Goal: Communication & Community: Participate in discussion

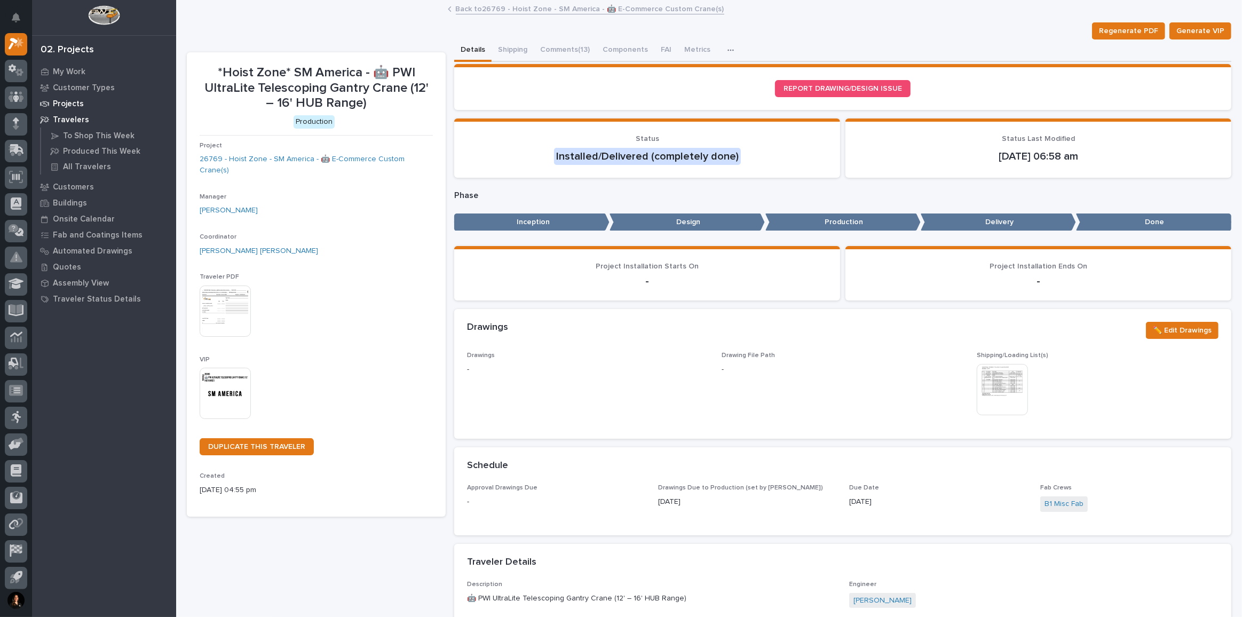
click at [77, 108] on p "Projects" at bounding box center [68, 104] width 31 height 10
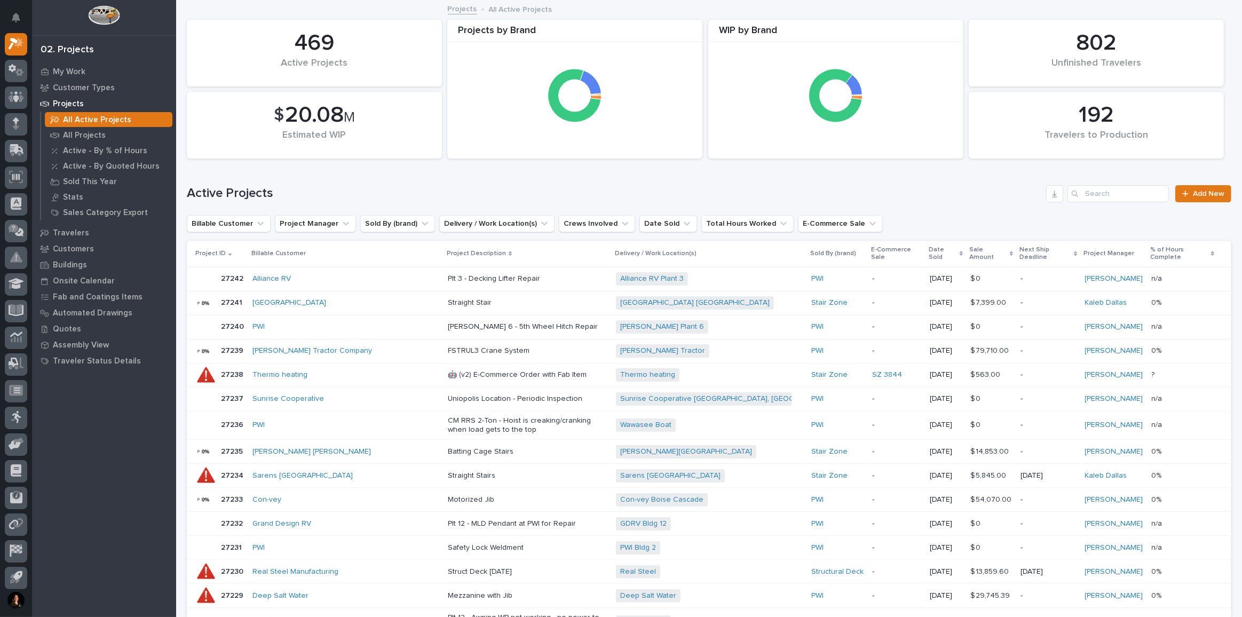
click at [81, 100] on p "Projects" at bounding box center [68, 104] width 31 height 10
click at [69, 67] on p "My Work" at bounding box center [69, 72] width 33 height 10
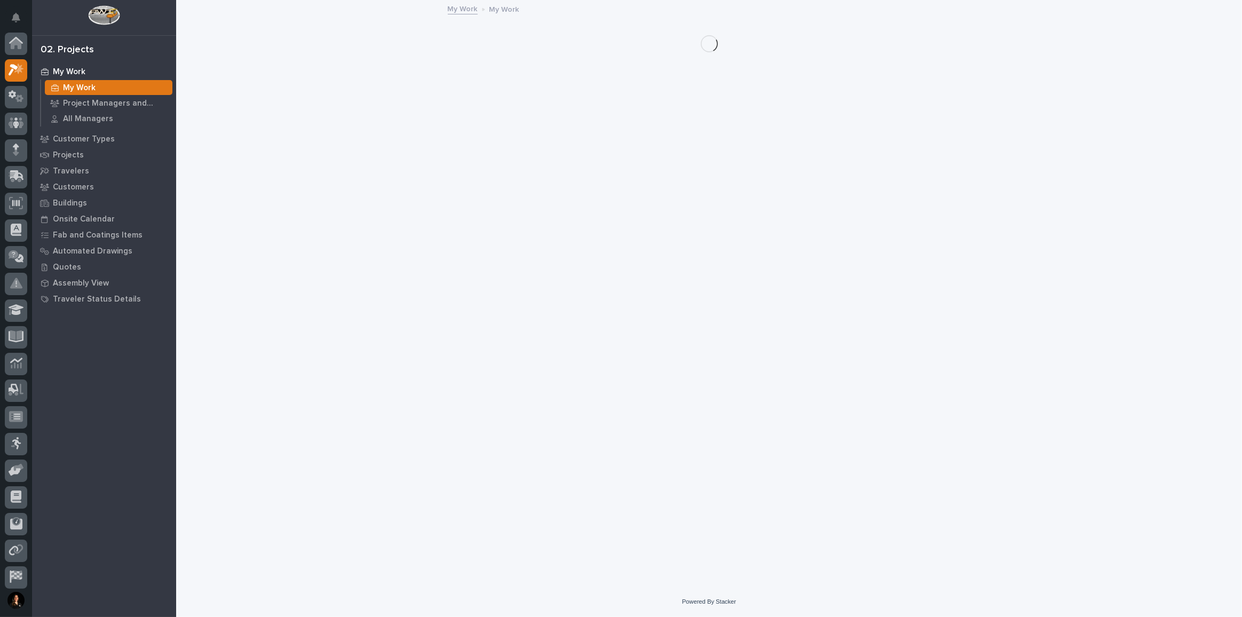
scroll to position [26, 0]
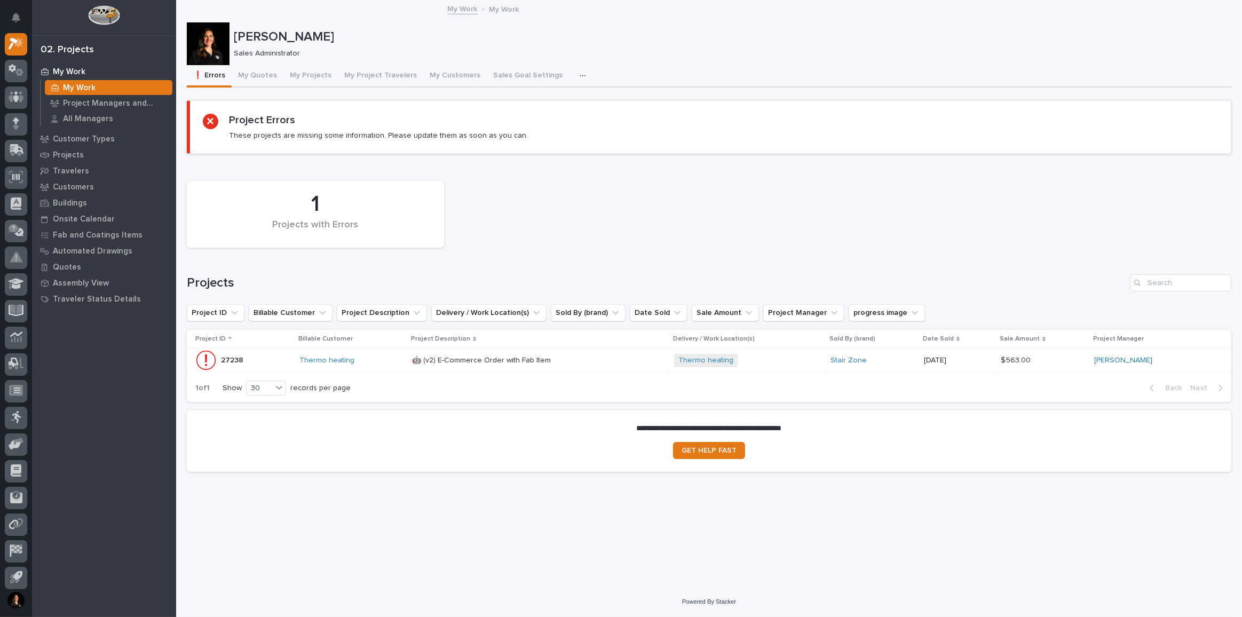
click at [398, 370] on td "Thermo heating" at bounding box center [351, 360] width 113 height 24
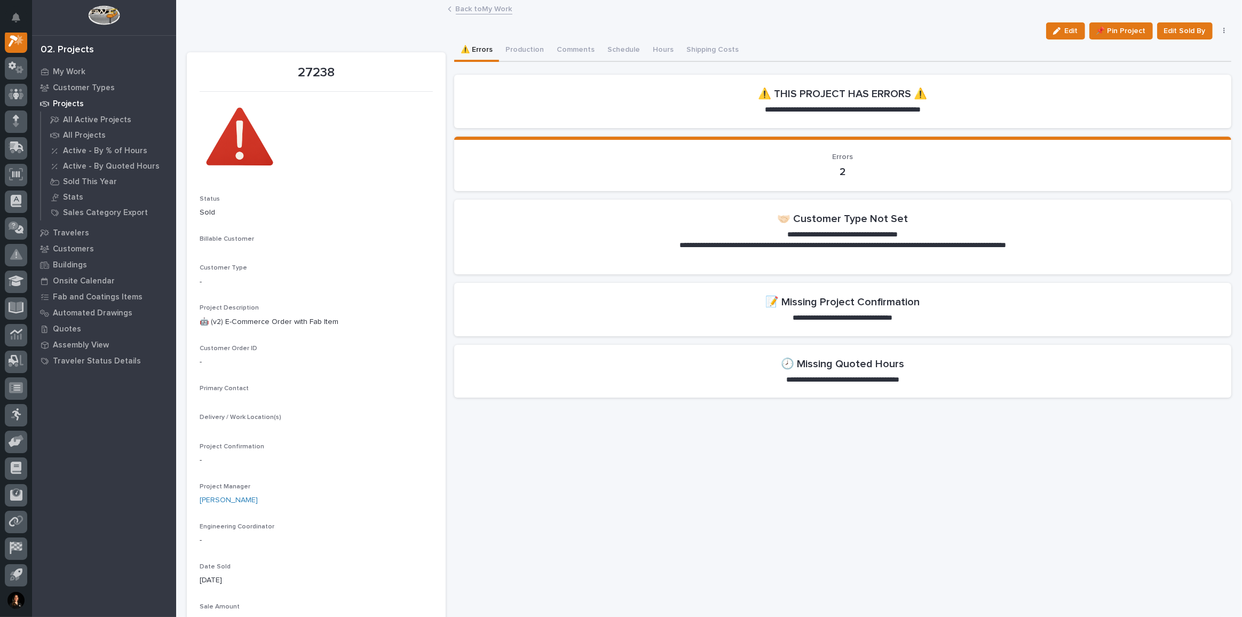
scroll to position [26, 0]
click at [1049, 28] on button "Edit" at bounding box center [1065, 30] width 39 height 17
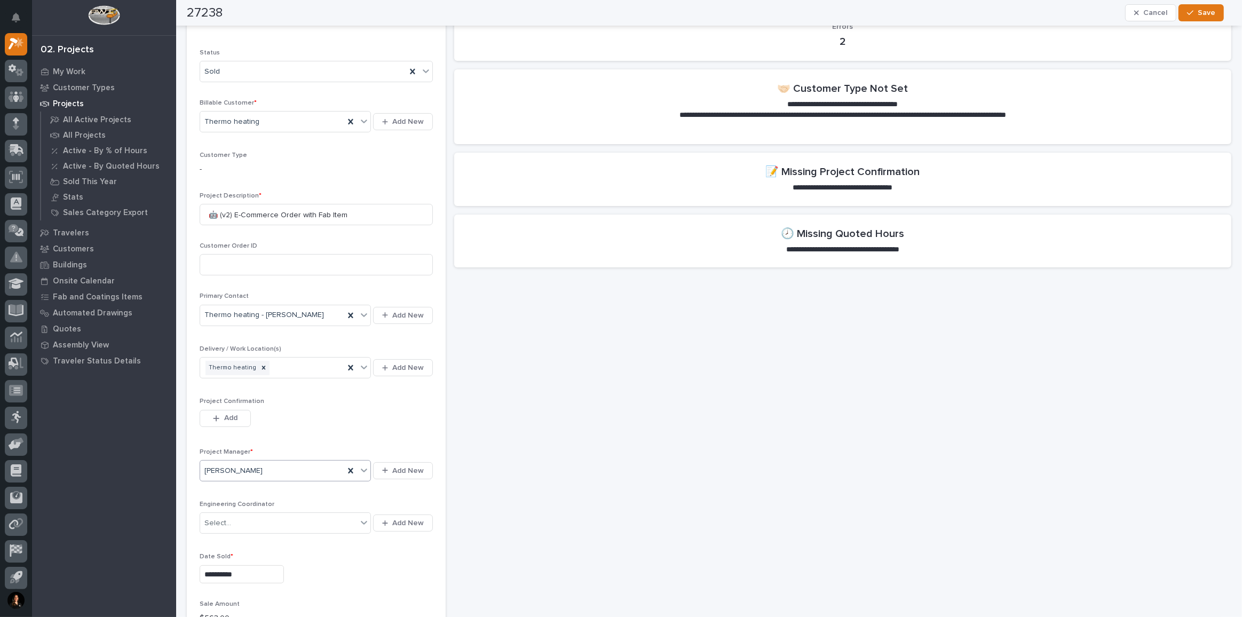
scroll to position [145, 0]
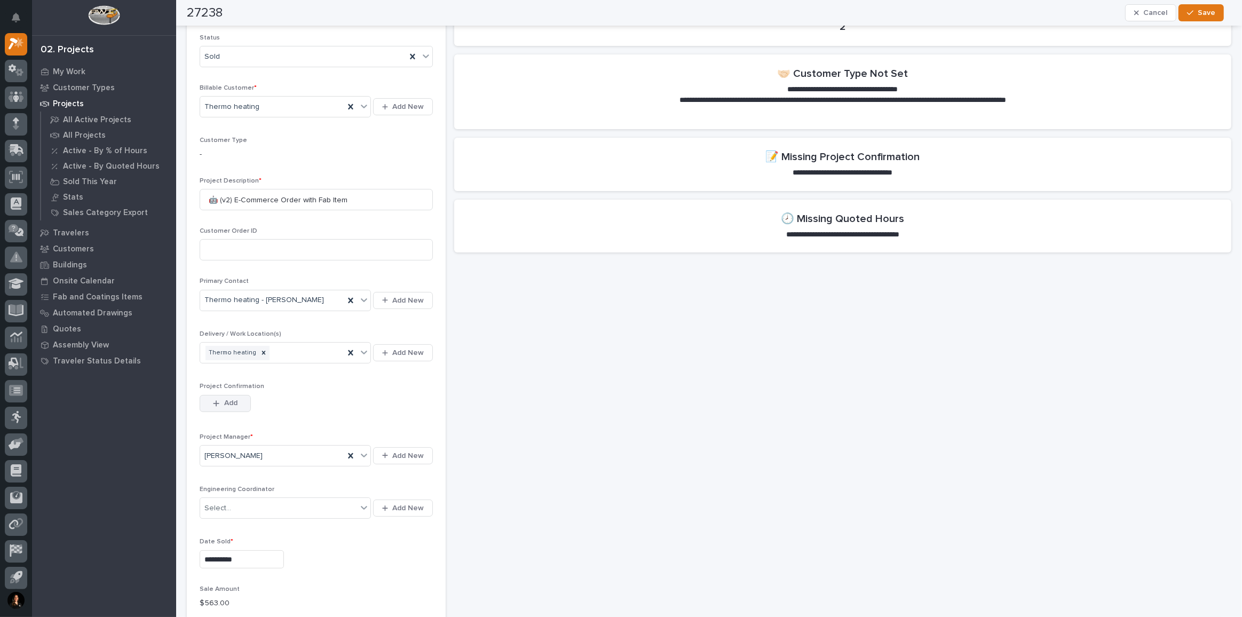
click at [223, 407] on button "Add" at bounding box center [225, 403] width 51 height 17
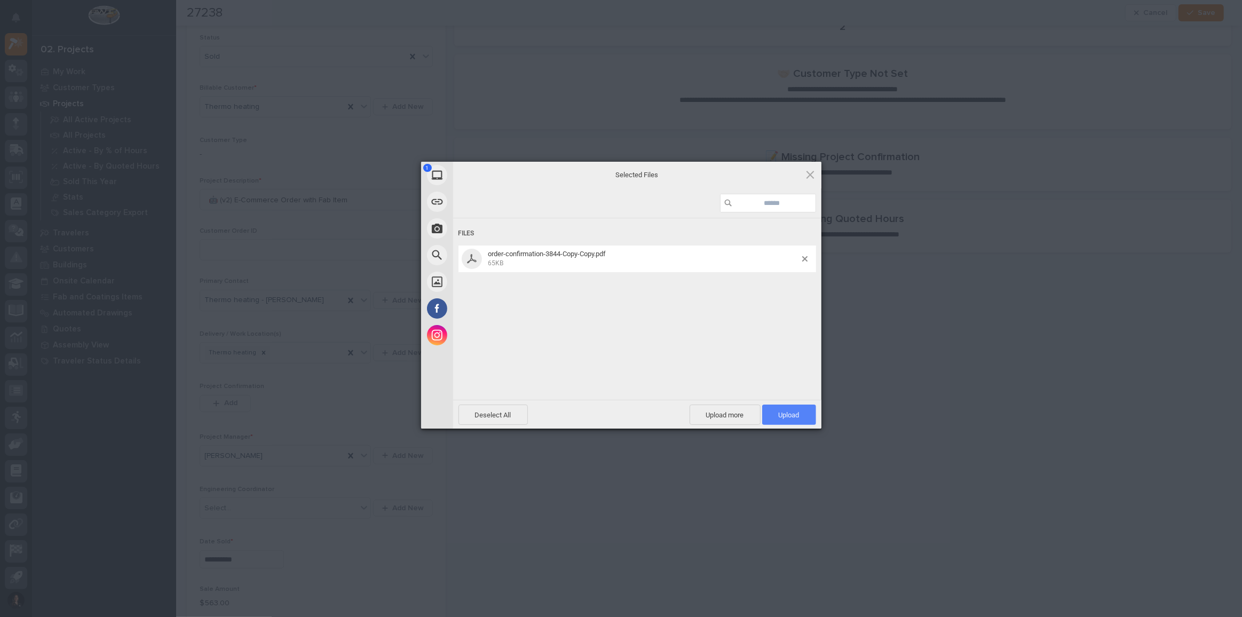
click at [796, 412] on span "Upload 1" at bounding box center [789, 415] width 21 height 8
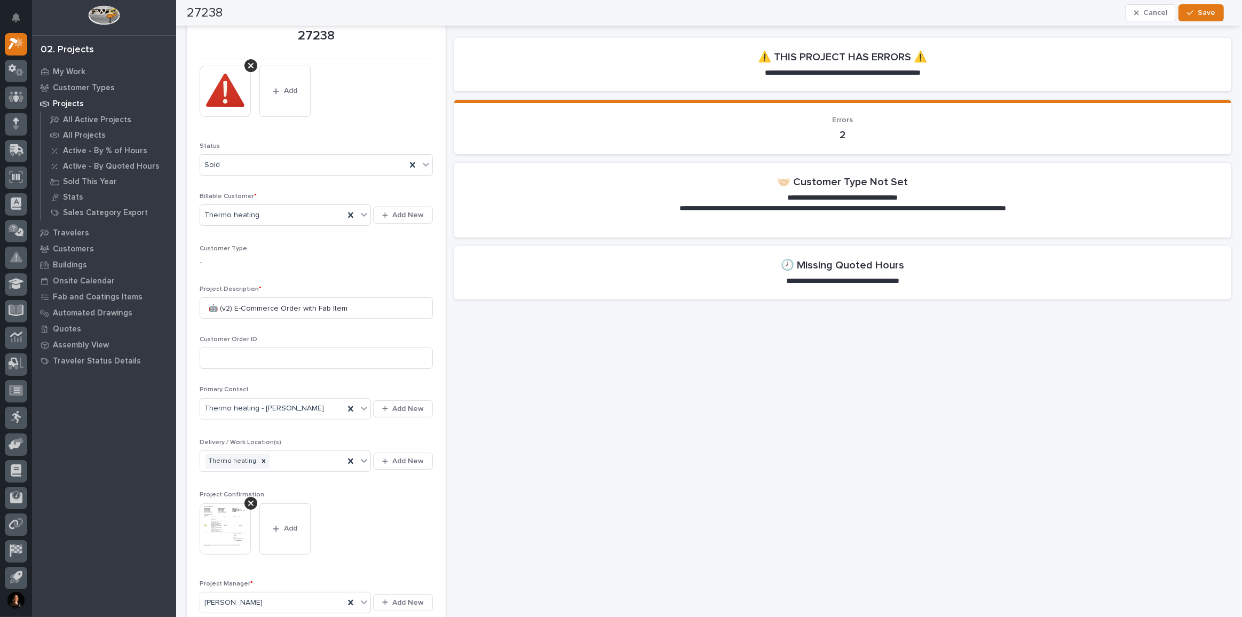
scroll to position [0, 0]
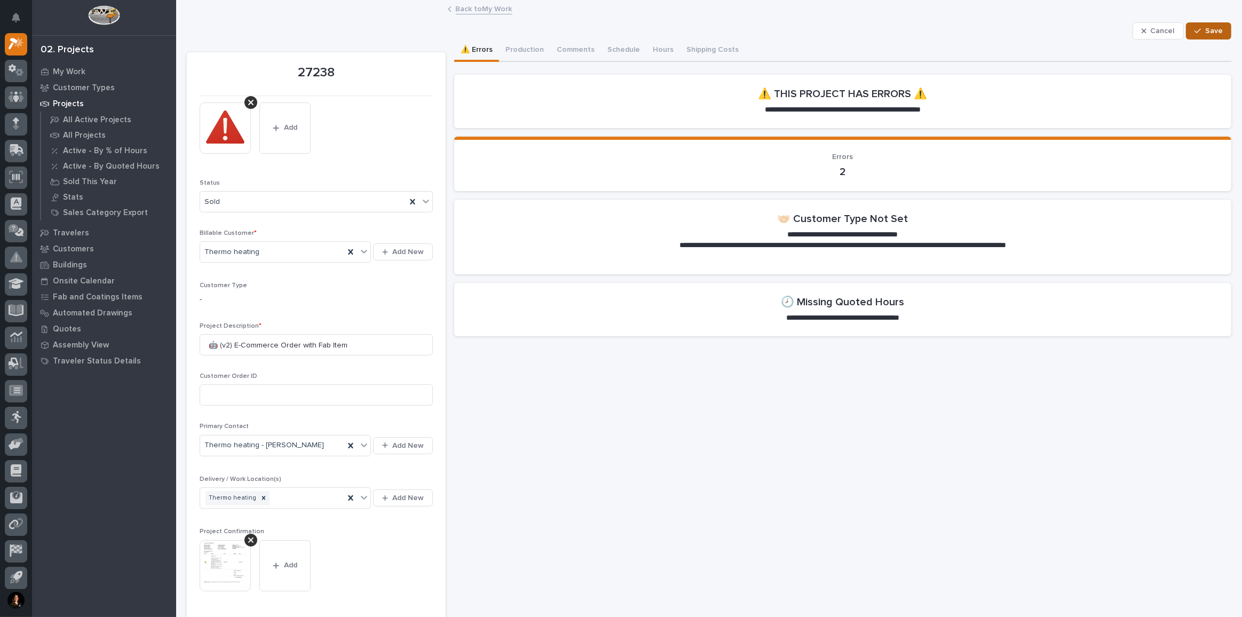
click at [1205, 27] on span "Save" at bounding box center [1214, 31] width 18 height 10
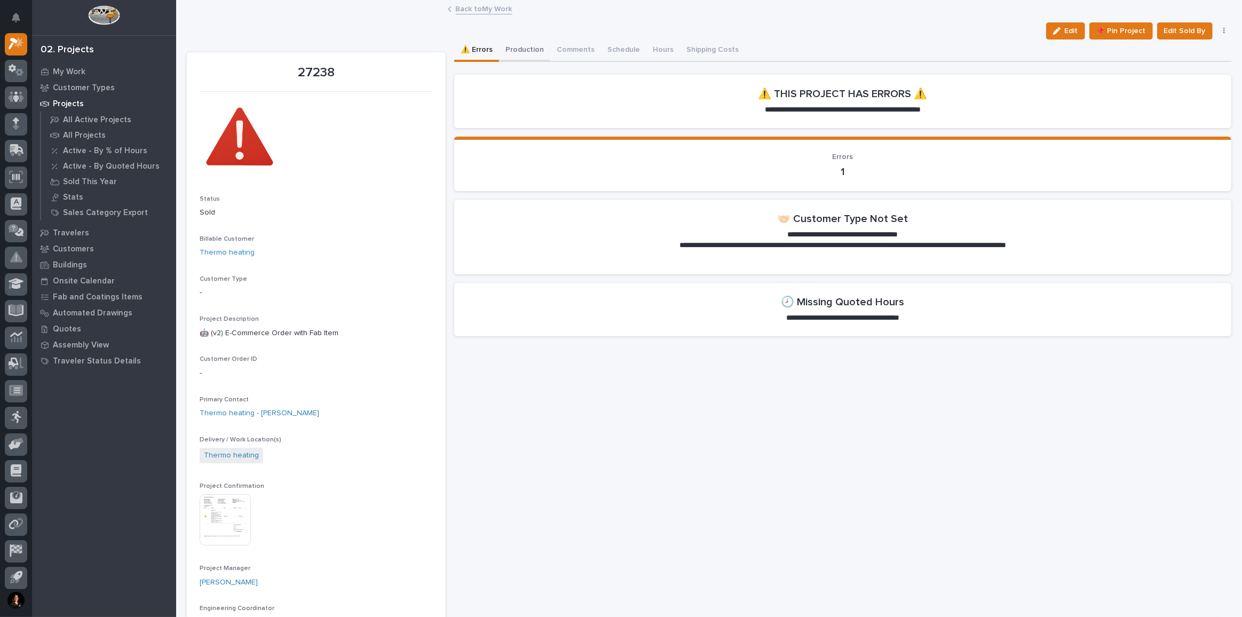
click at [526, 55] on button "Production" at bounding box center [524, 50] width 51 height 22
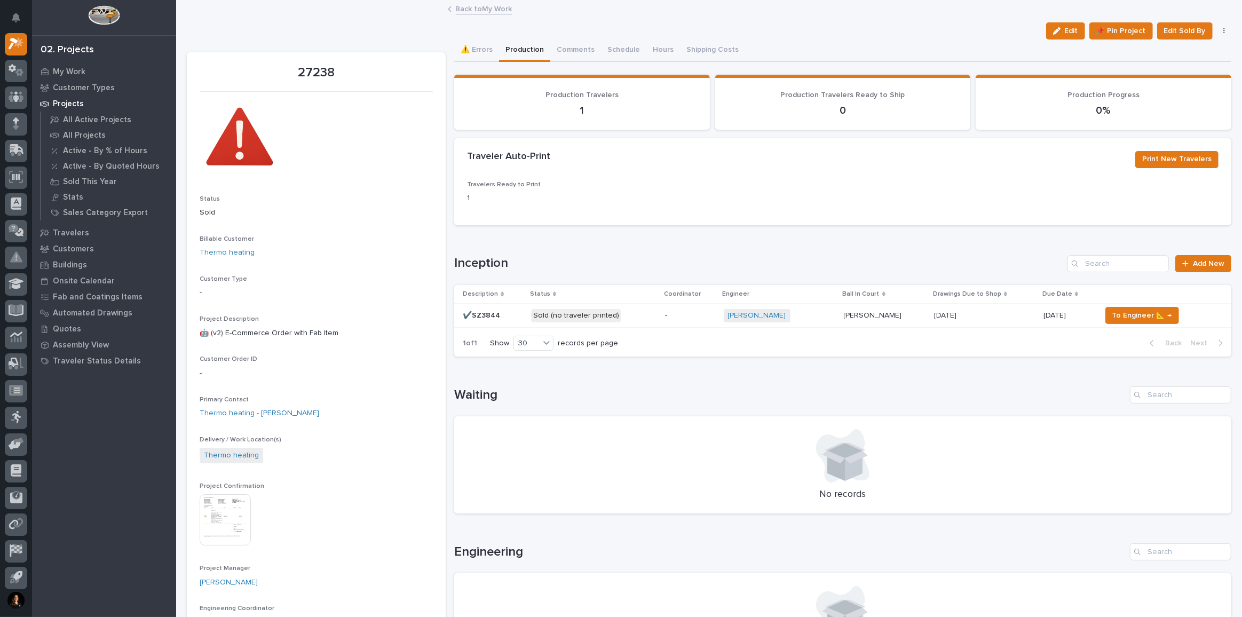
click at [630, 315] on p "Sold (no traveler printed)" at bounding box center [593, 315] width 125 height 13
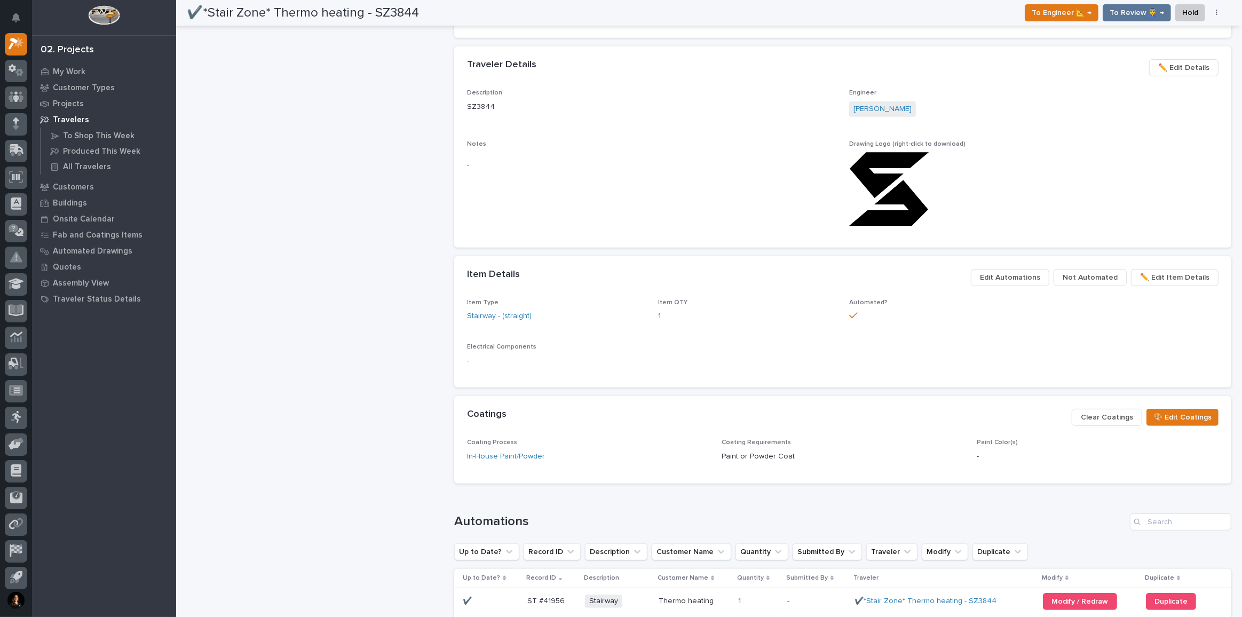
scroll to position [721, 0]
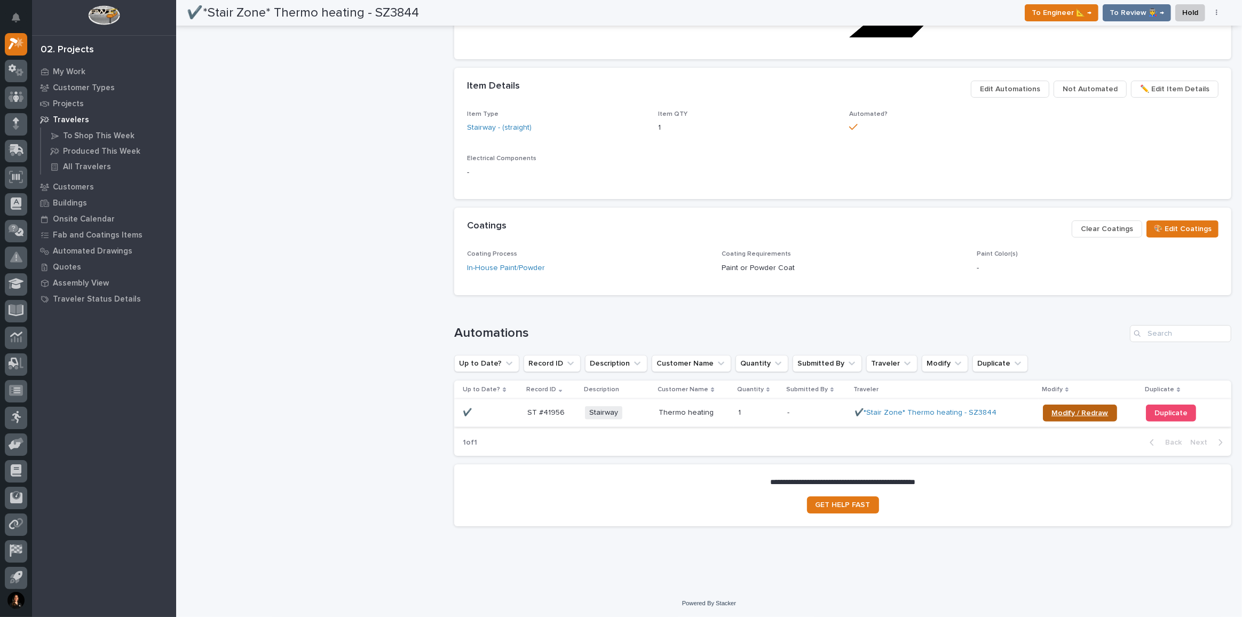
click at [1069, 409] on span "Modify / Redraw" at bounding box center [1079, 412] width 57 height 7
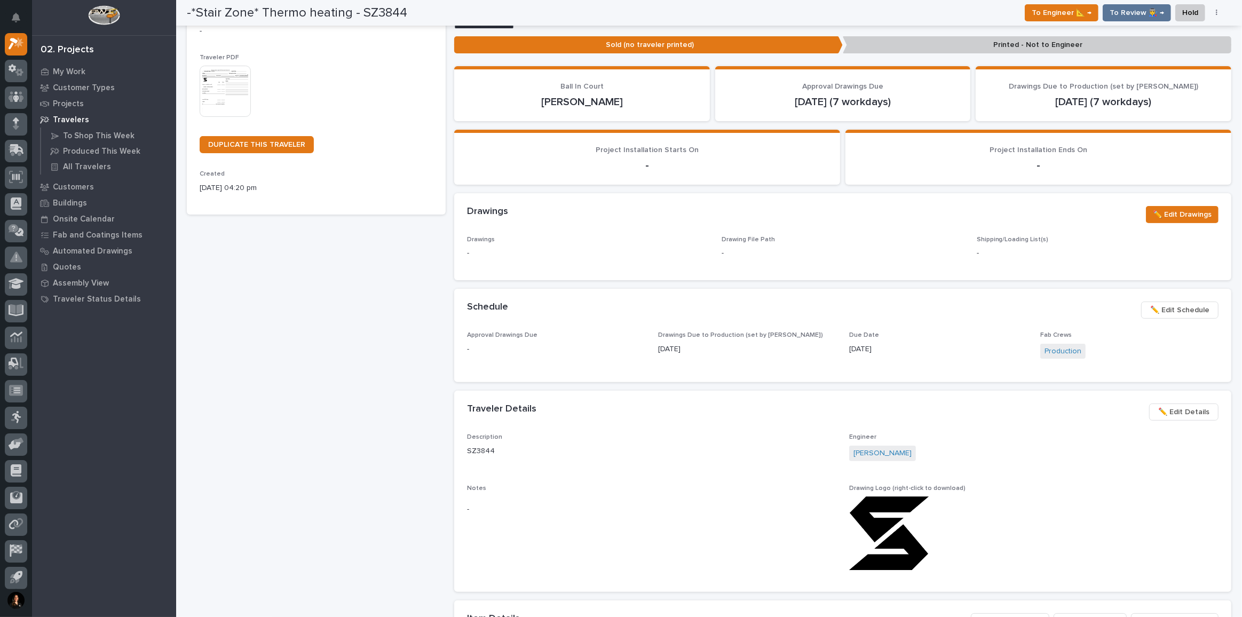
scroll to position [97, 0]
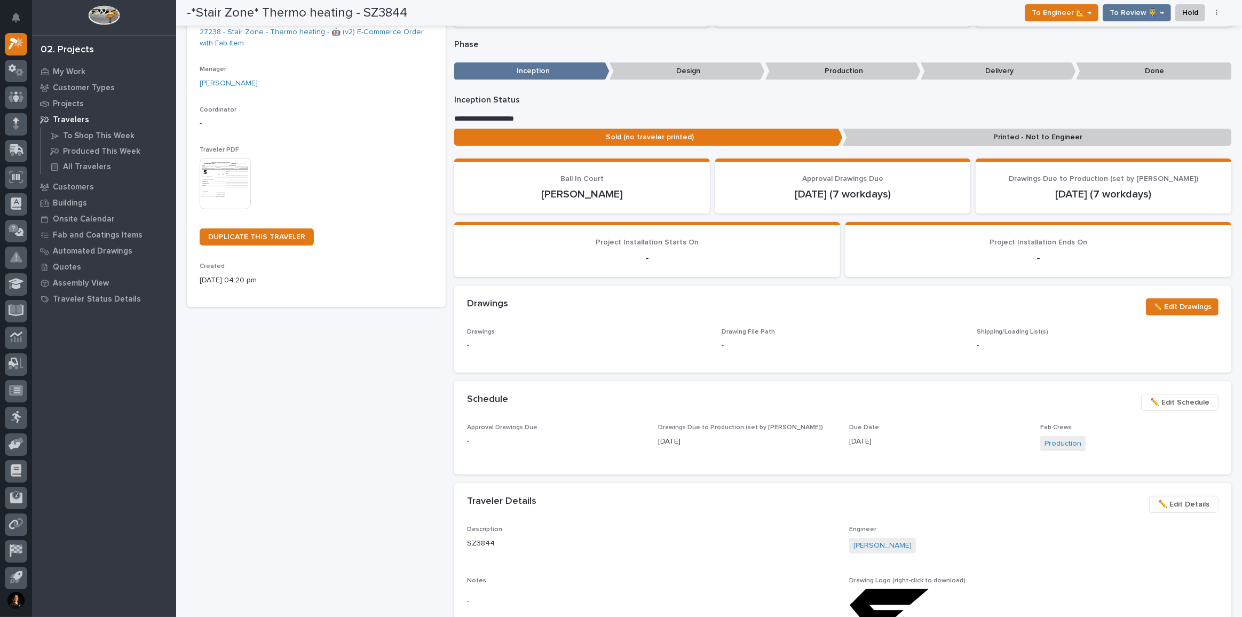
click at [1167, 501] on span "✏️ Edit Details" at bounding box center [1183, 504] width 51 height 13
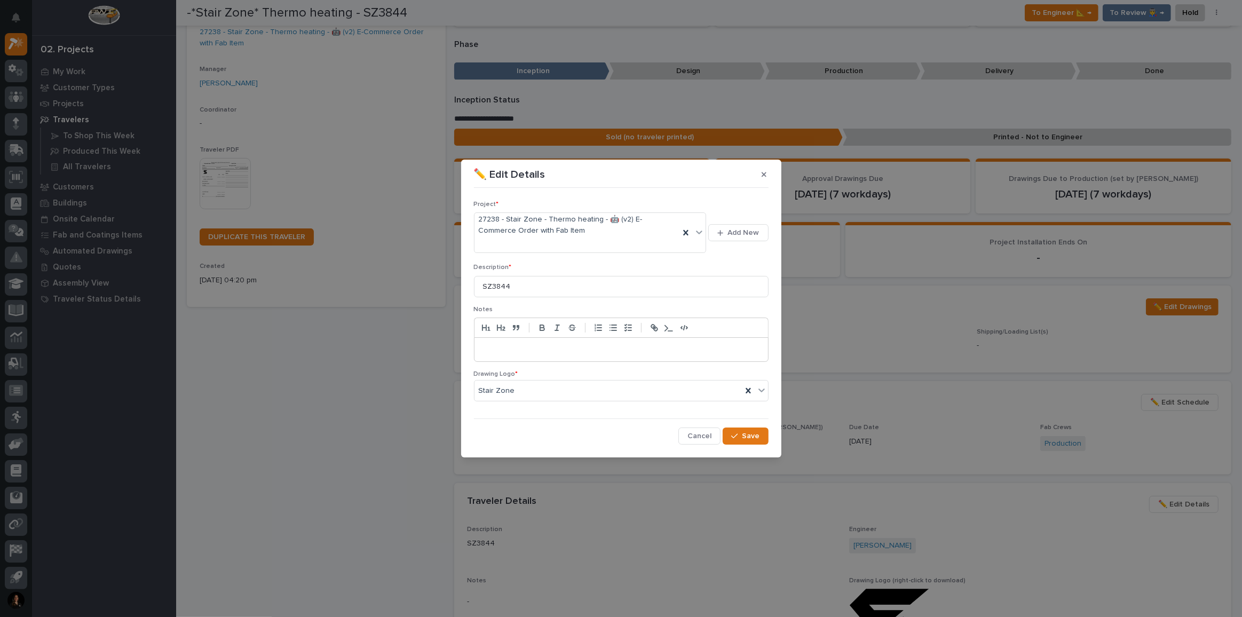
click at [543, 338] on div at bounding box center [621, 349] width 294 height 23
click at [749, 433] on span "Save" at bounding box center [751, 436] width 18 height 10
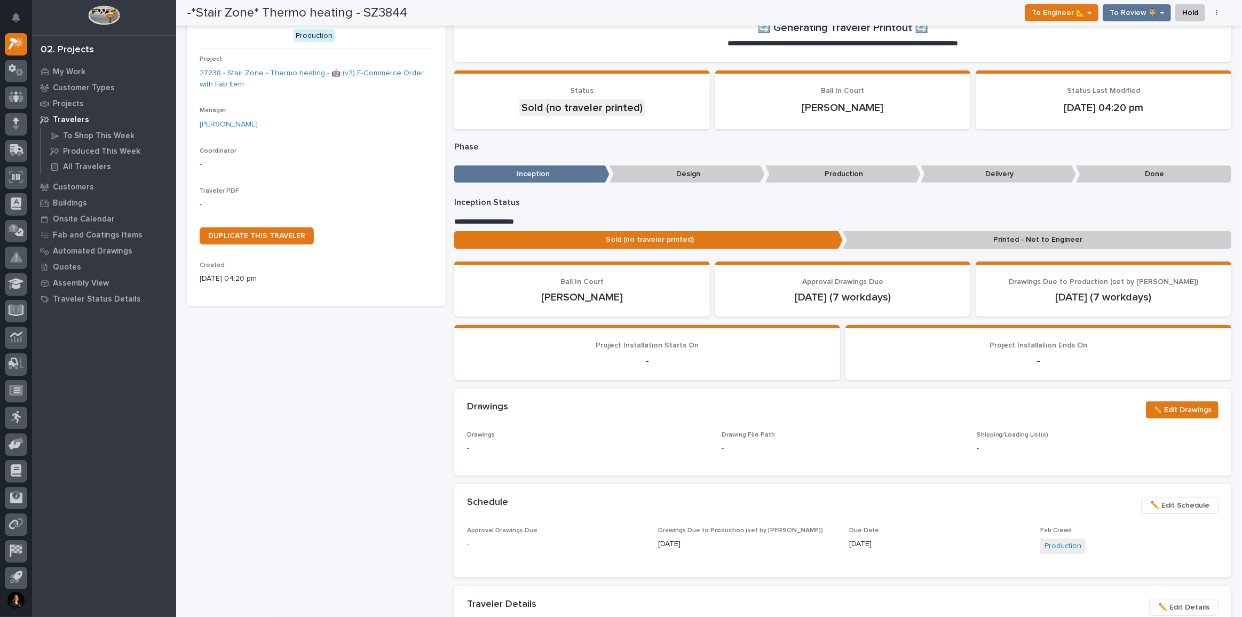
scroll to position [0, 0]
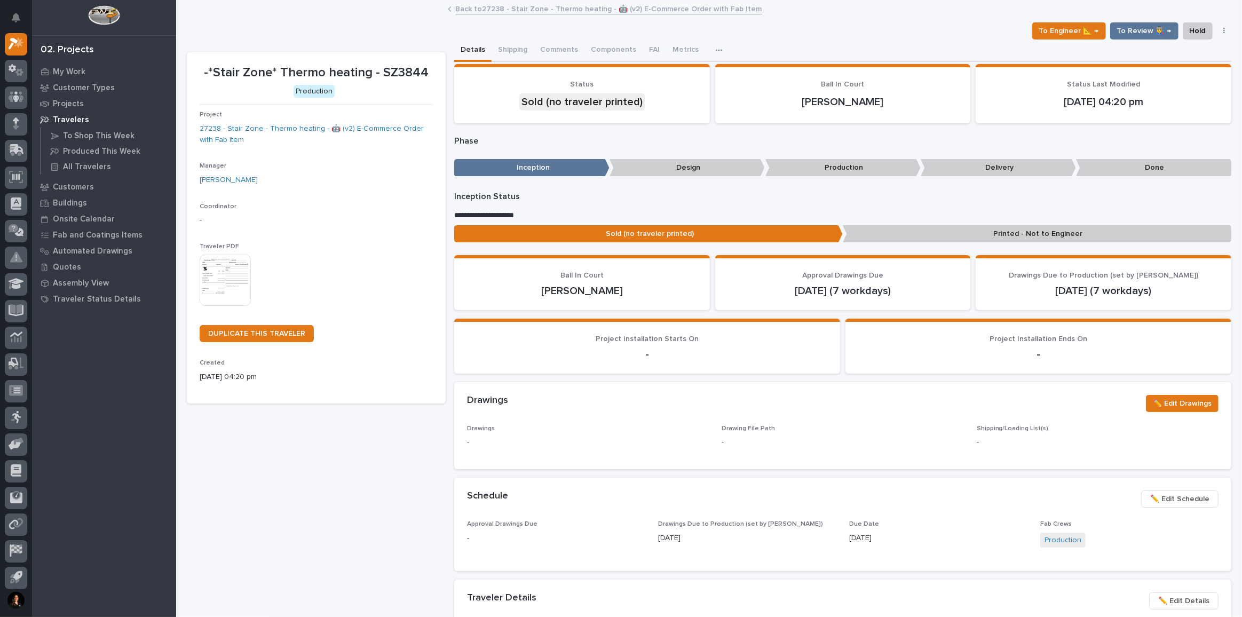
click at [243, 282] on img at bounding box center [225, 280] width 51 height 51
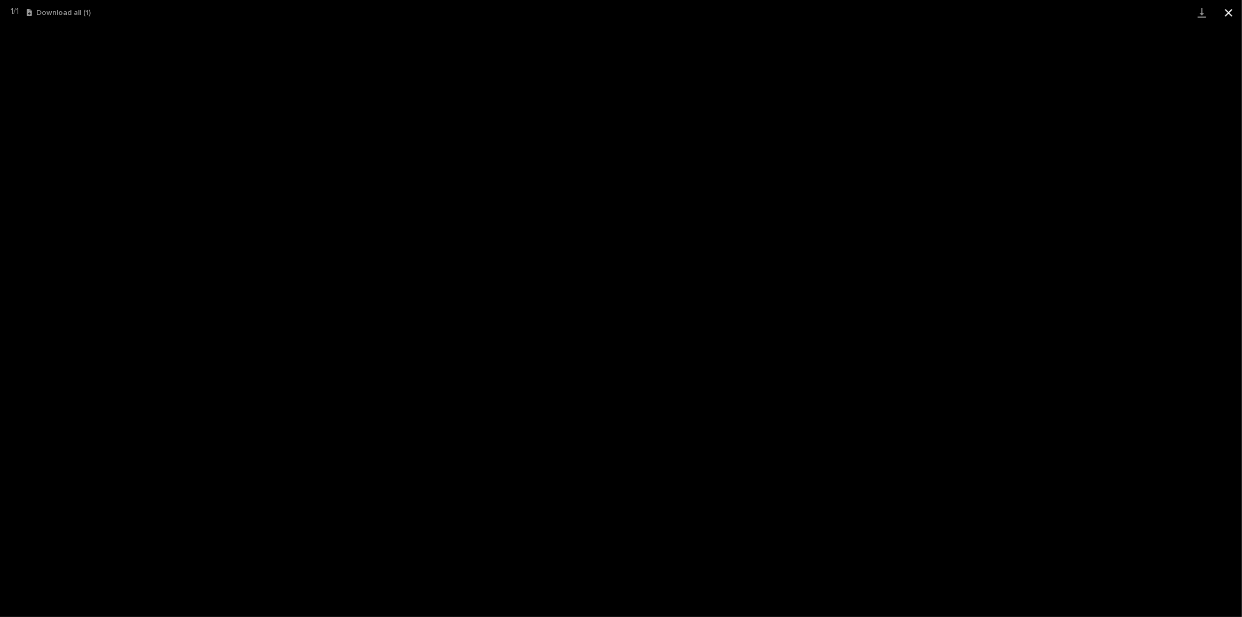
click at [1223, 18] on button "Close gallery" at bounding box center [1228, 12] width 27 height 25
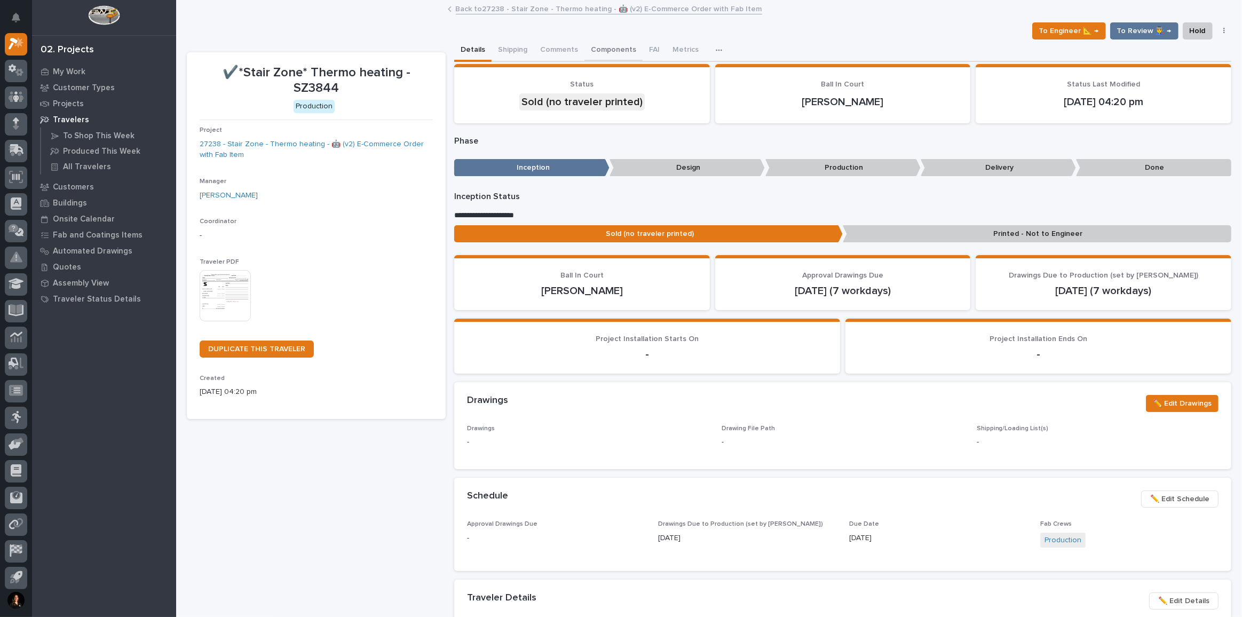
drag, startPoint x: 217, startPoint y: 485, endPoint x: 593, endPoint y: 49, distance: 575.1
click at [568, 10] on link "Back to 27238 - Stair Zone - Thermo heating - 🤖 (v2) E-Commerce Order with Fab …" at bounding box center [609, 8] width 306 height 12
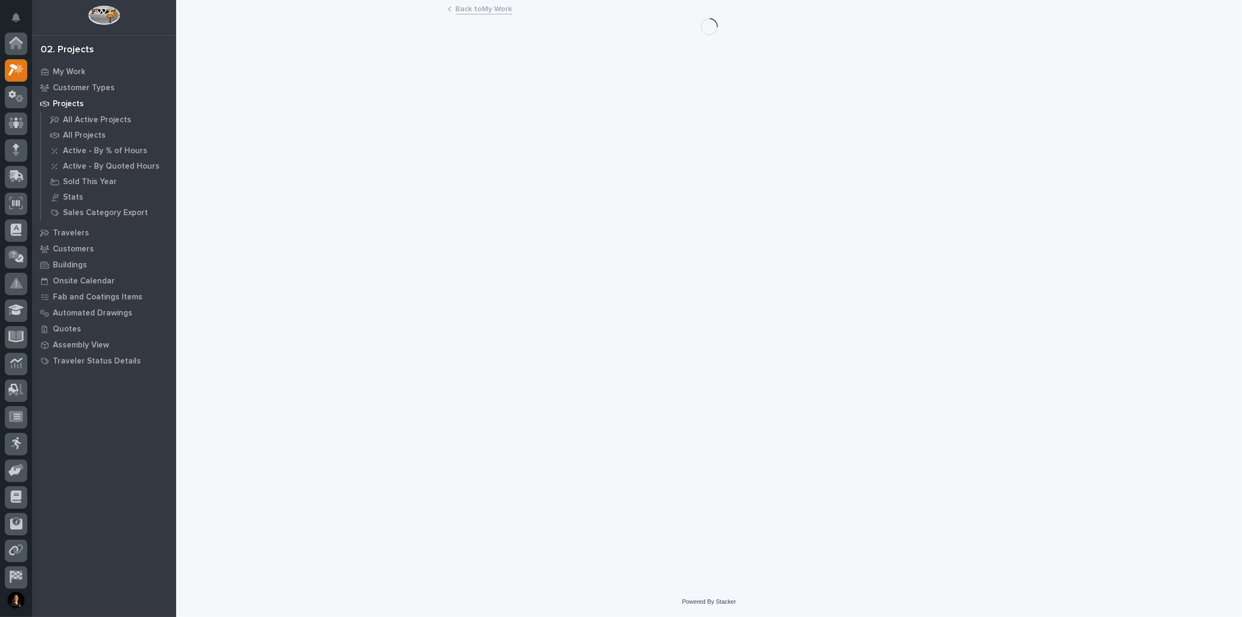
scroll to position [29, 0]
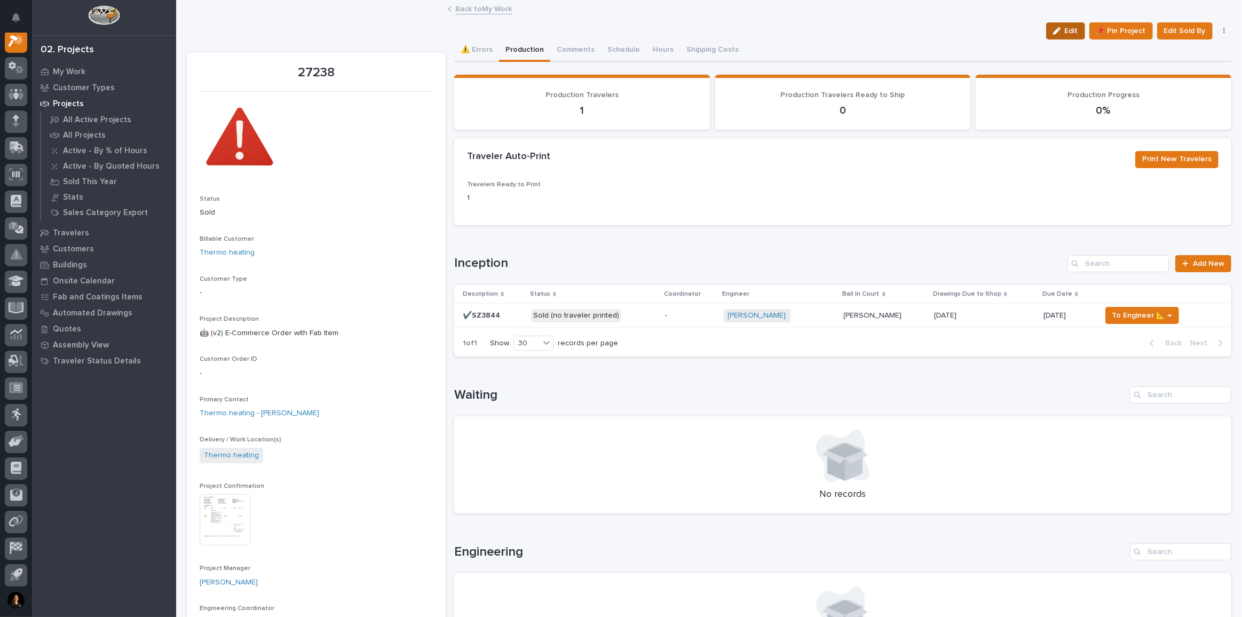
click at [1053, 30] on icon "button" at bounding box center [1056, 30] width 7 height 7
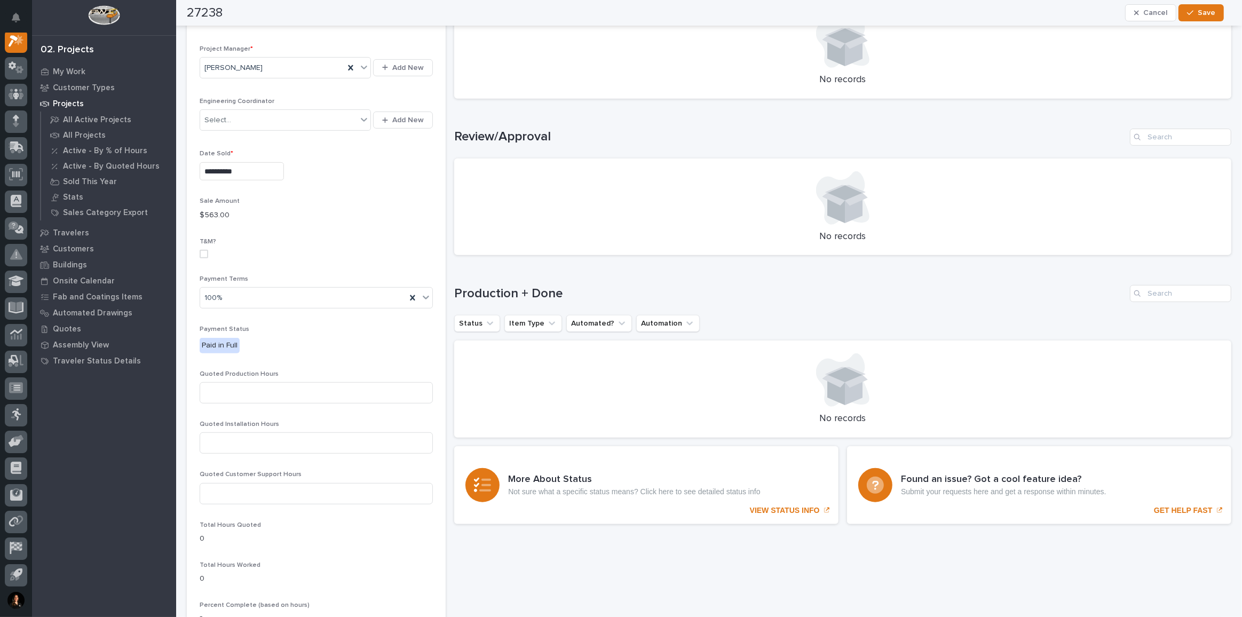
scroll to position [630, 0]
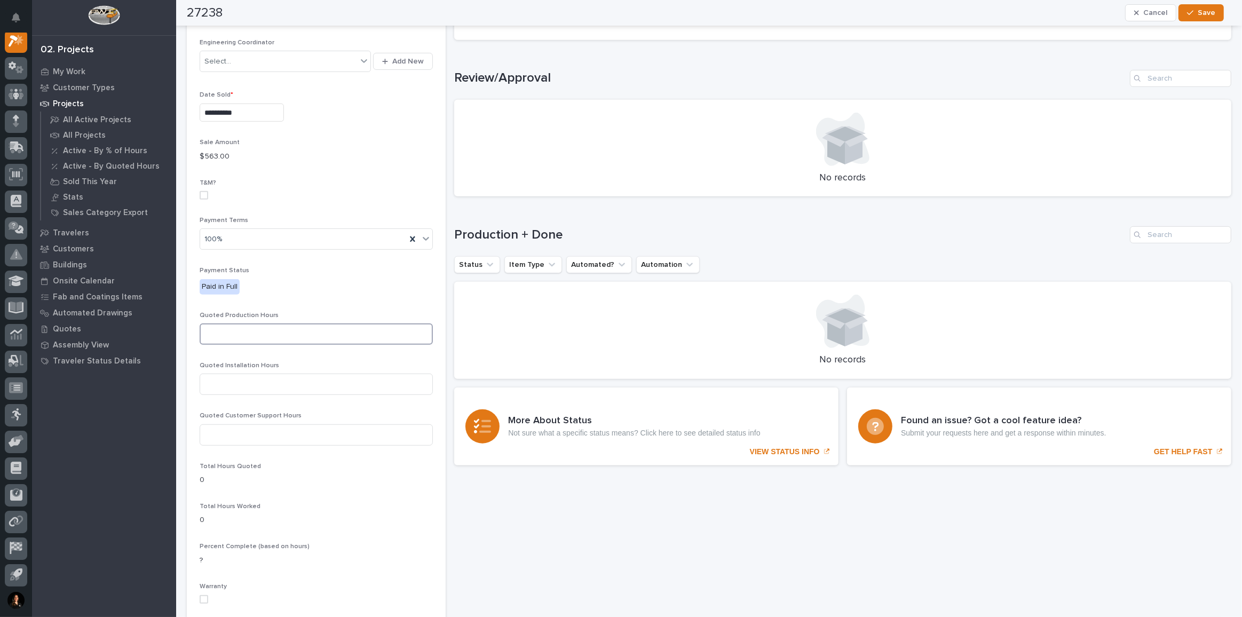
click at [268, 327] on input at bounding box center [316, 333] width 233 height 21
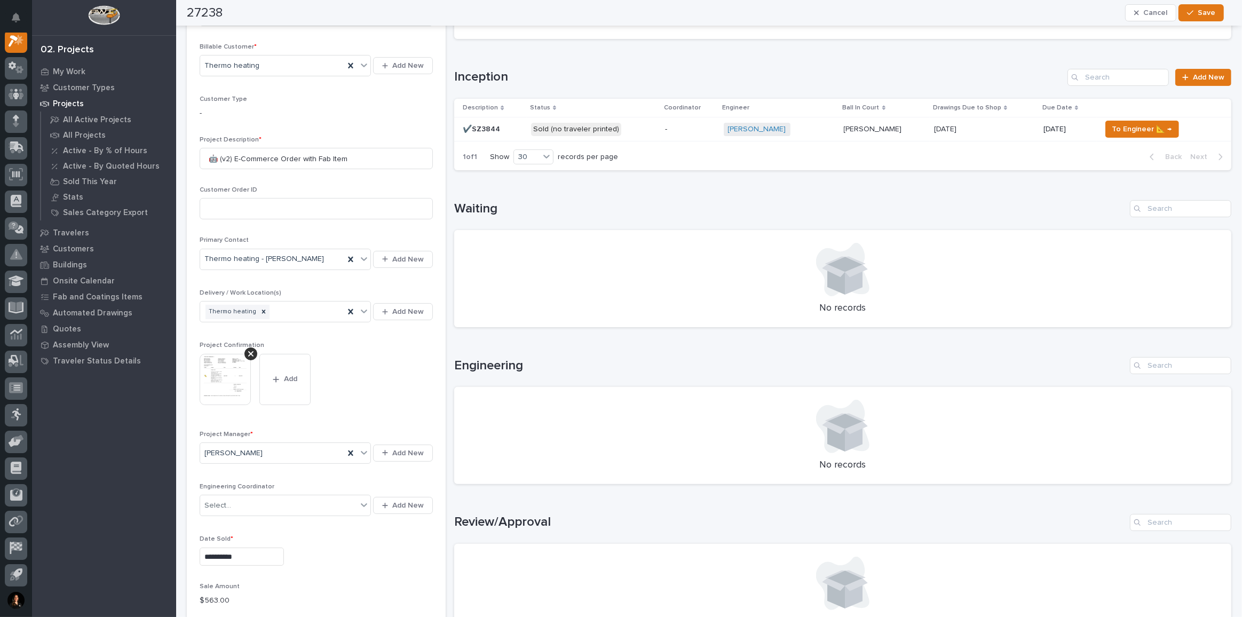
scroll to position [0, 0]
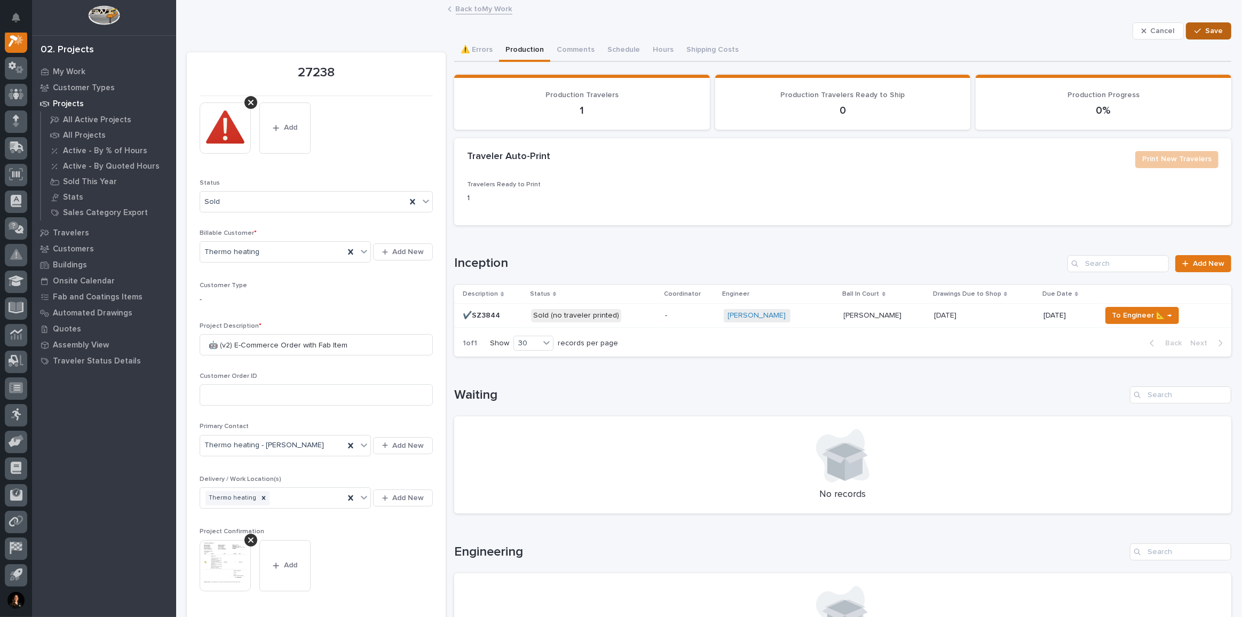
type input "27"
click at [1209, 27] on span "Save" at bounding box center [1214, 31] width 18 height 10
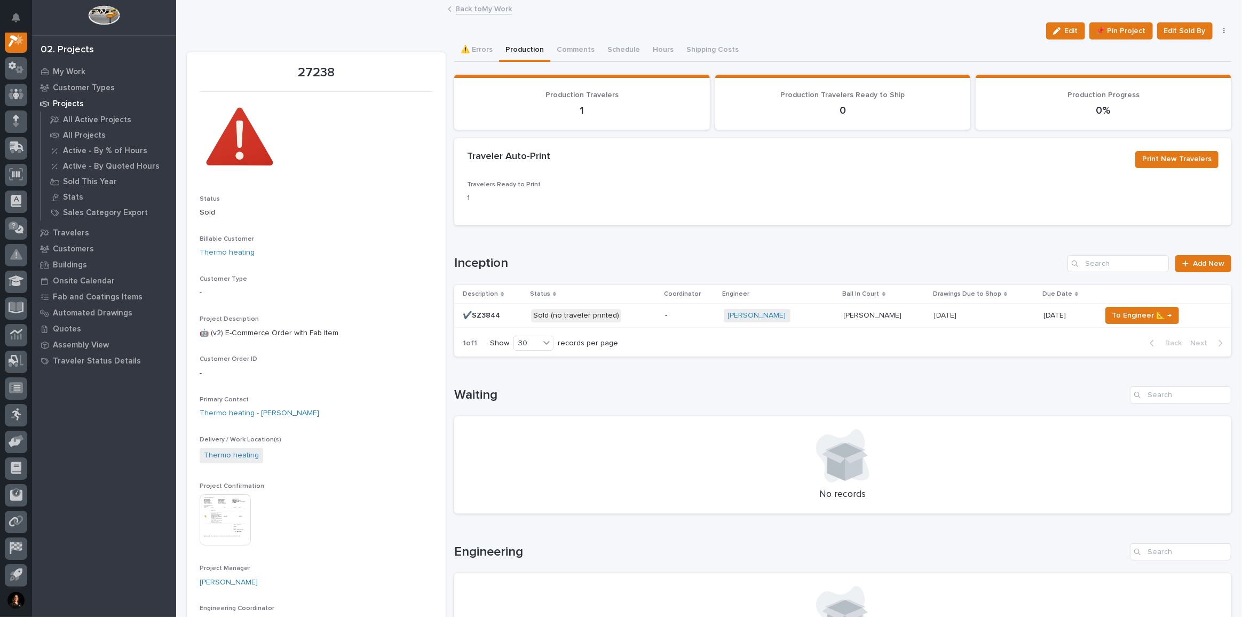
click at [627, 312] on p "Sold (no traveler printed)" at bounding box center [593, 315] width 125 height 13
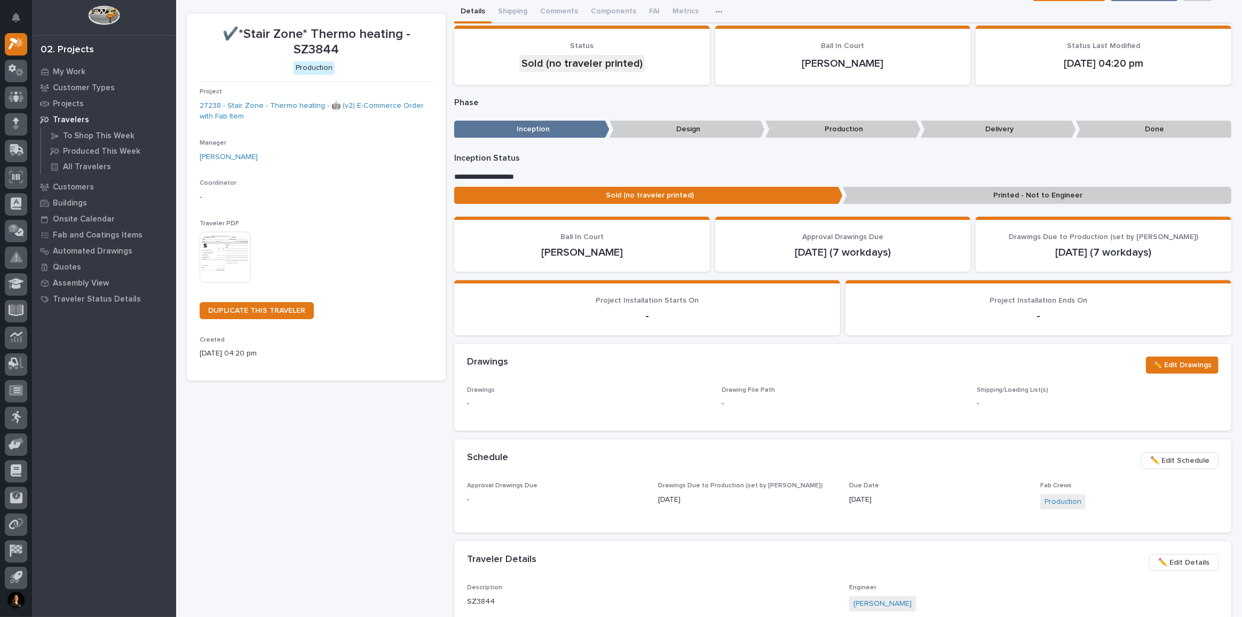
scroll to position [97, 0]
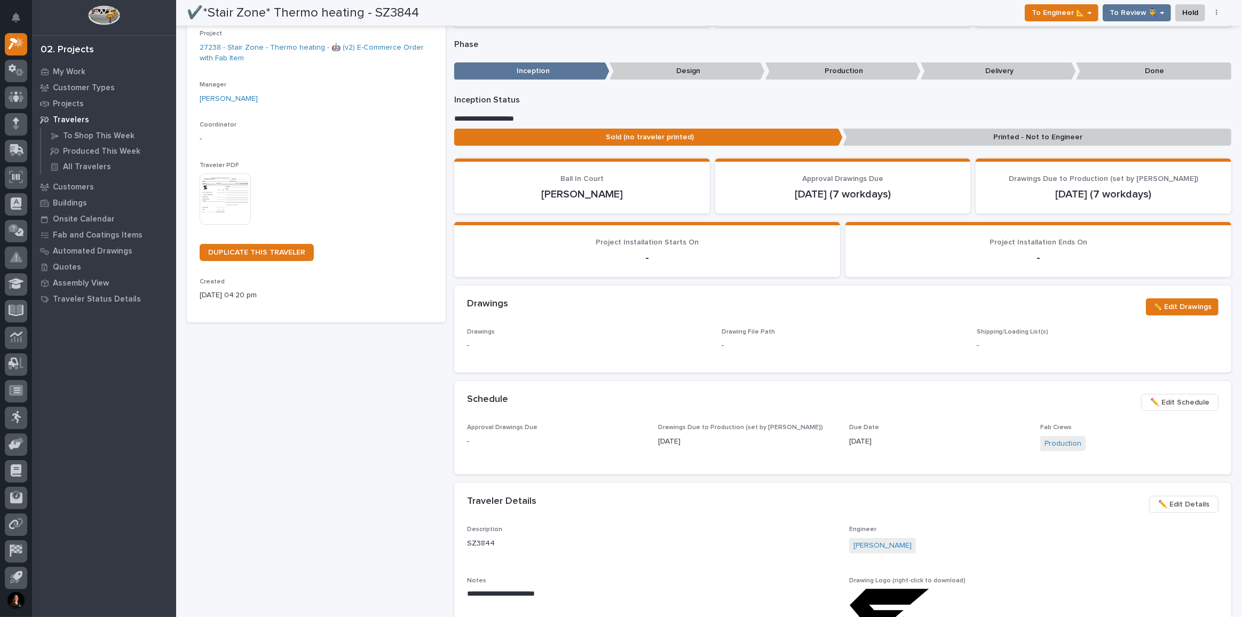
click at [1182, 405] on span "✏️ Edit Schedule" at bounding box center [1179, 402] width 59 height 13
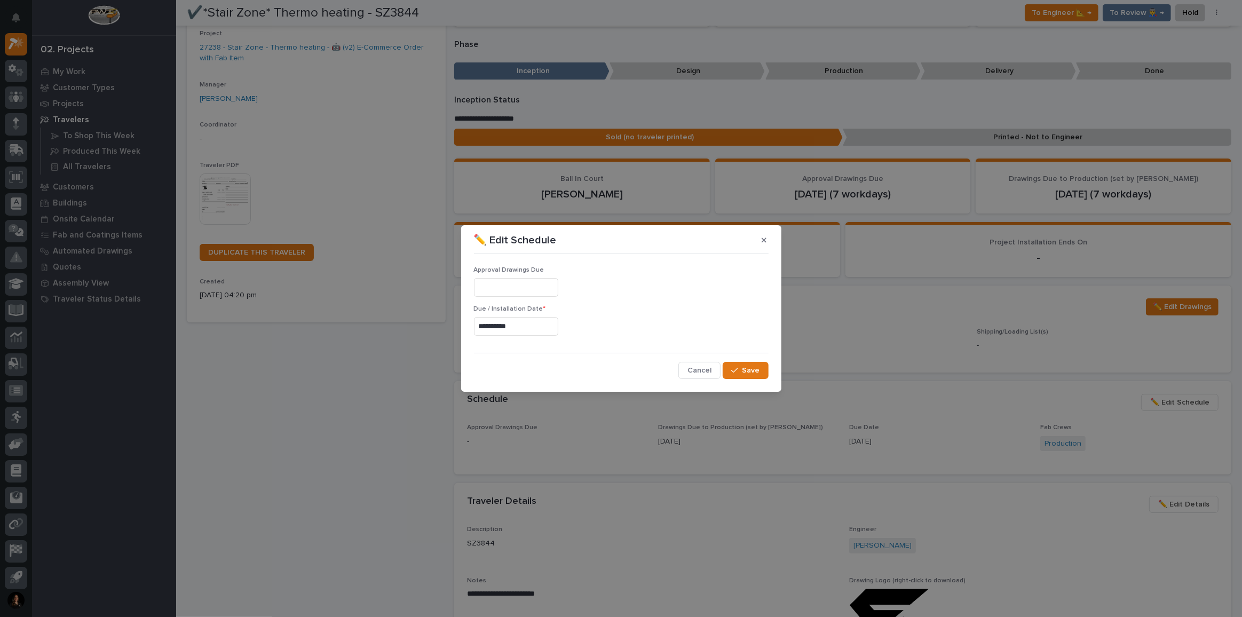
click at [521, 325] on input "**********" at bounding box center [516, 326] width 84 height 19
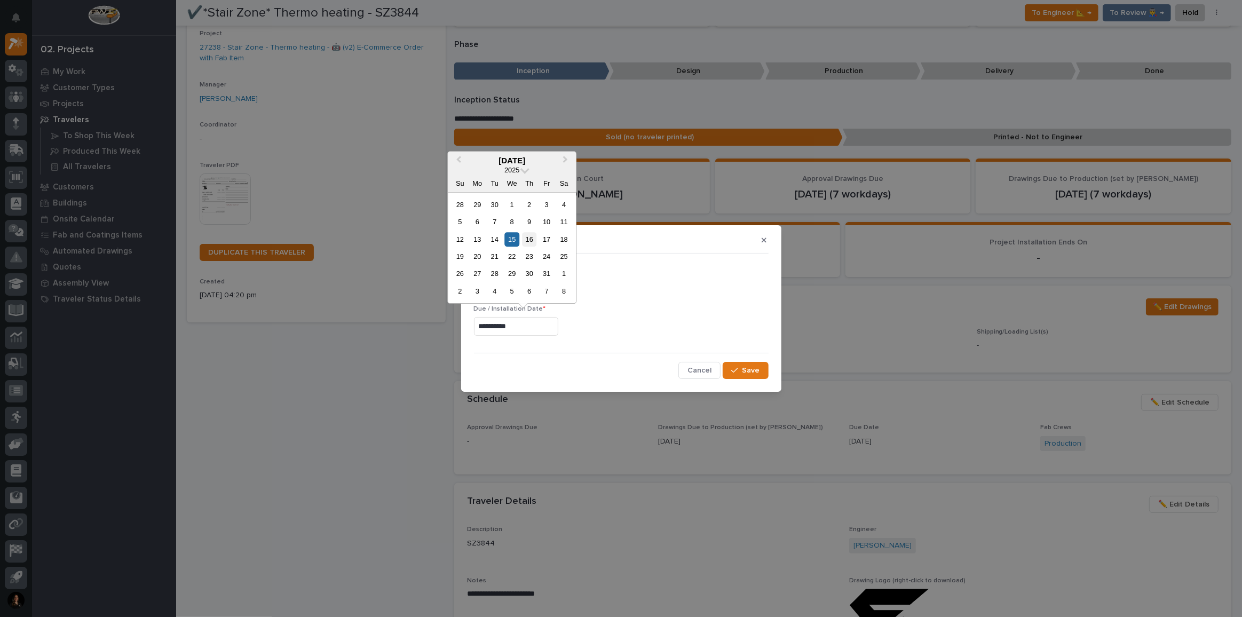
click at [531, 240] on div "16" at bounding box center [529, 239] width 14 height 14
type input "**********"
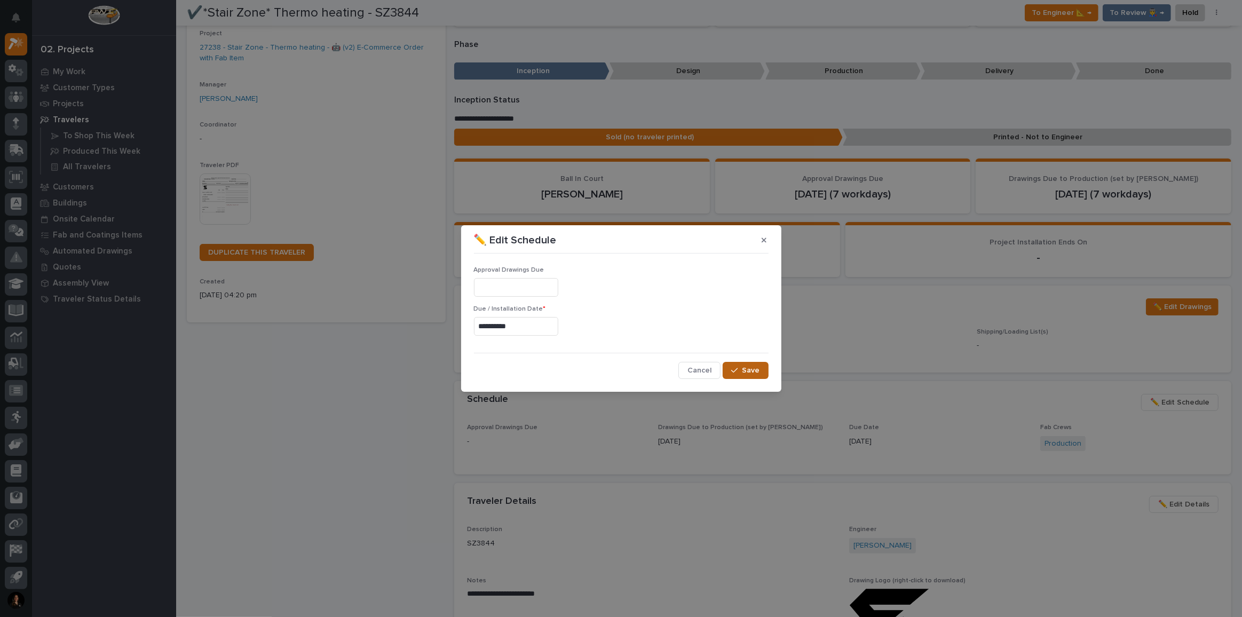
click at [754, 366] on span "Save" at bounding box center [751, 371] width 18 height 10
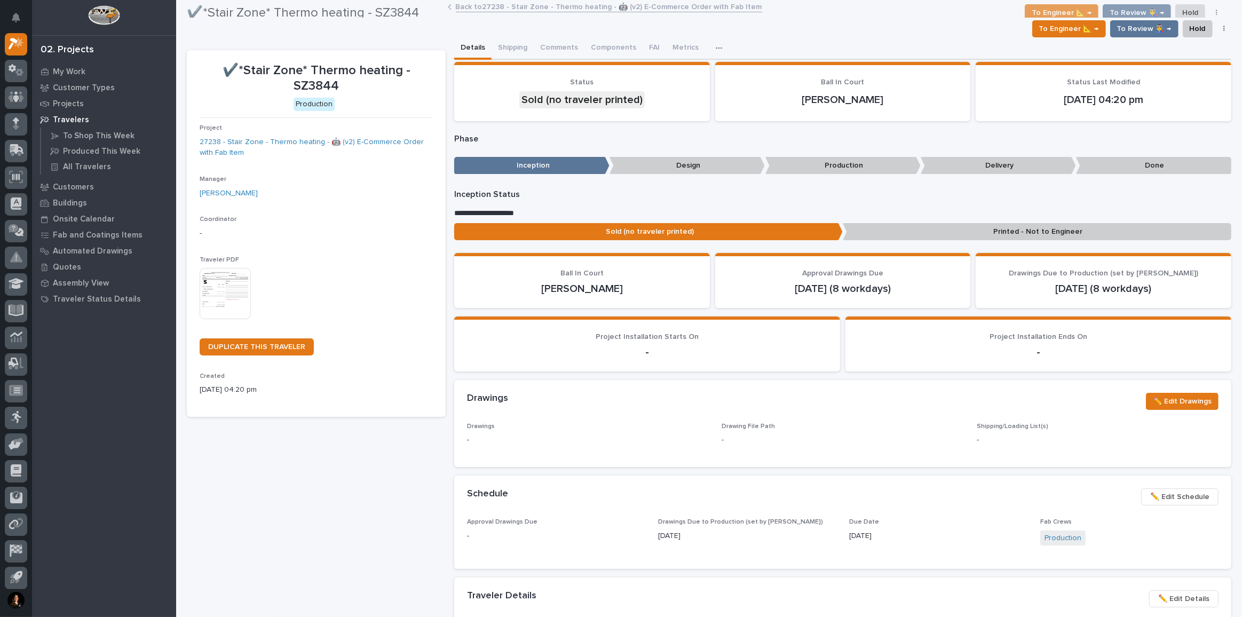
scroll to position [0, 0]
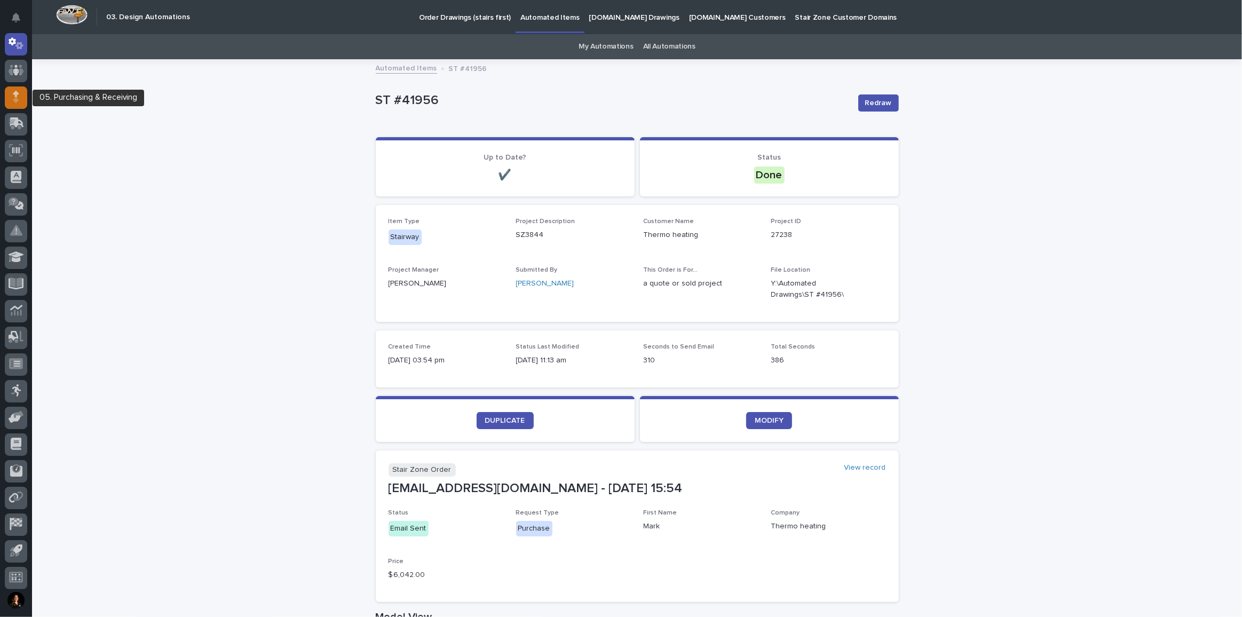
click at [17, 88] on div at bounding box center [16, 97] width 22 height 22
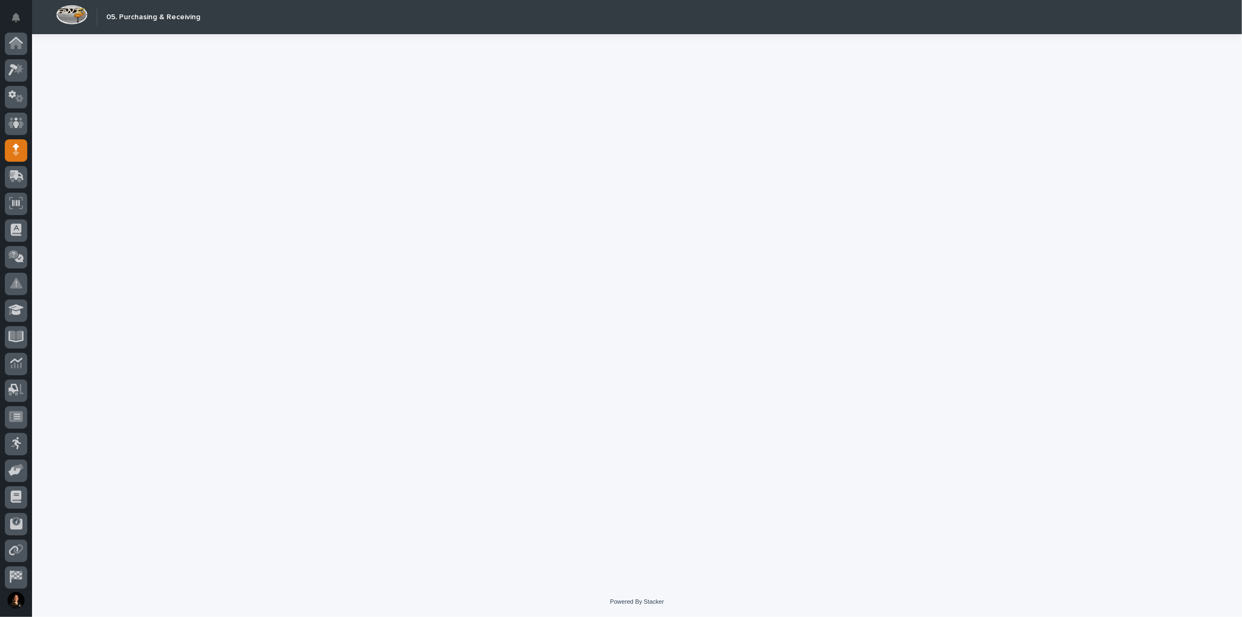
scroll to position [57, 0]
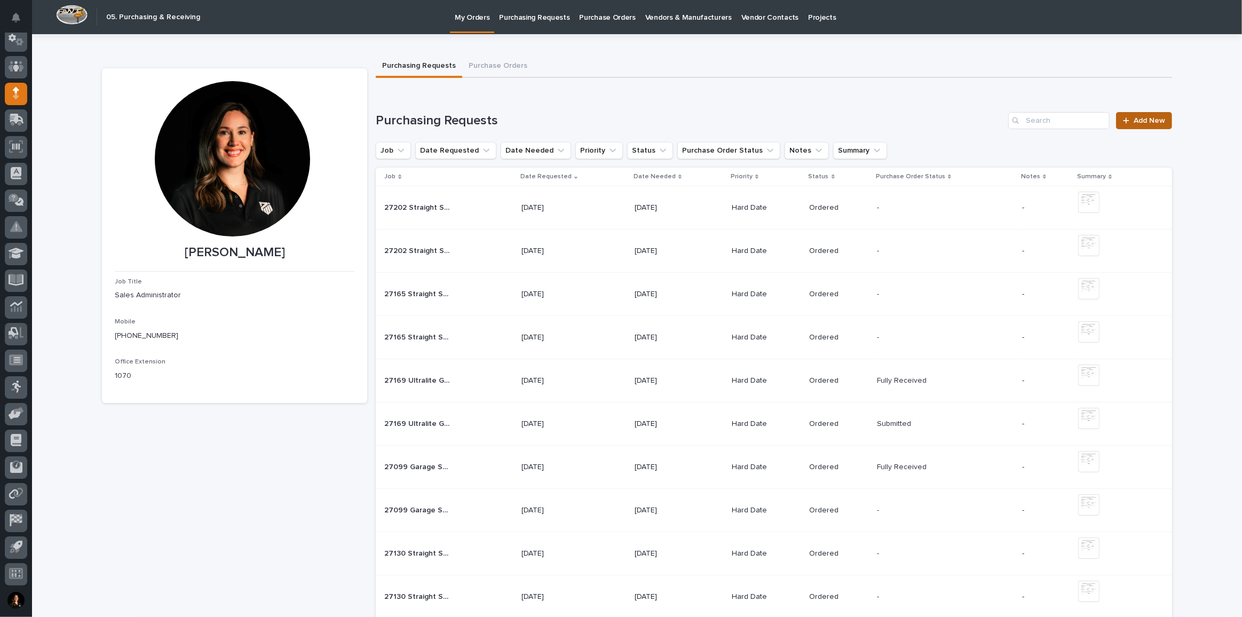
click at [1140, 121] on span "Add New" at bounding box center [1148, 120] width 31 height 7
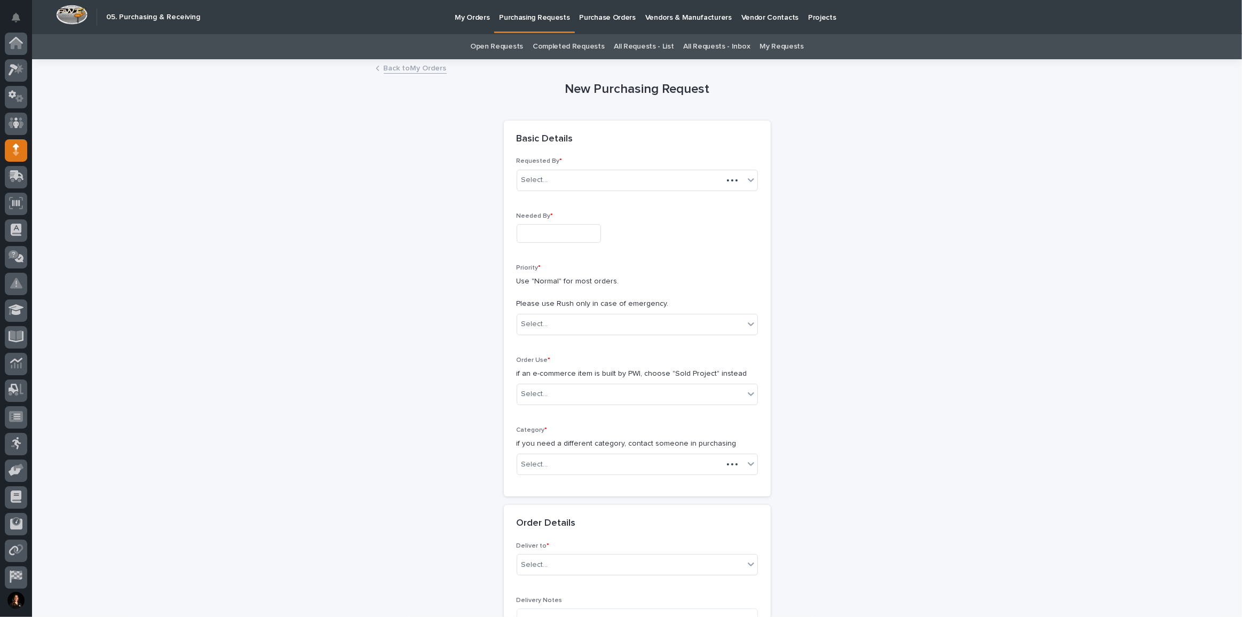
scroll to position [57, 0]
click at [559, 236] on input "text" at bounding box center [559, 233] width 84 height 19
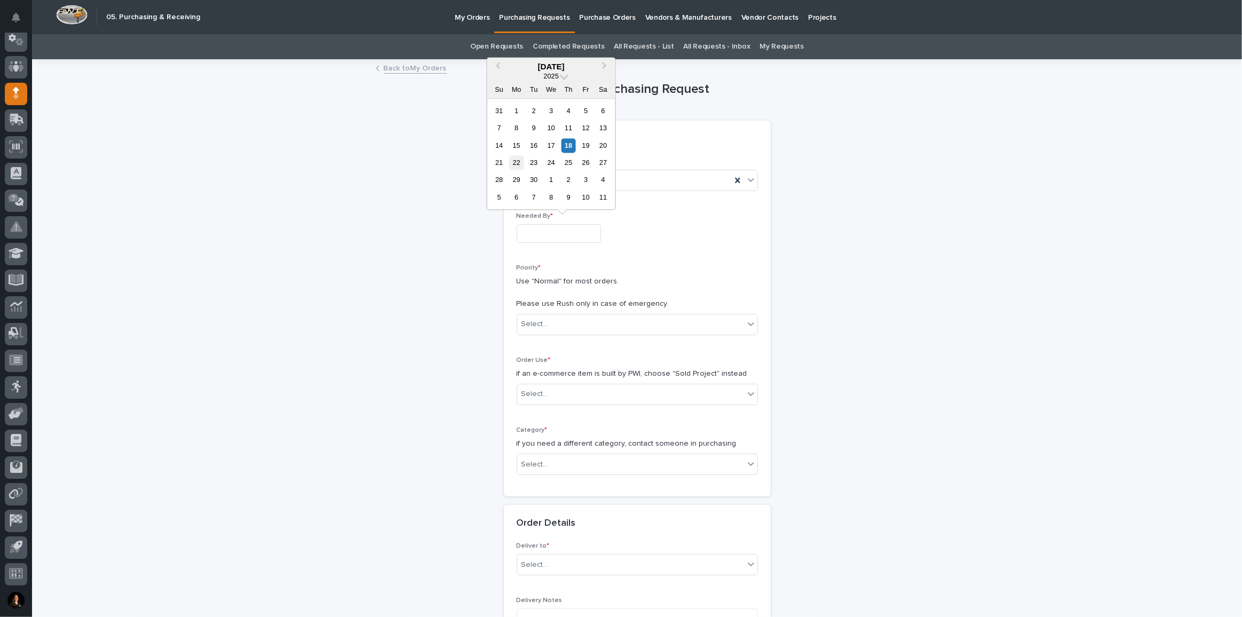
click at [521, 162] on div "22" at bounding box center [516, 162] width 14 height 14
type input "**********"
click at [531, 325] on div "Select..." at bounding box center [534, 324] width 27 height 11
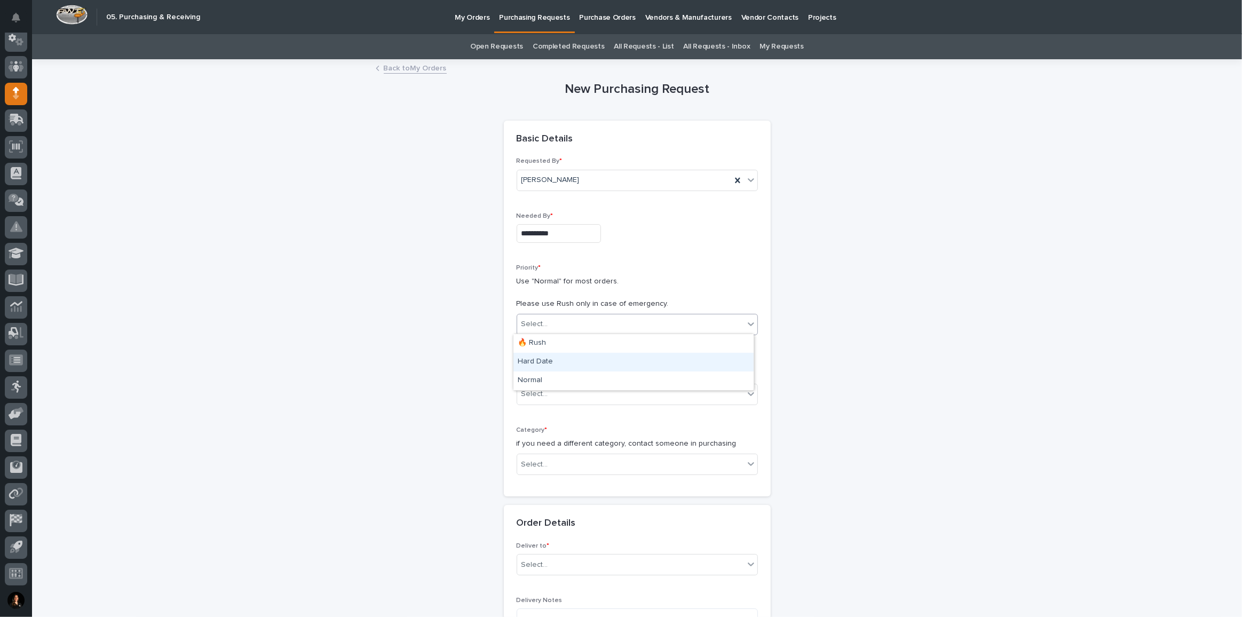
click at [557, 362] on div "Hard Date" at bounding box center [633, 362] width 240 height 19
click at [551, 394] on div "Select..." at bounding box center [630, 394] width 227 height 18
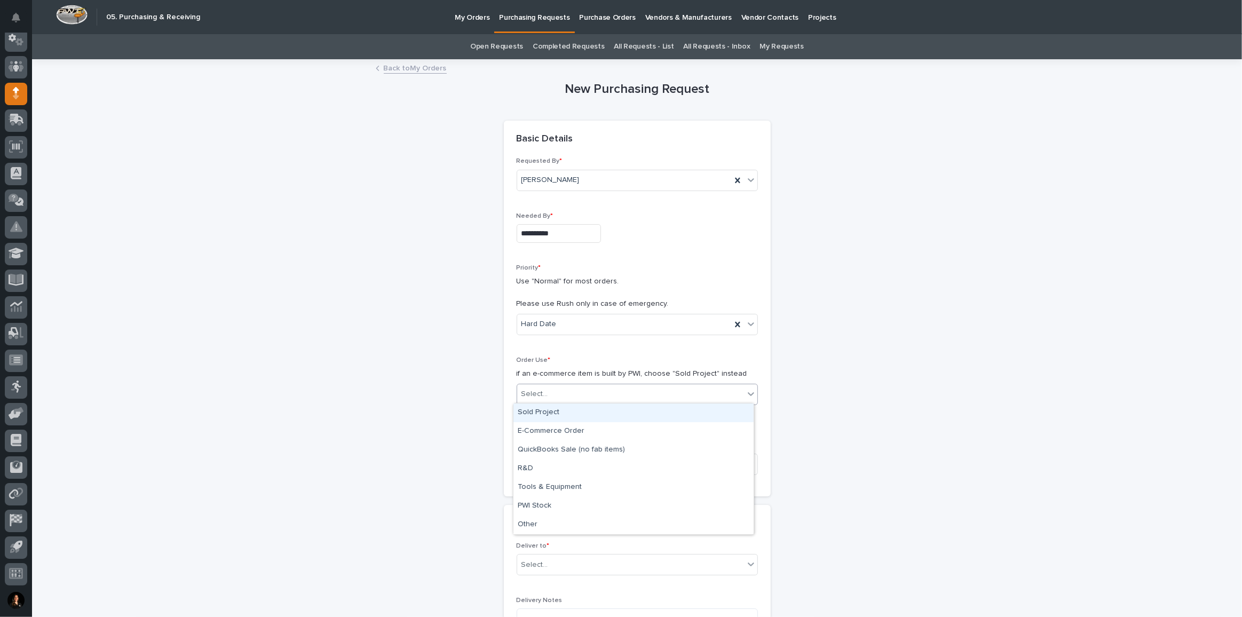
click at [548, 414] on div "Sold Project" at bounding box center [633, 412] width 240 height 19
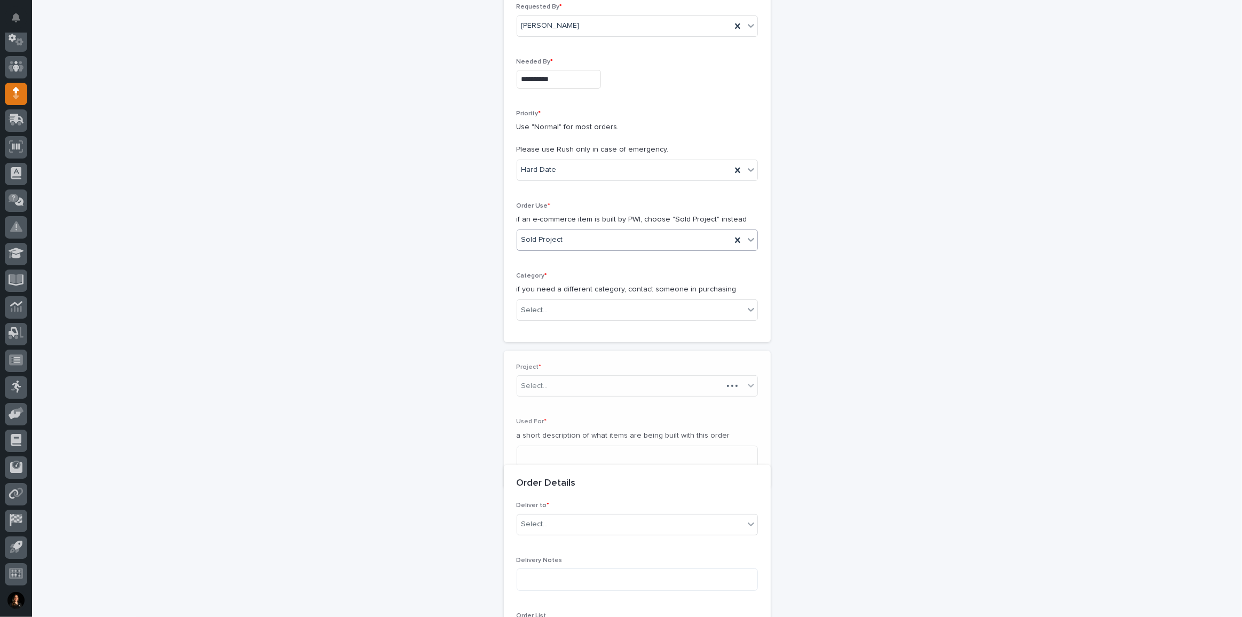
scroll to position [296, 0]
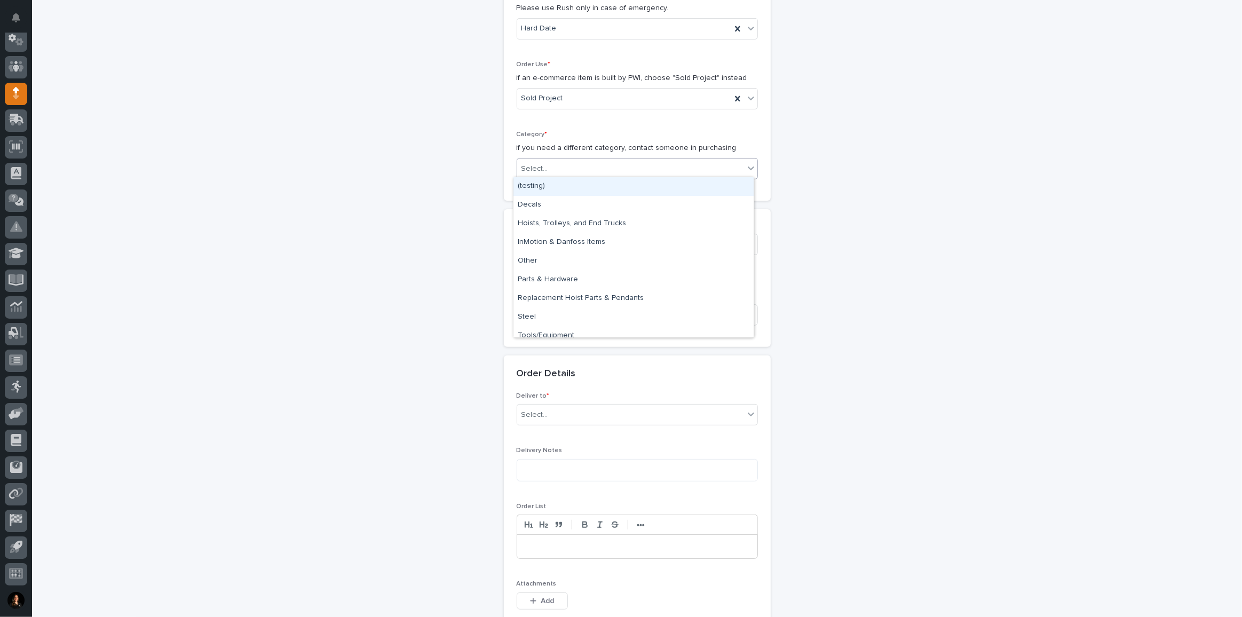
click at [532, 170] on div "Select..." at bounding box center [534, 168] width 27 height 11
click at [559, 316] on div "Steel" at bounding box center [633, 317] width 240 height 19
click at [559, 306] on input at bounding box center [637, 314] width 241 height 21
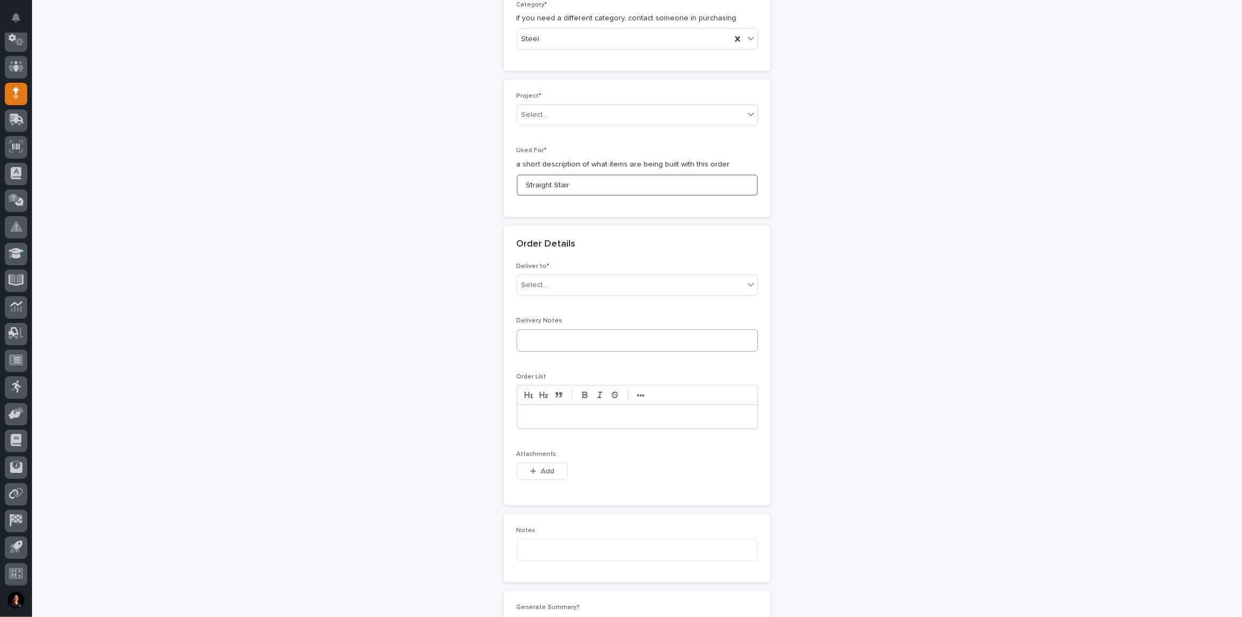
scroll to position [490, 0]
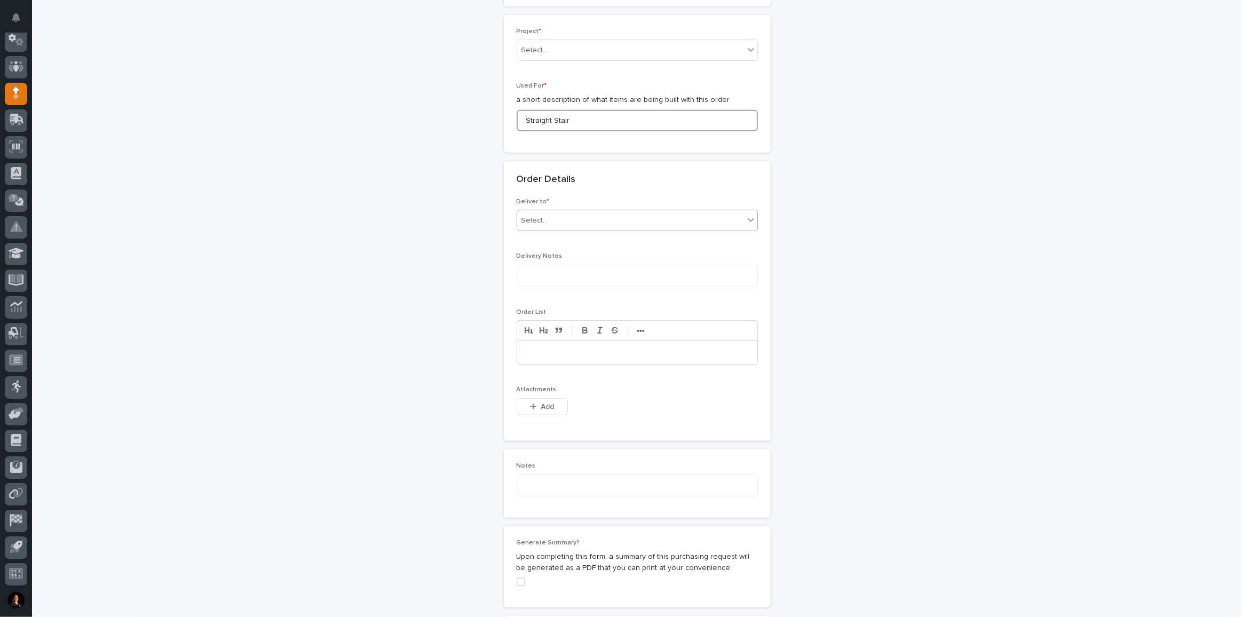
type input "Straight Stair"
click at [582, 212] on div "Select..." at bounding box center [630, 221] width 227 height 18
click at [552, 236] on div "PWI" at bounding box center [633, 237] width 240 height 19
click at [535, 405] on button "Add" at bounding box center [542, 406] width 51 height 17
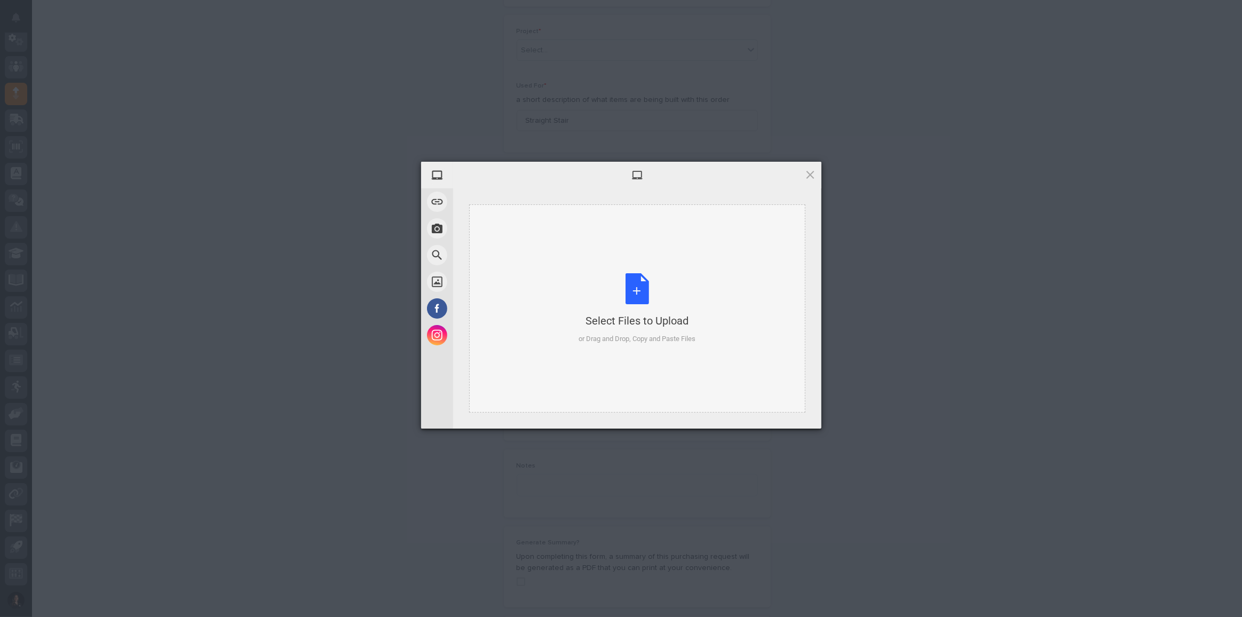
click at [644, 308] on div "Select Files to Upload or Drag and Drop, Copy and Paste Files" at bounding box center [636, 308] width 117 height 71
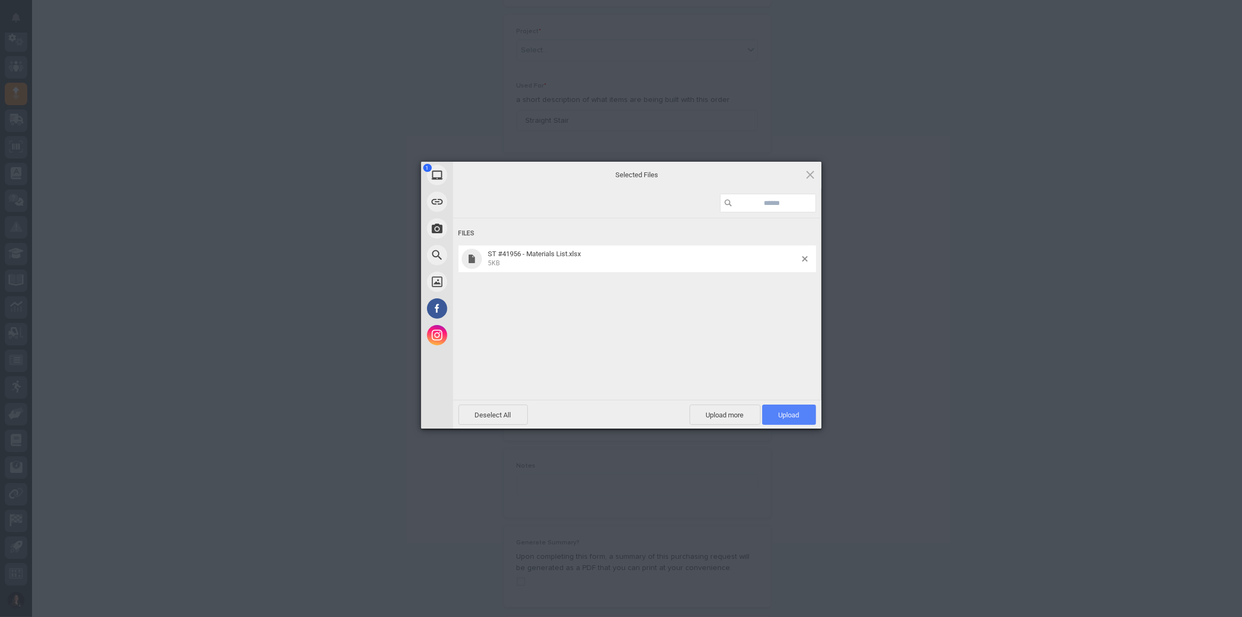
click at [780, 408] on span "Upload 1" at bounding box center [789, 415] width 54 height 20
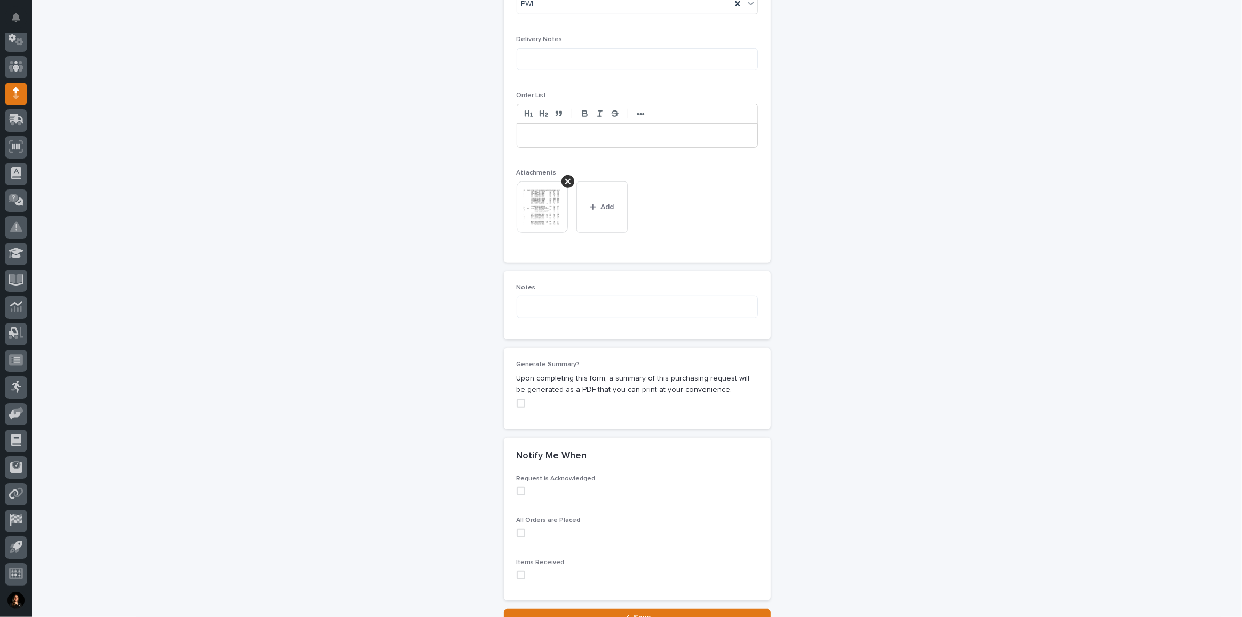
scroll to position [795, 0]
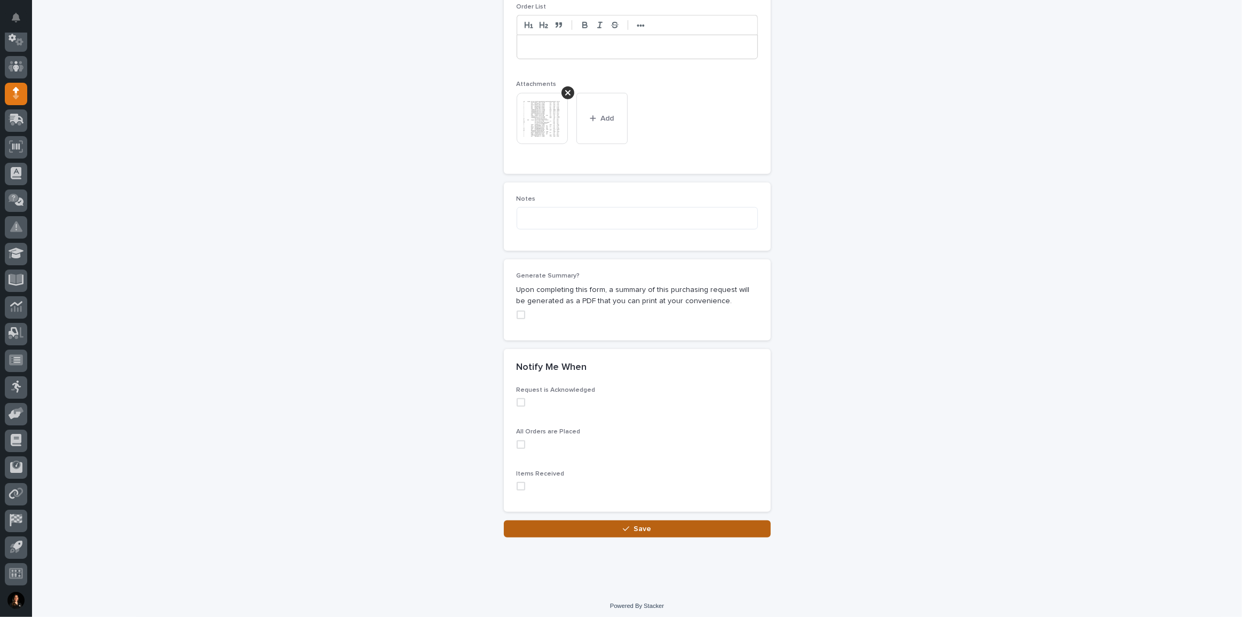
click at [652, 530] on button "Save" at bounding box center [637, 528] width 267 height 17
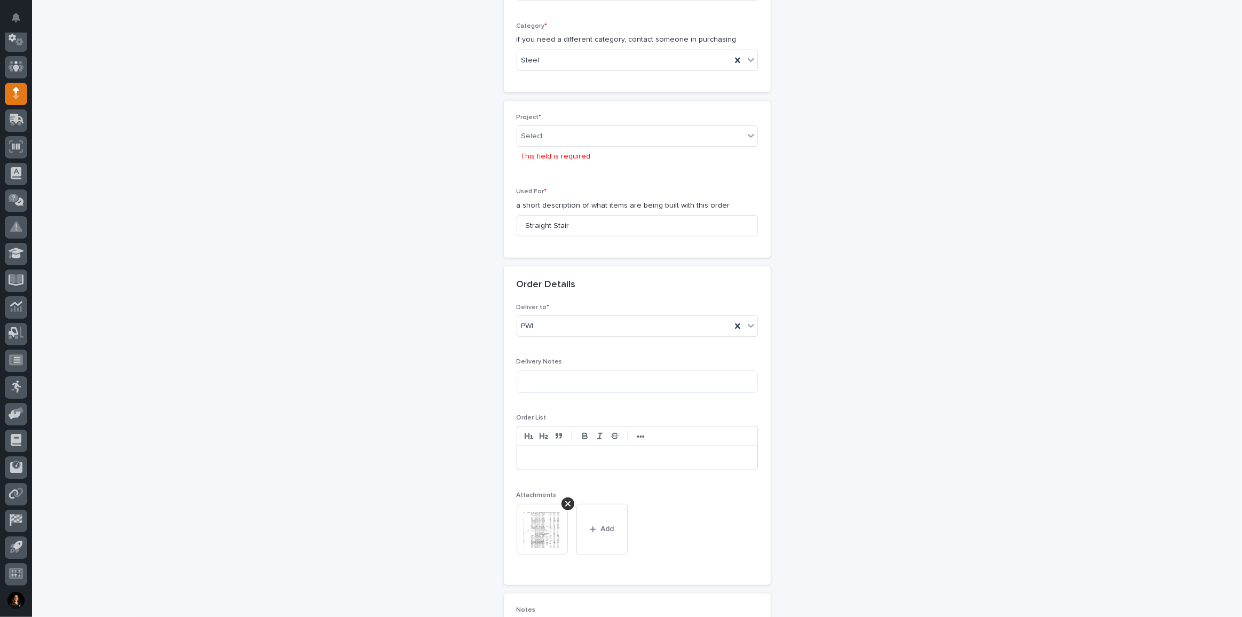
scroll to position [377, 0]
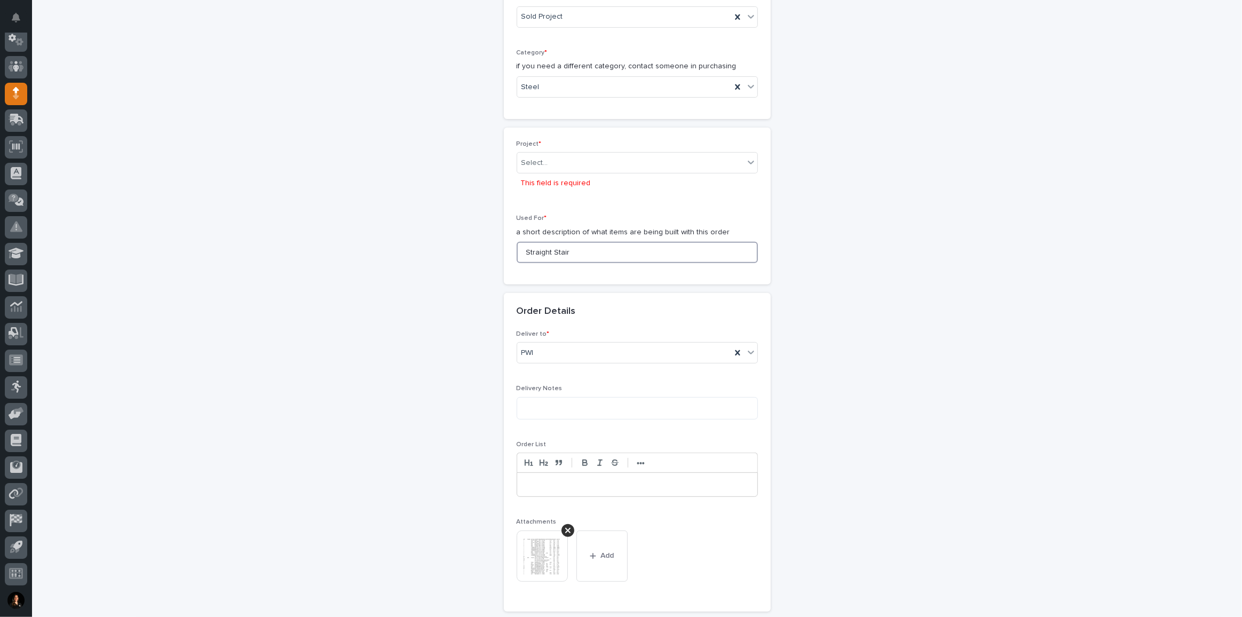
click at [551, 256] on input "Straight Stair" at bounding box center [637, 252] width 241 height 21
click at [576, 160] on div "Select..." at bounding box center [630, 163] width 227 height 18
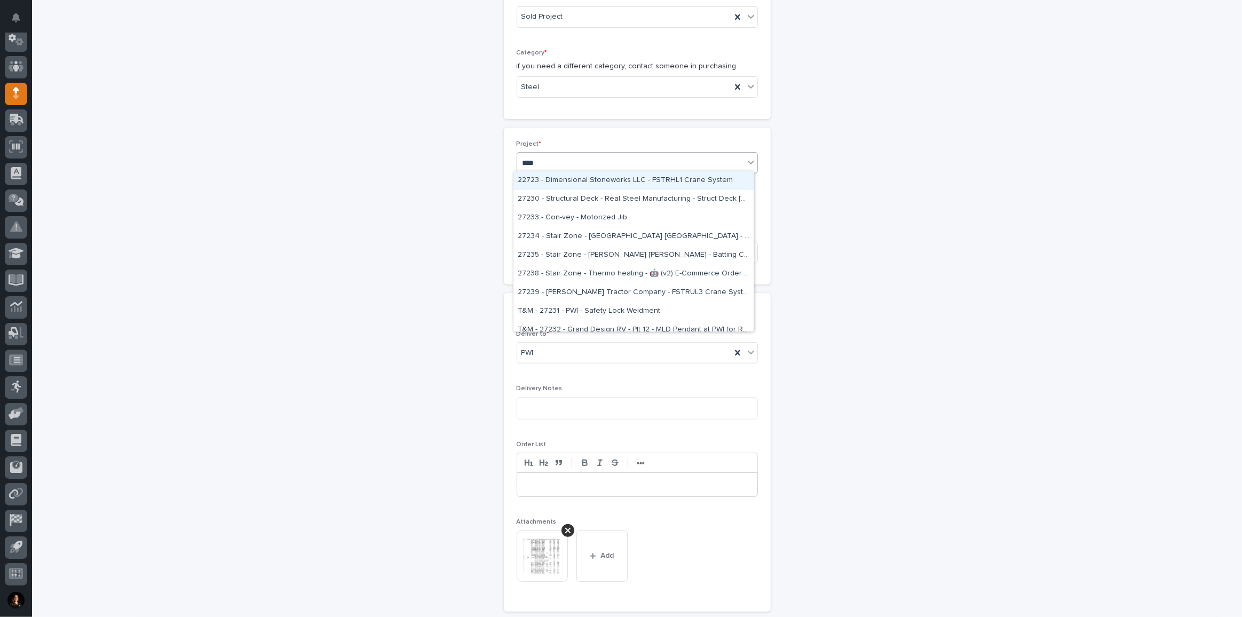
type input "*****"
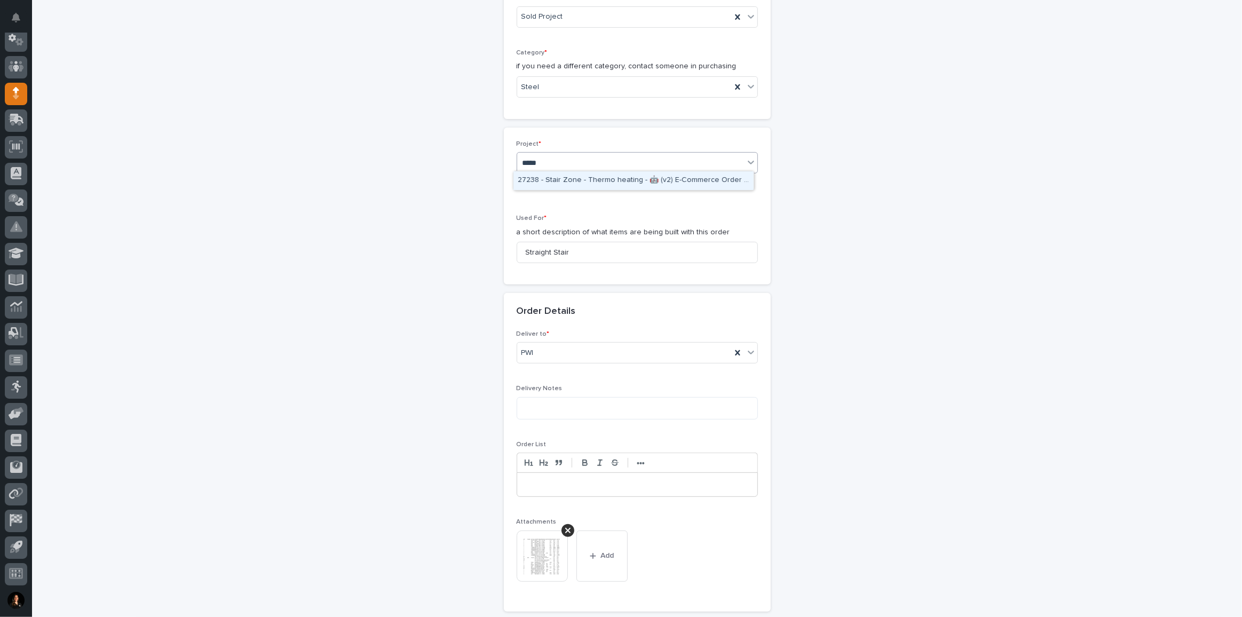
click at [562, 175] on div "27238 - Stair Zone - Thermo heating - 🤖 (v2) E-Commerce Order with Fab Item" at bounding box center [633, 180] width 240 height 19
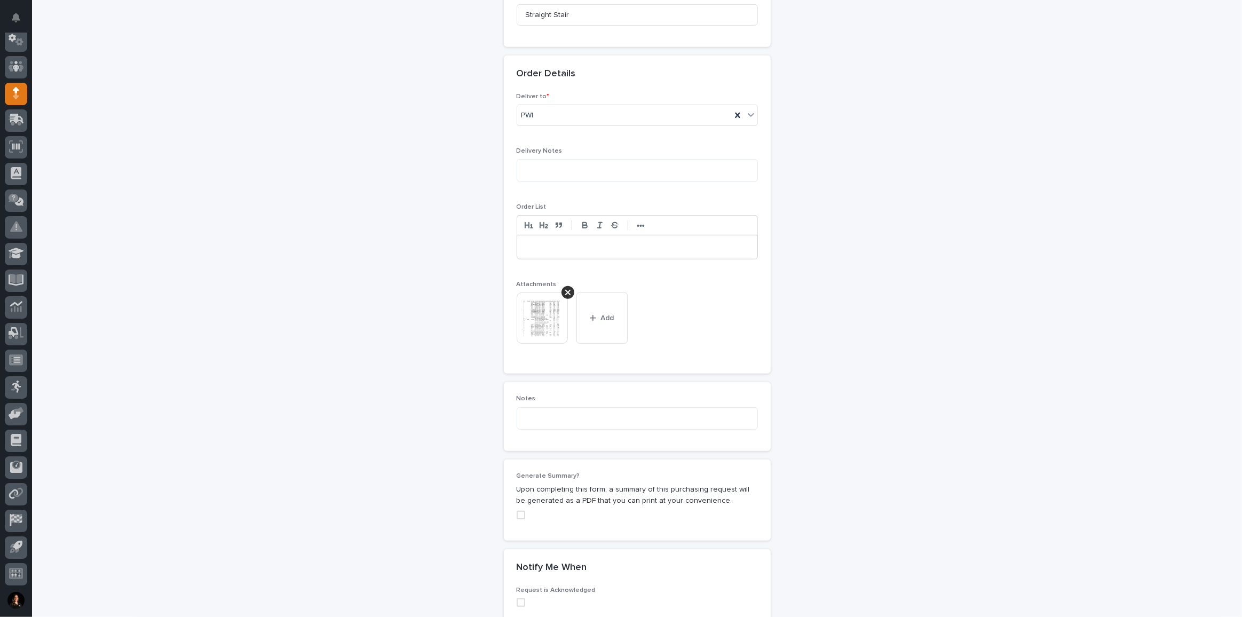
scroll to position [809, 0]
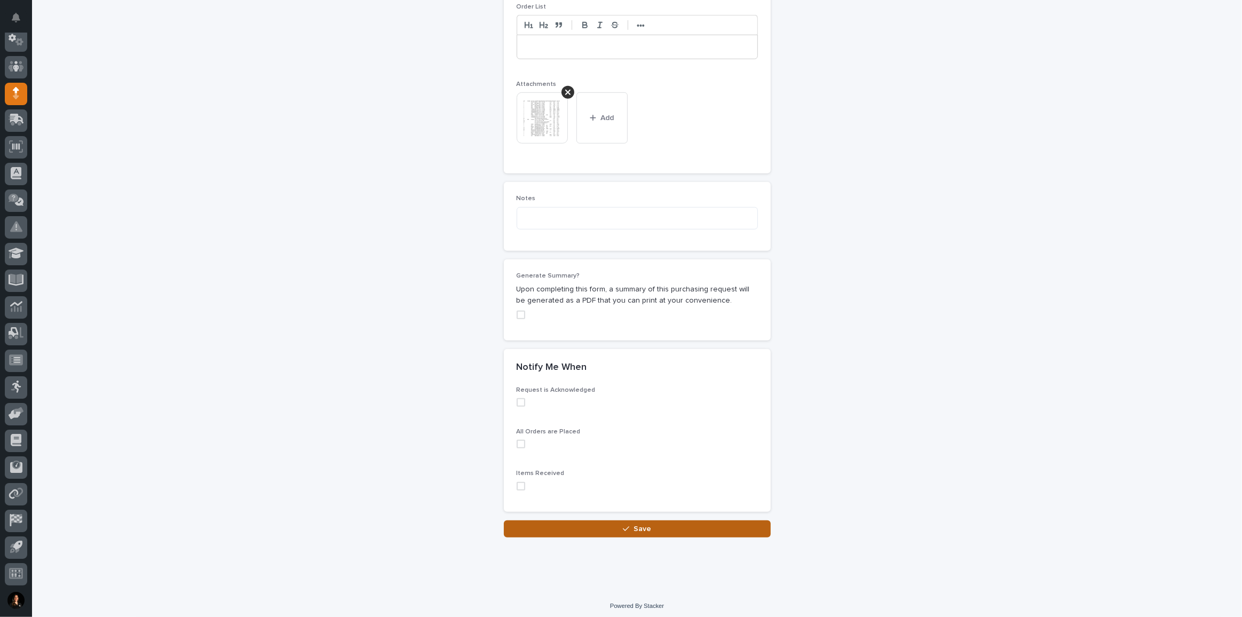
click at [653, 529] on button "Save" at bounding box center [637, 528] width 267 height 17
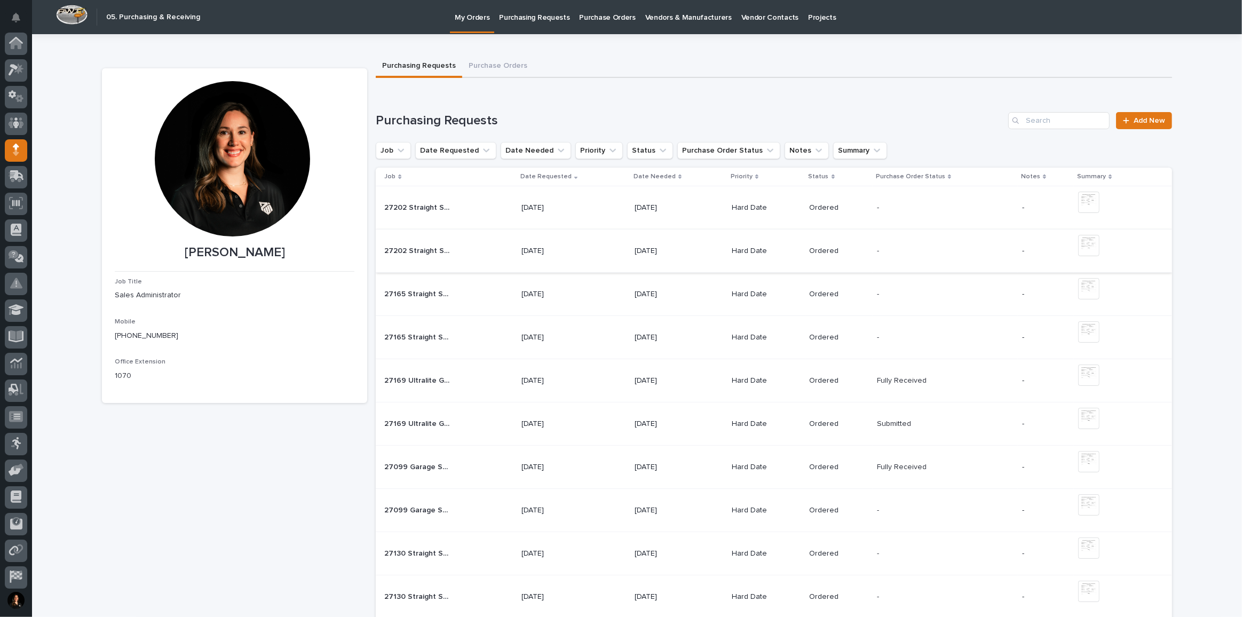
scroll to position [57, 0]
click at [1133, 121] on span "Add New" at bounding box center [1148, 120] width 31 height 7
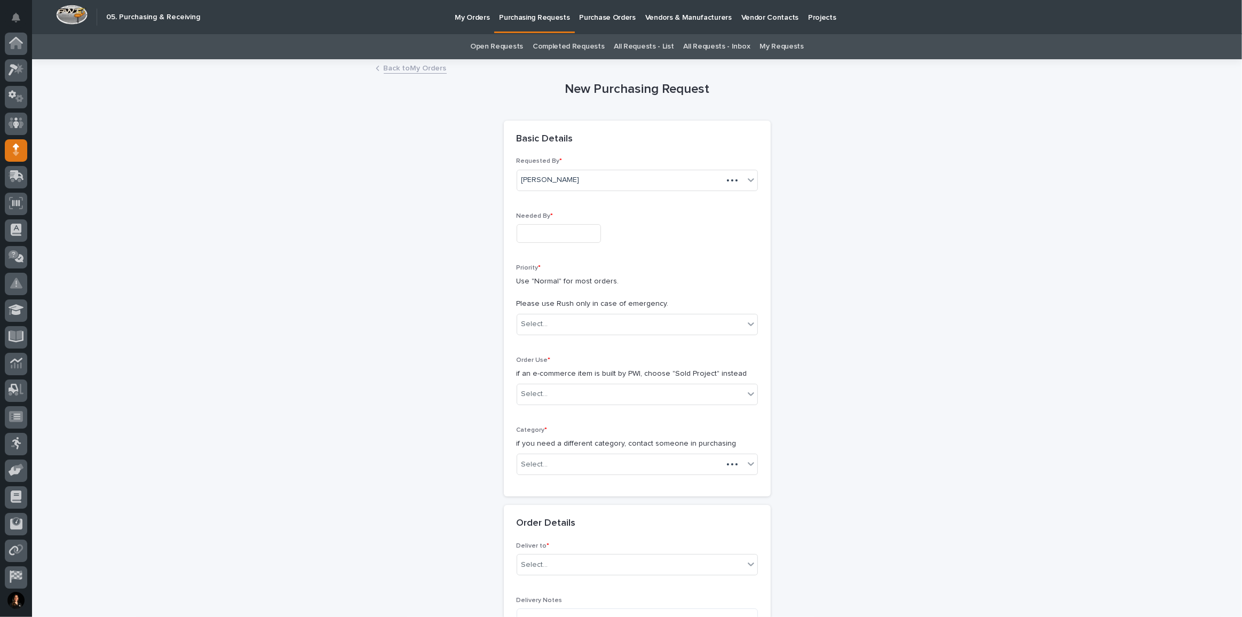
scroll to position [57, 0]
click at [574, 234] on input "text" at bounding box center [559, 233] width 84 height 19
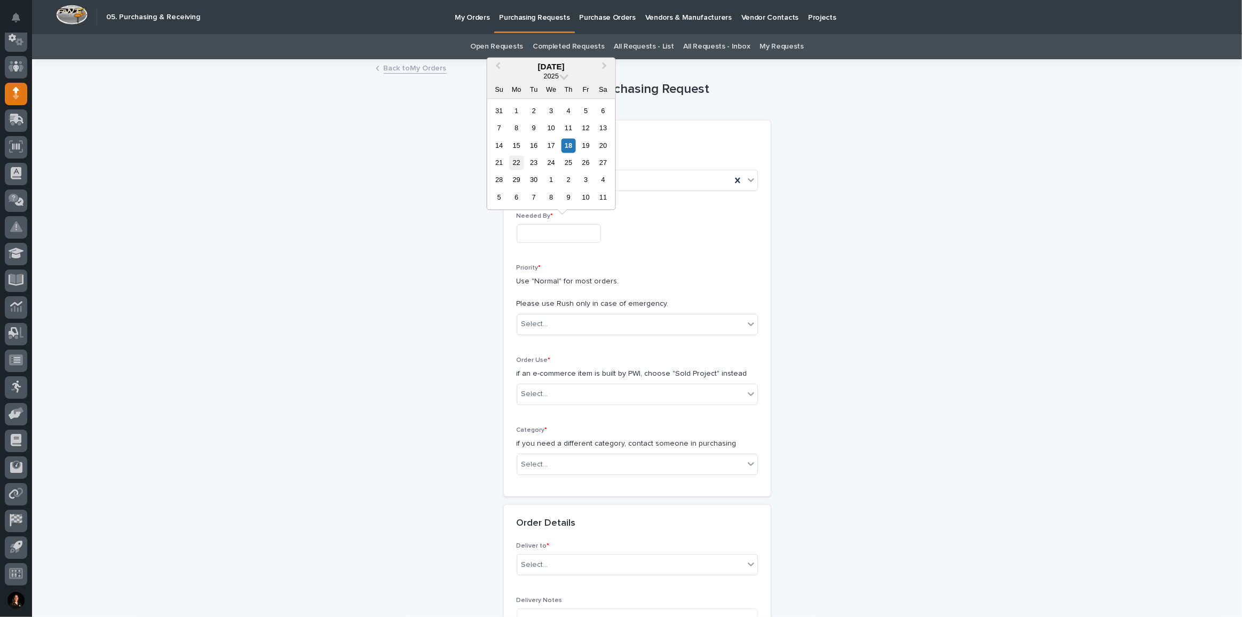
click at [513, 163] on div "22" at bounding box center [516, 162] width 14 height 14
type input "**********"
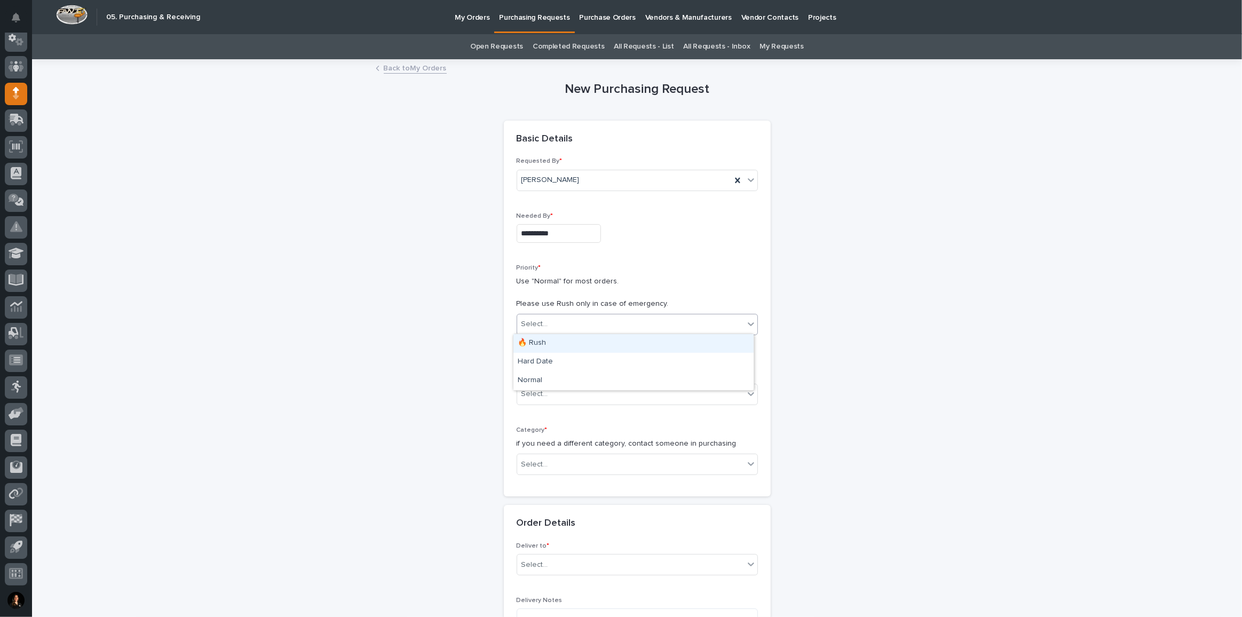
click at [537, 319] on div "Select..." at bounding box center [534, 324] width 27 height 11
click at [561, 362] on div "Hard Date" at bounding box center [633, 362] width 240 height 19
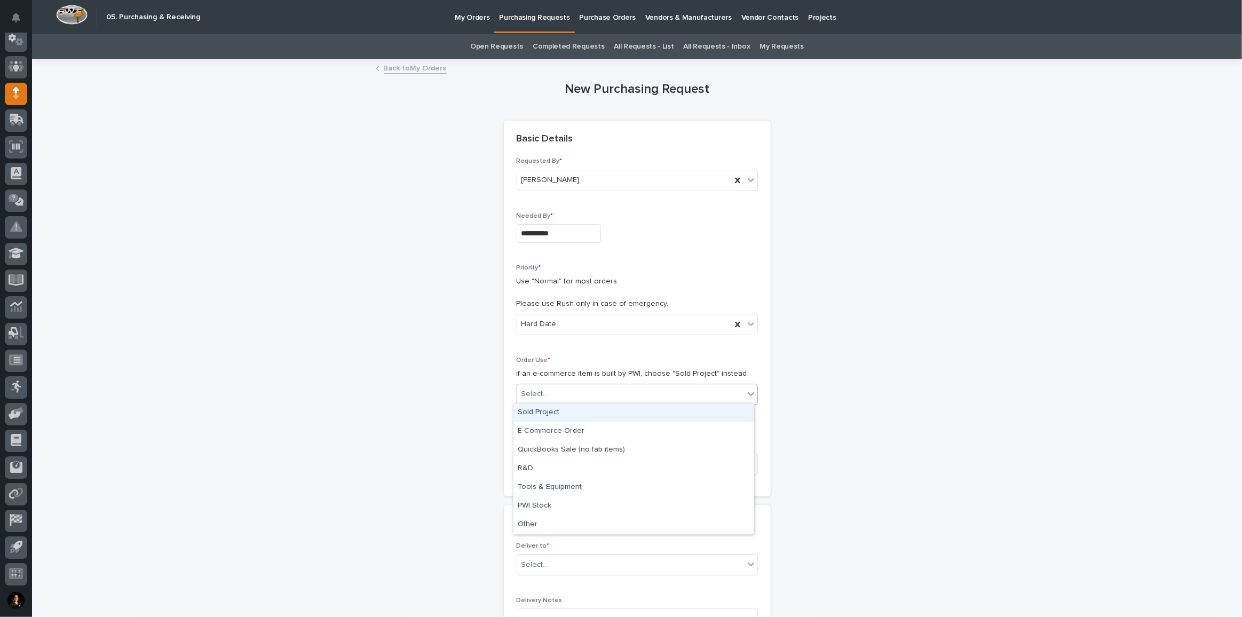
click at [560, 393] on div "Select..." at bounding box center [630, 394] width 227 height 18
click at [543, 414] on div "Sold Project" at bounding box center [633, 412] width 240 height 19
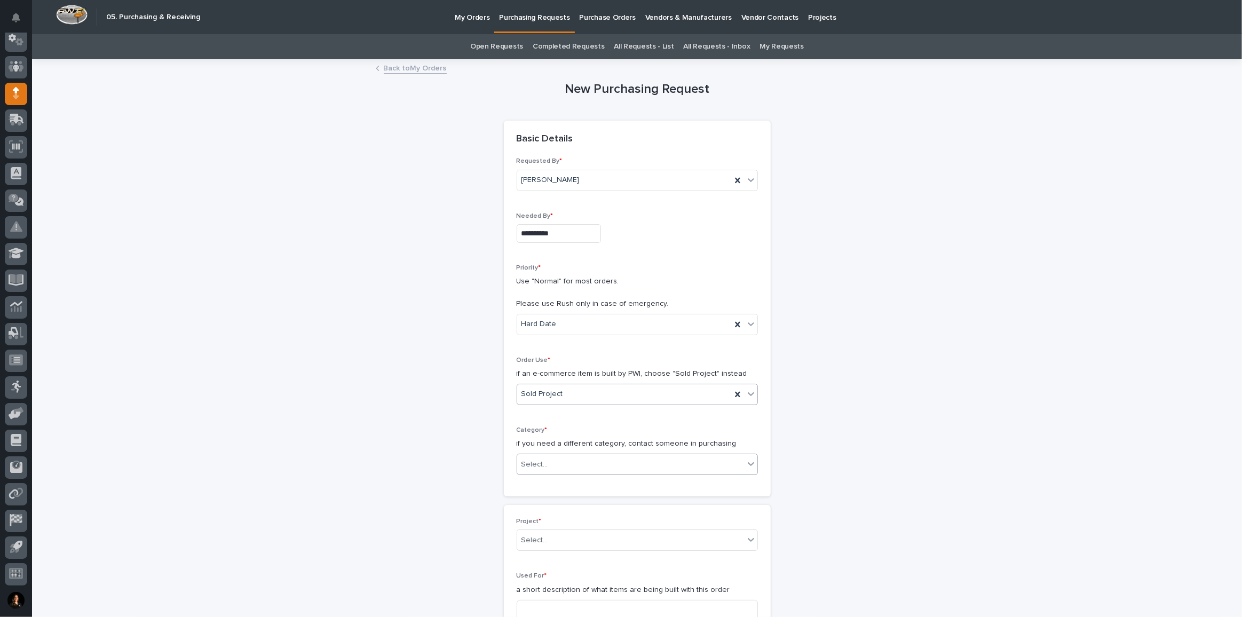
click at [597, 462] on div "Select..." at bounding box center [630, 465] width 227 height 18
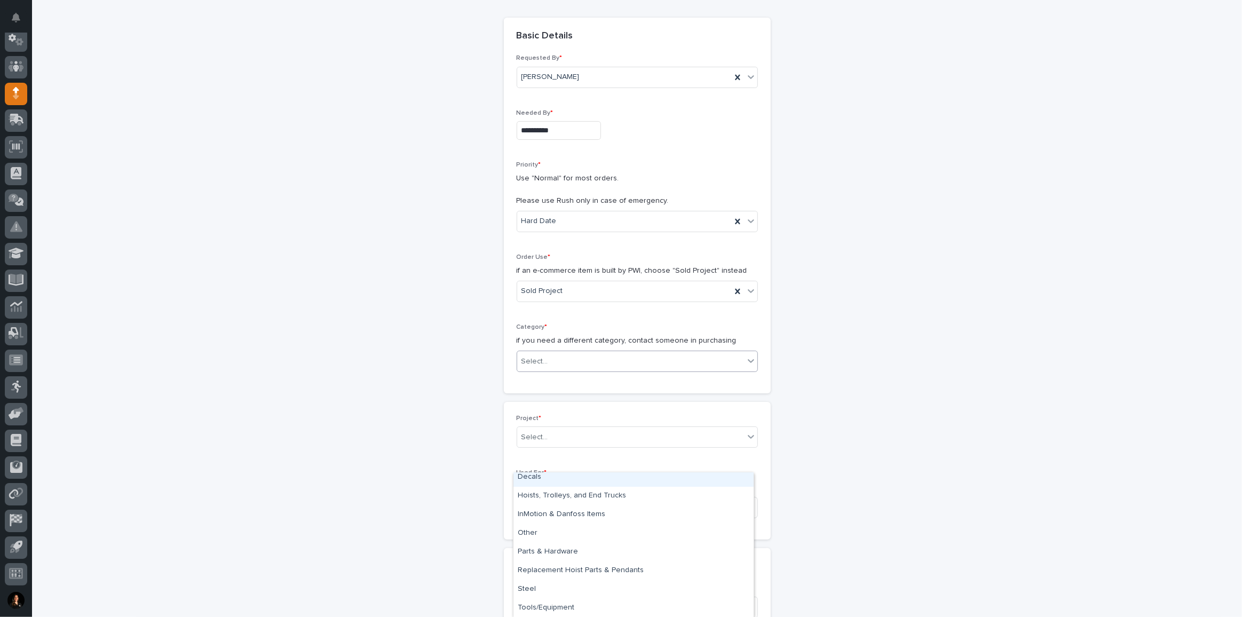
scroll to position [145, 0]
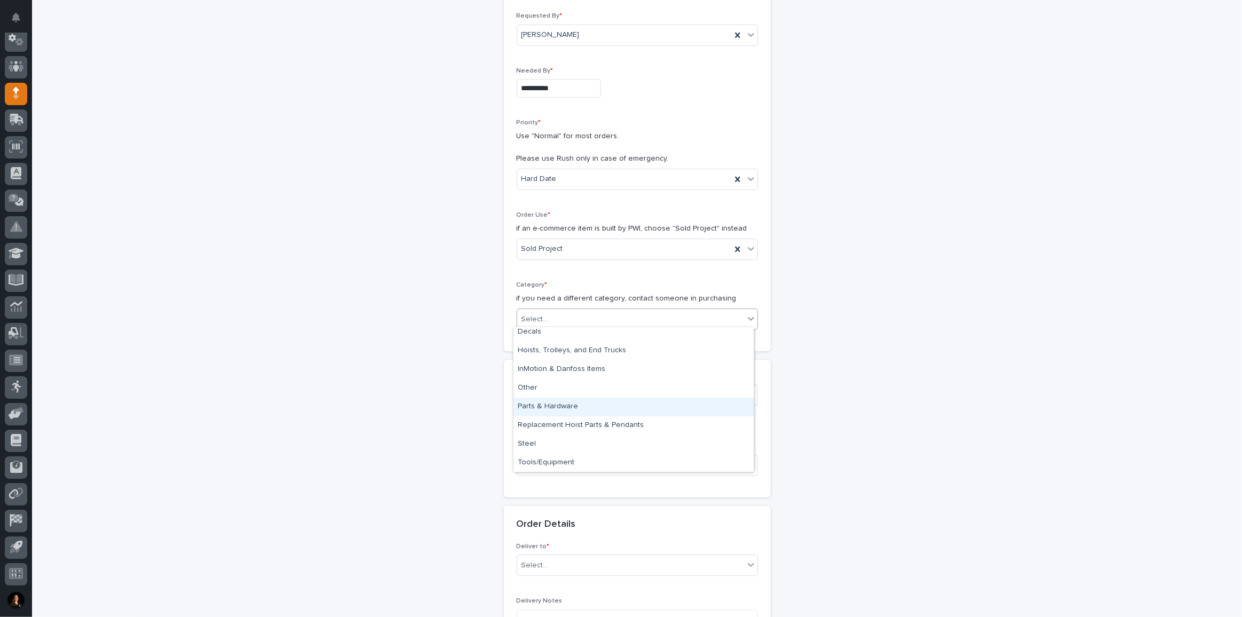
click at [569, 404] on div "Parts & Hardware" at bounding box center [633, 407] width 240 height 19
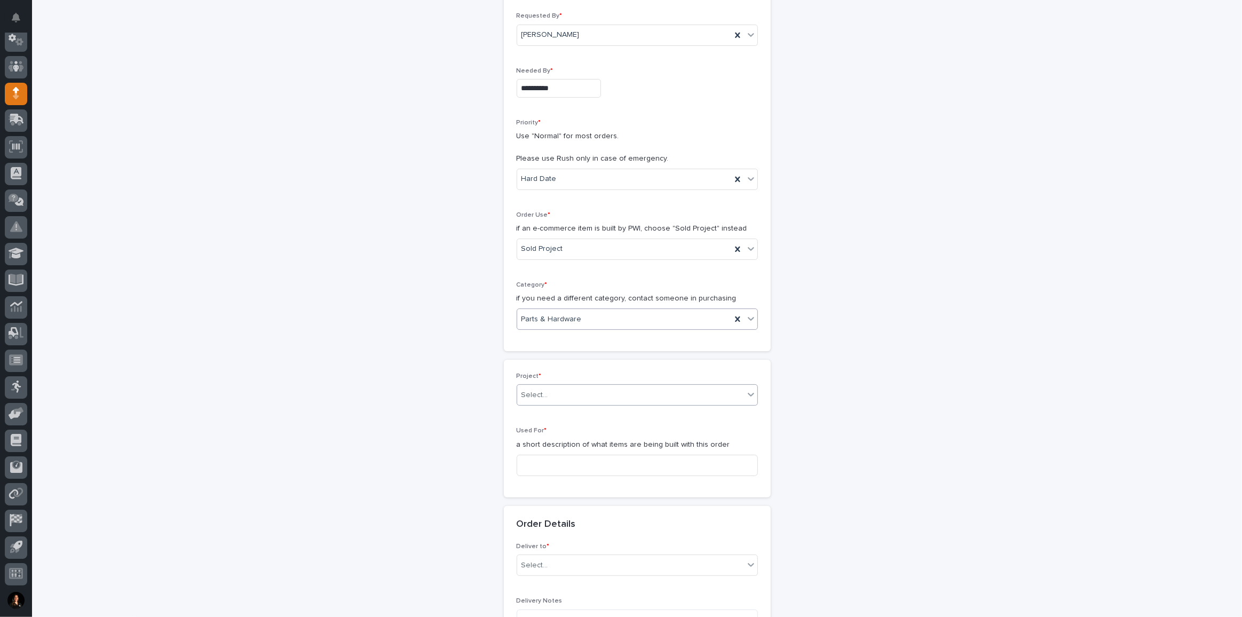
click at [583, 396] on div "Select..." at bounding box center [630, 395] width 227 height 18
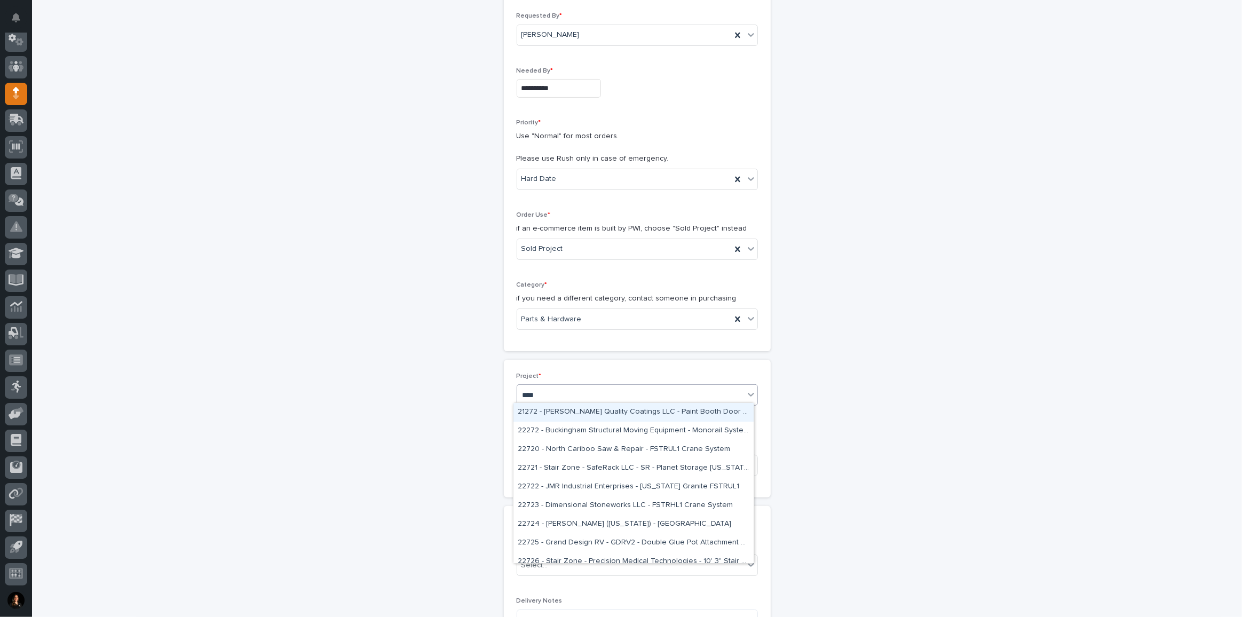
type input "*****"
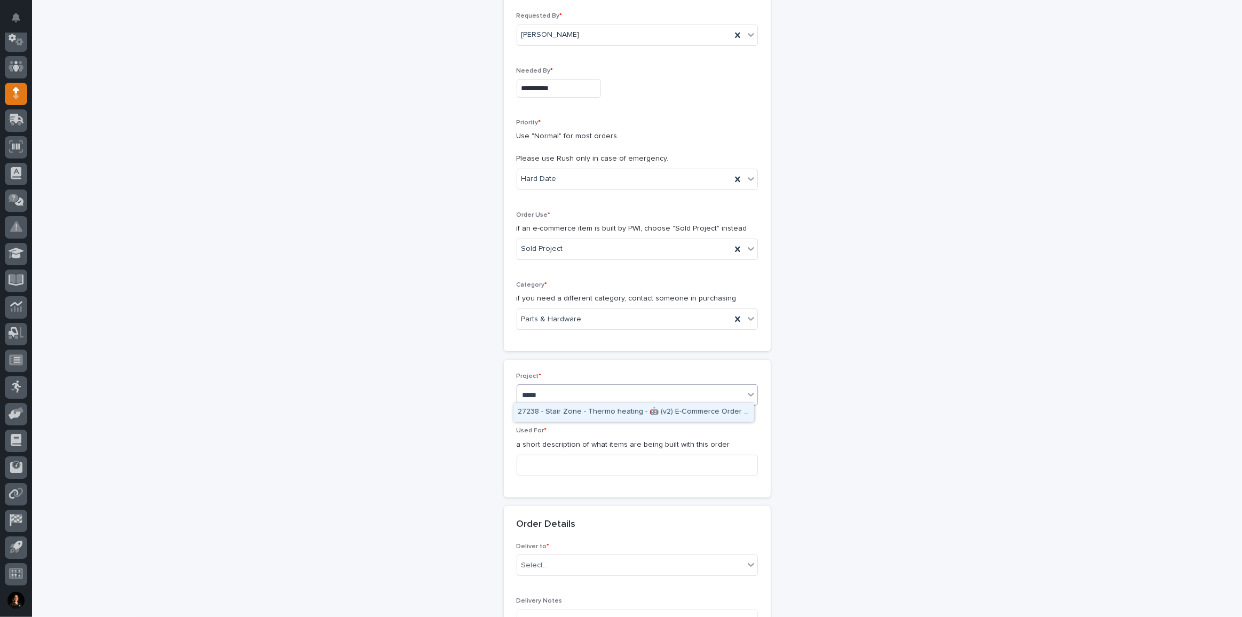
click at [624, 416] on div "27238 - Stair Zone - Thermo heating - 🤖 (v2) E-Commerce Order with Fab Item" at bounding box center [633, 412] width 240 height 19
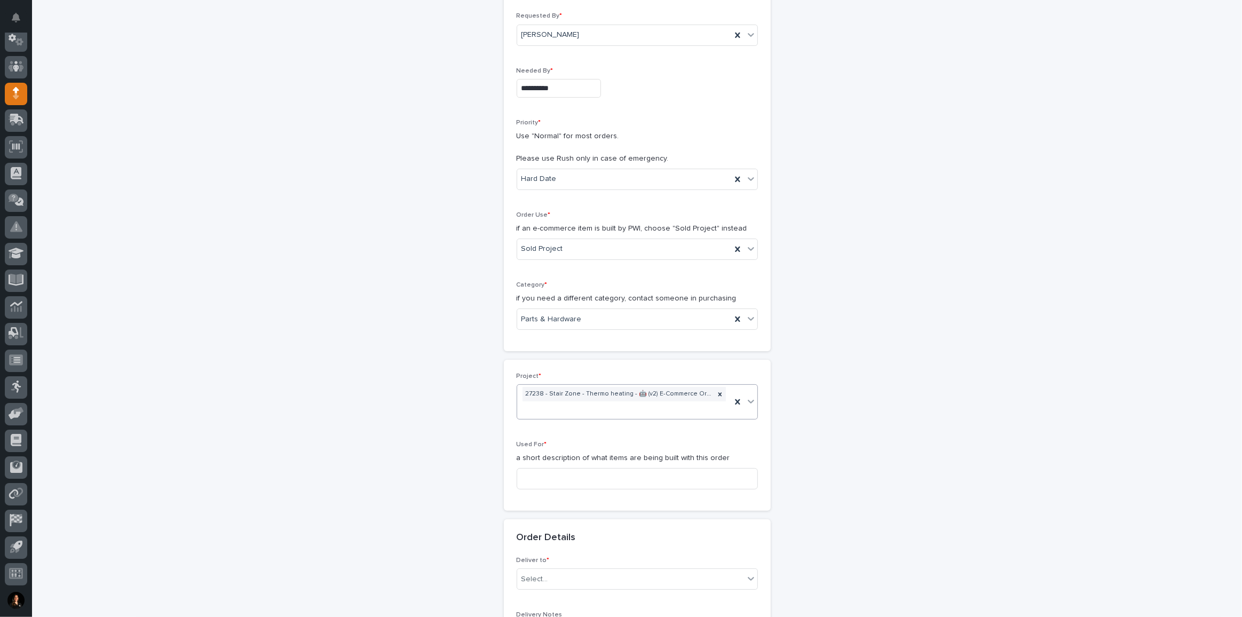
scroll to position [152, 0]
click at [561, 464] on input at bounding box center [637, 471] width 241 height 21
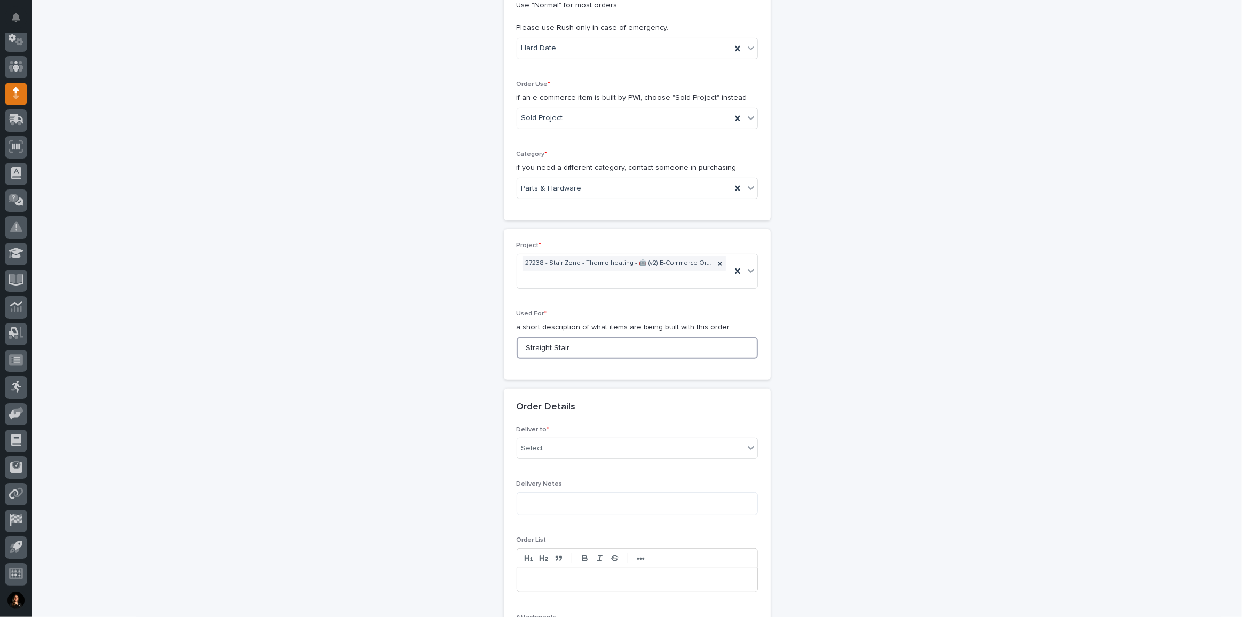
scroll to position [394, 0]
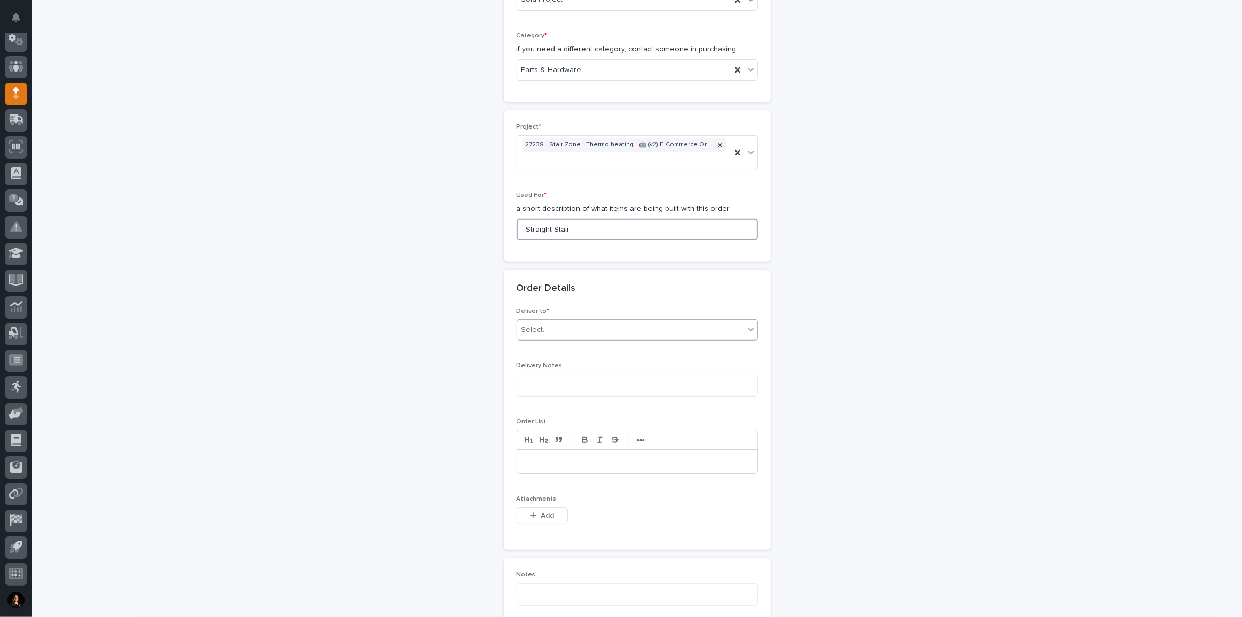
type input "Straight Stair"
click at [574, 321] on div "Select..." at bounding box center [630, 330] width 227 height 18
click at [534, 346] on div "PWI" at bounding box center [633, 346] width 240 height 19
click at [541, 511] on span "Add" at bounding box center [547, 516] width 13 height 10
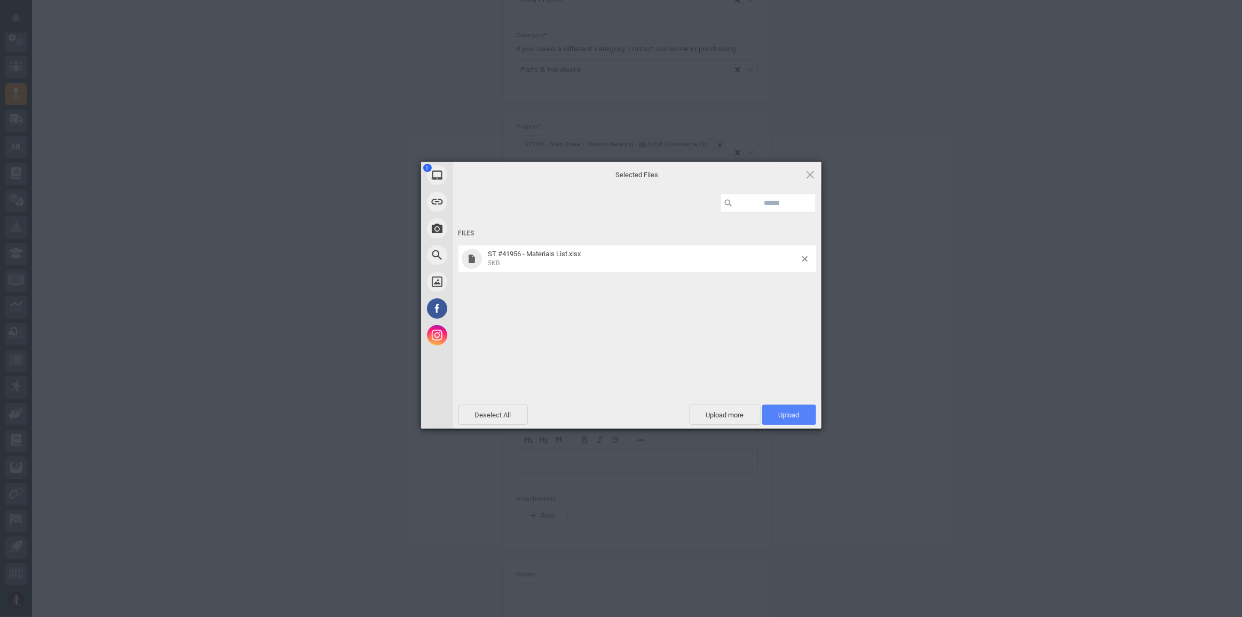
click at [778, 408] on span "Upload 1" at bounding box center [789, 415] width 54 height 20
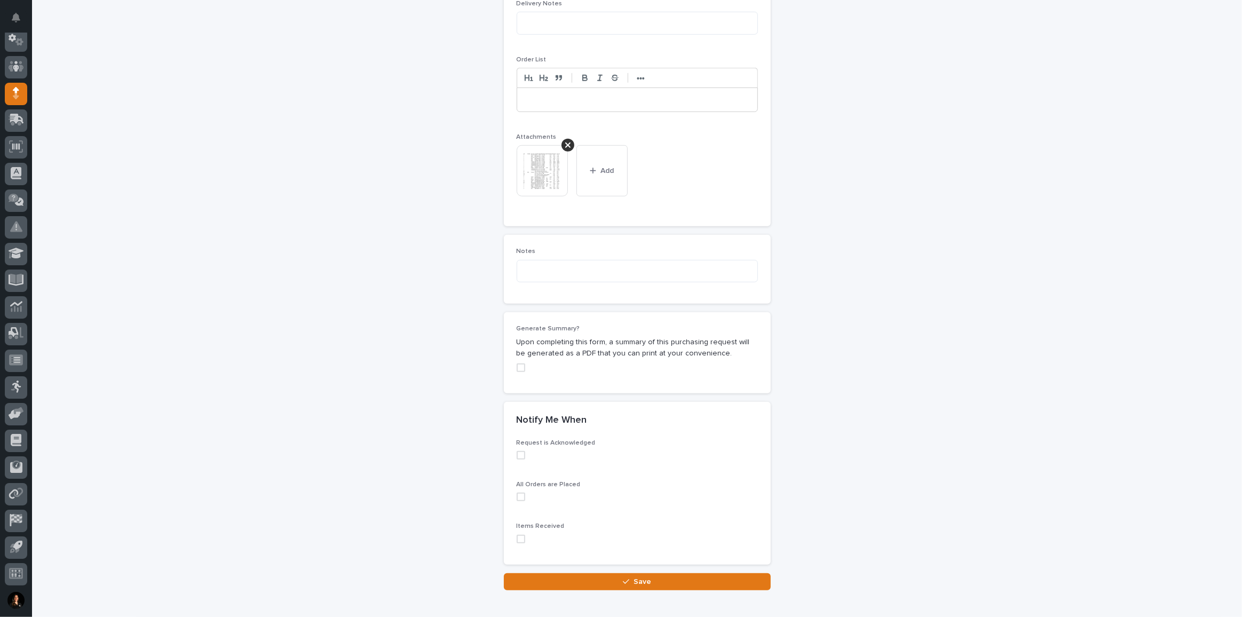
scroll to position [760, 0]
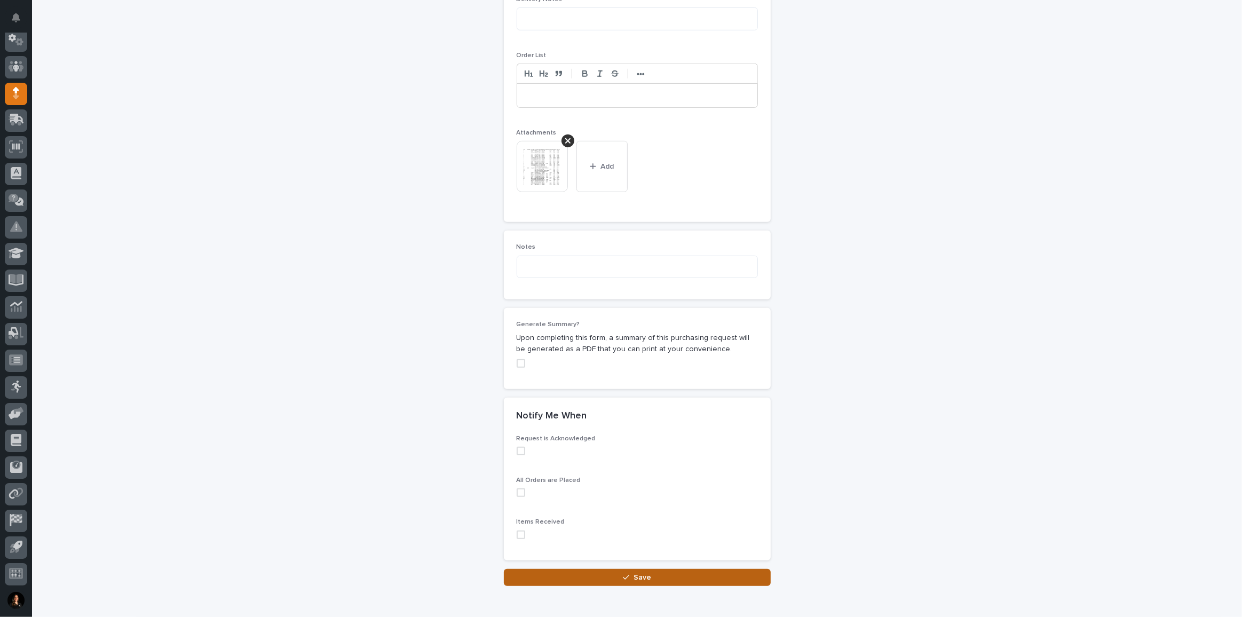
click at [655, 569] on button "Save" at bounding box center [637, 577] width 267 height 17
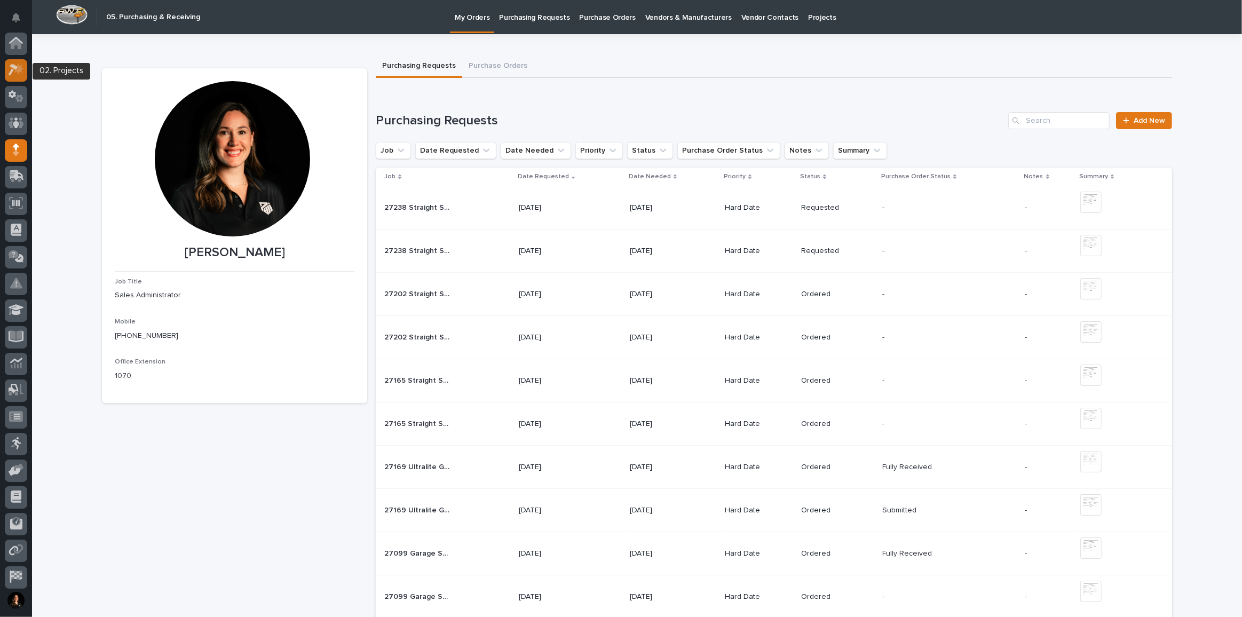
click at [20, 72] on icon at bounding box center [18, 69] width 9 height 11
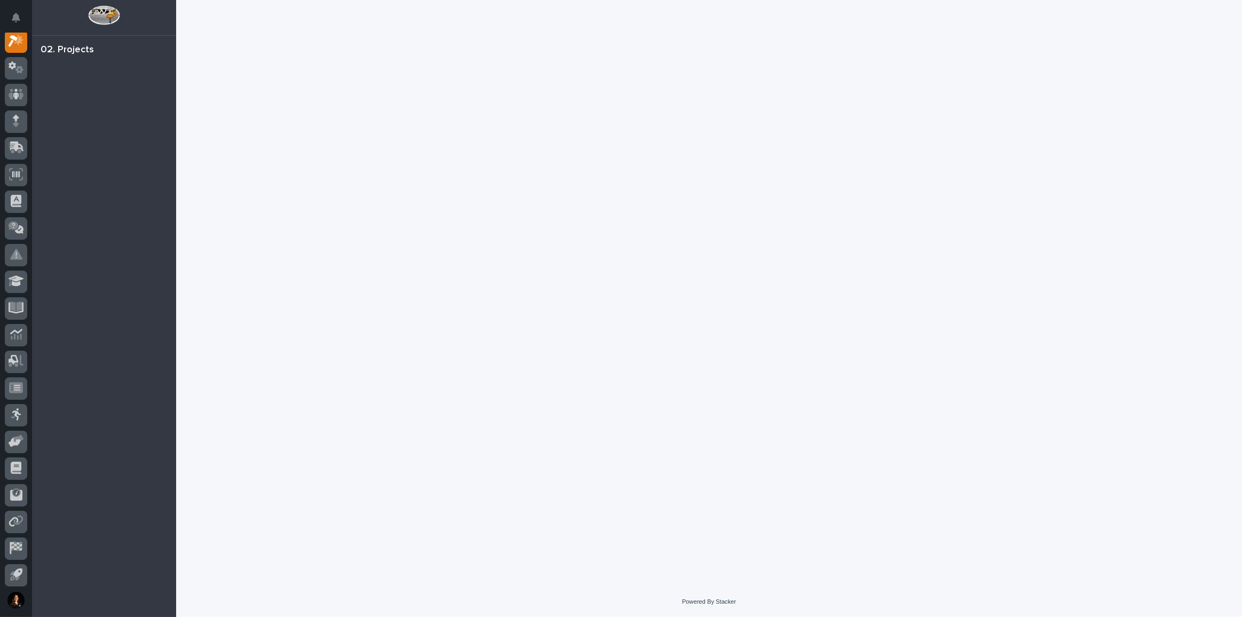
scroll to position [26, 0]
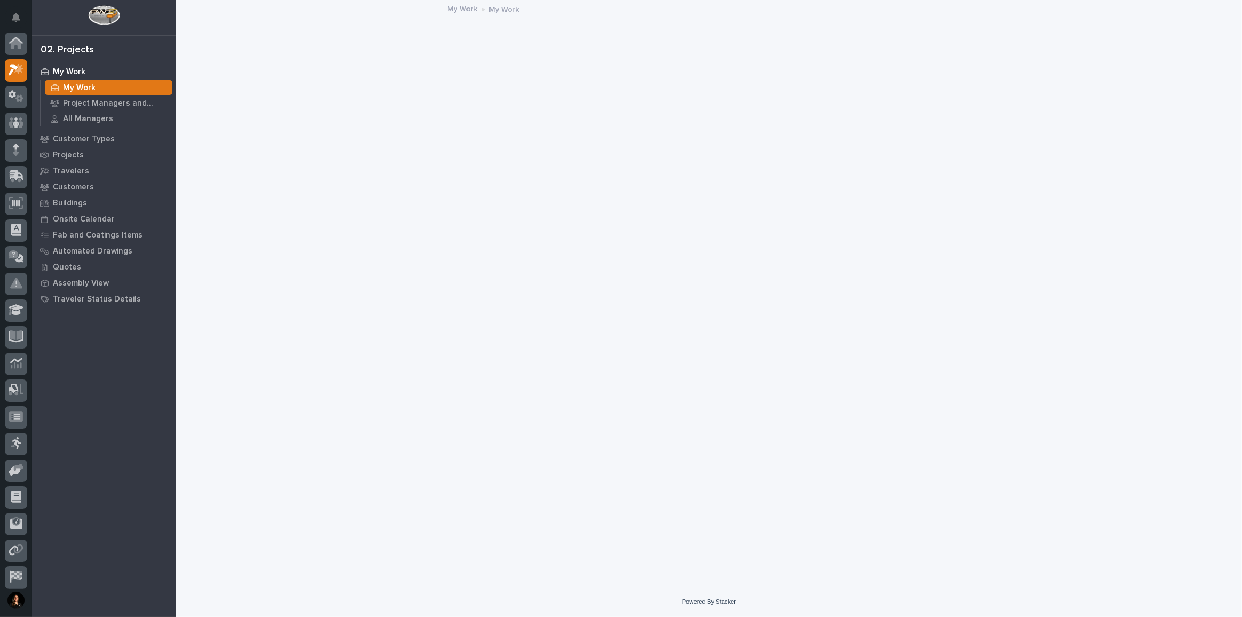
scroll to position [26, 0]
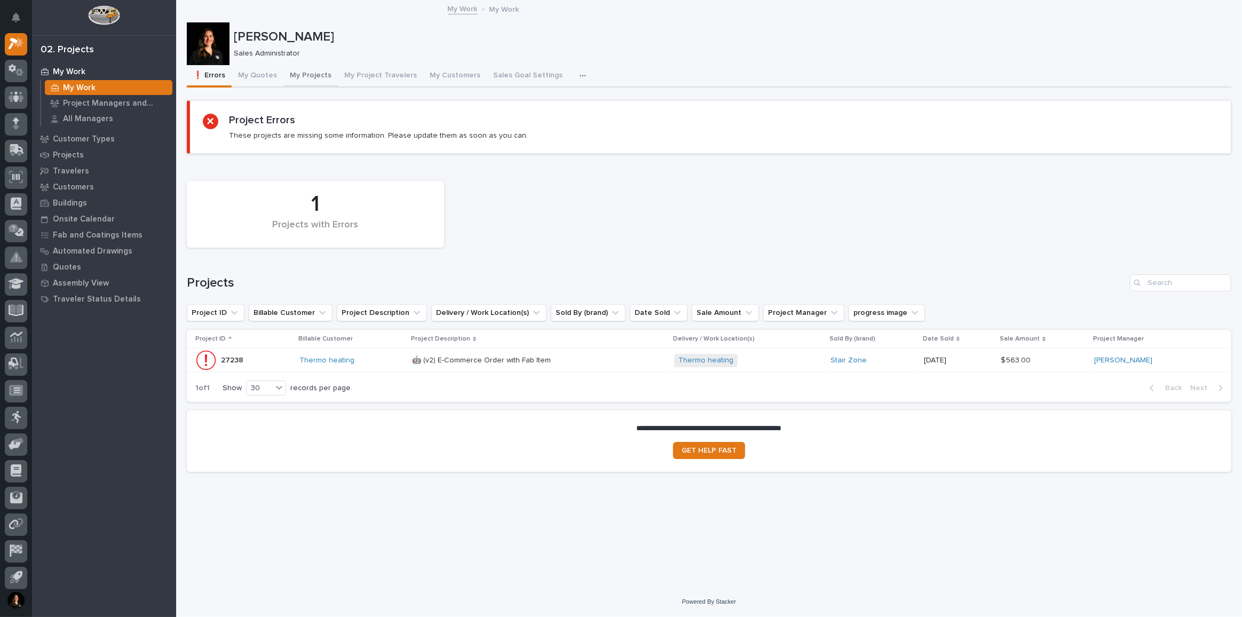
click at [314, 77] on button "My Projects" at bounding box center [310, 76] width 54 height 22
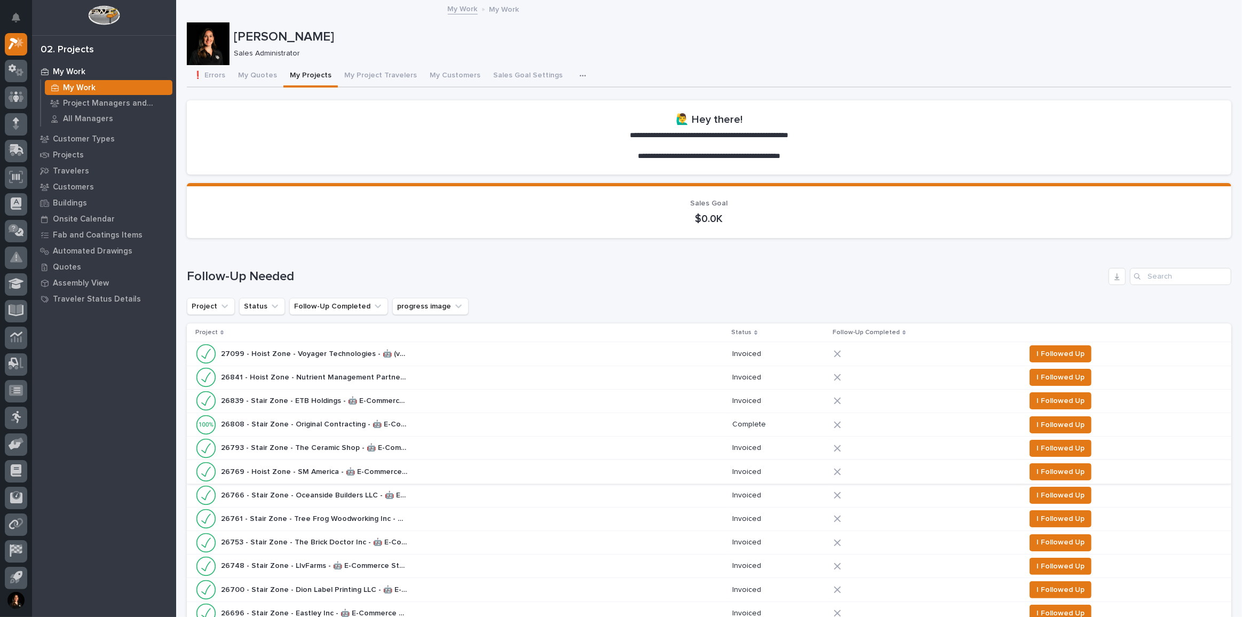
scroll to position [194, 0]
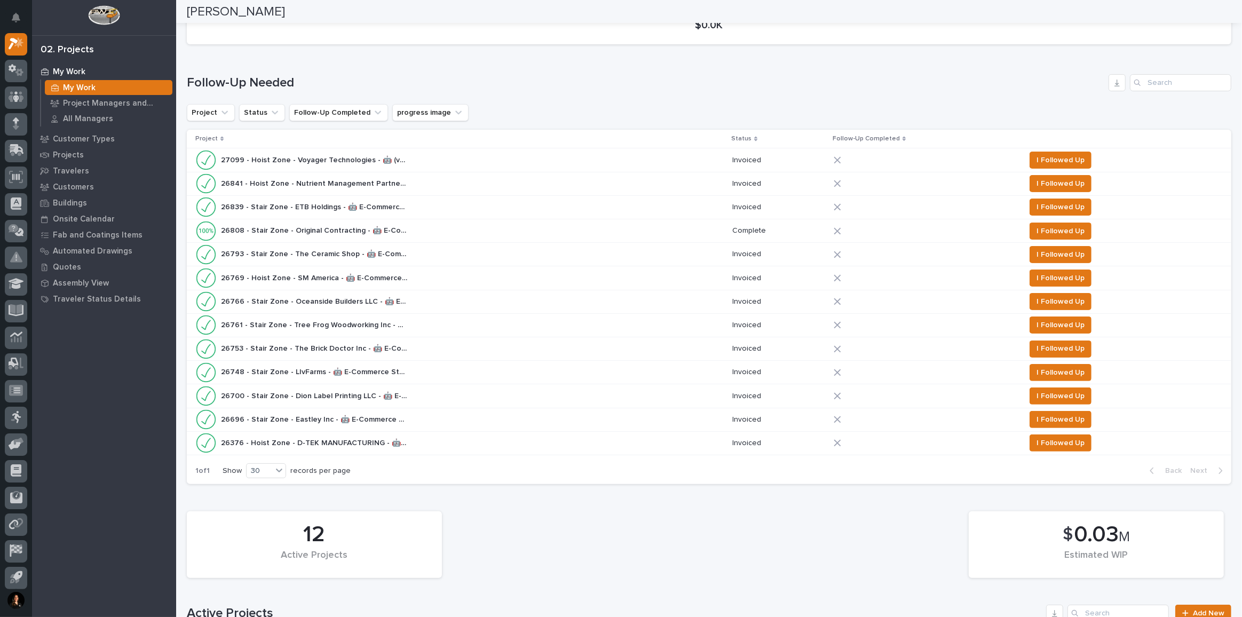
click at [437, 272] on div "26769 - Hoist Zone - SM America - 🤖 E-Commerce Custom Crane(s) 26769 - Hoist Zo…" at bounding box center [459, 277] width 528 height 21
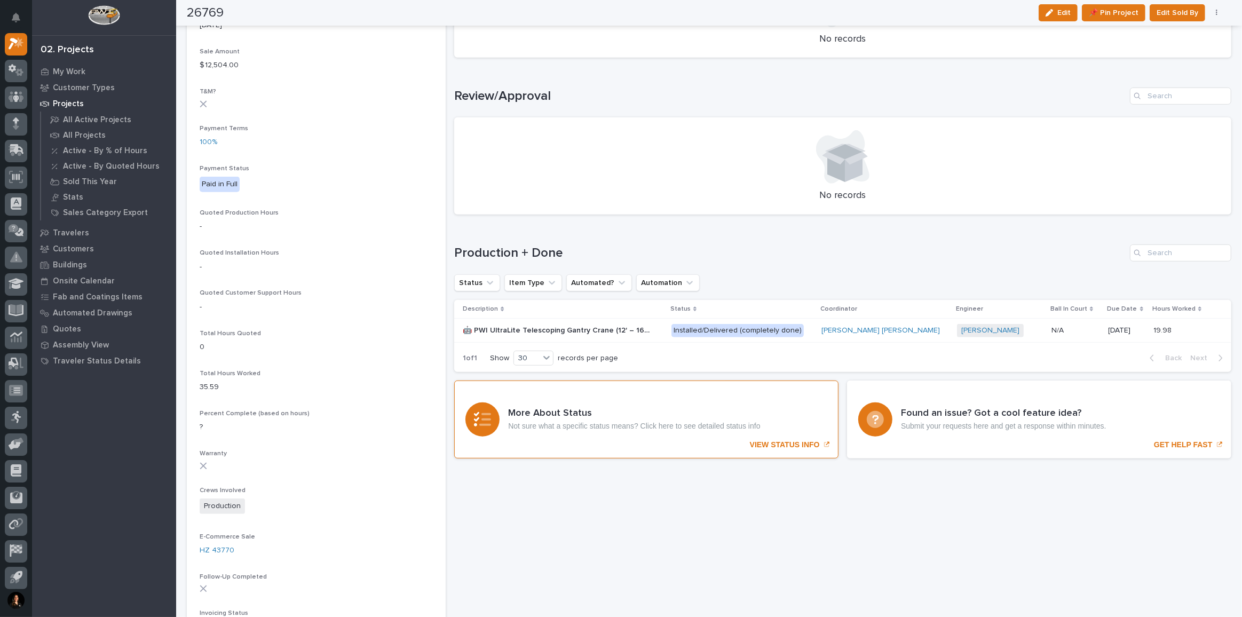
scroll to position [679, 0]
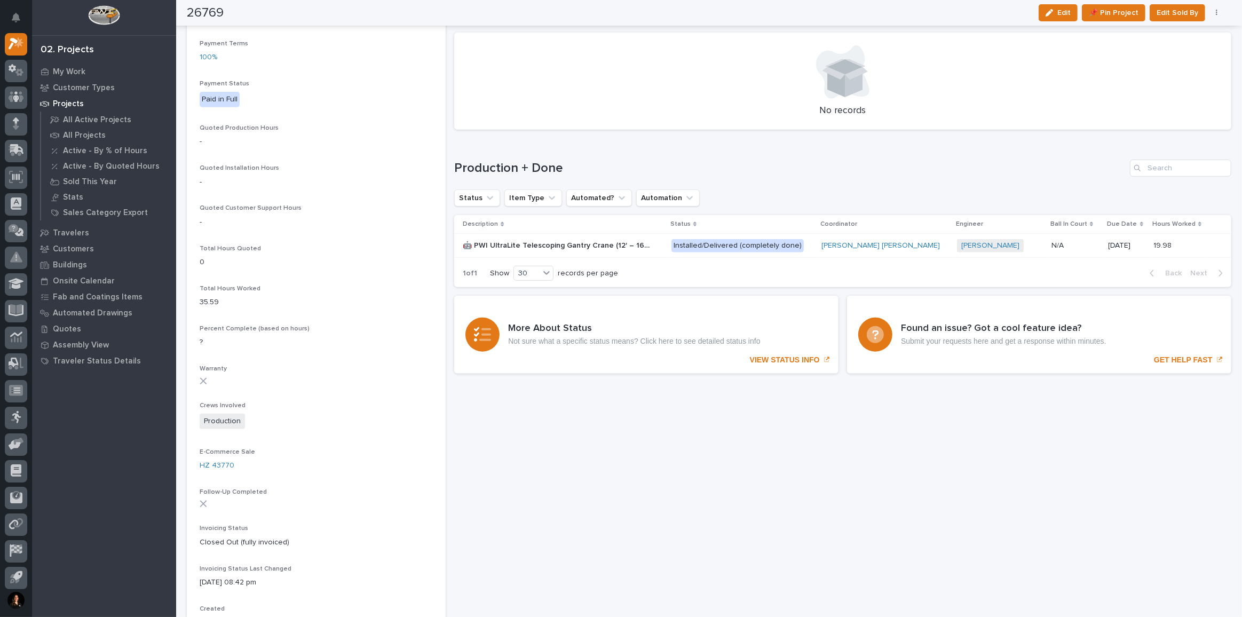
click at [663, 248] on div "🤖 PWI UltraLite Telescoping Gantry Crane (12' – 16' HUB Range) 🤖 PWI UltraLite …" at bounding box center [563, 246] width 200 height 18
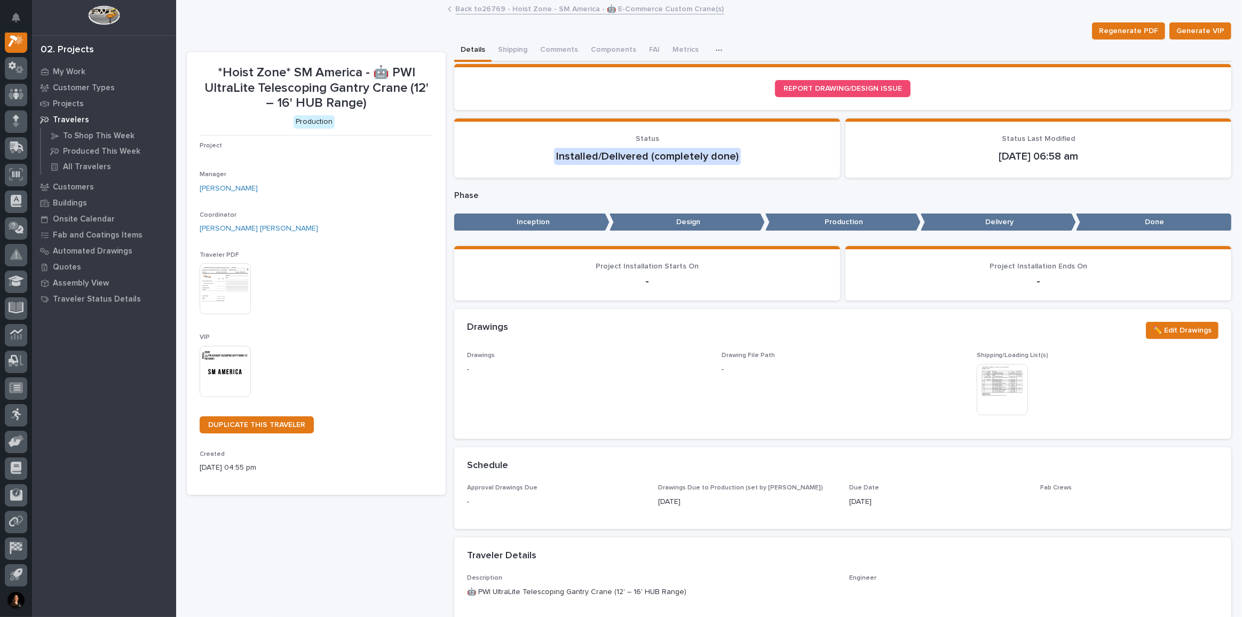
scroll to position [26, 0]
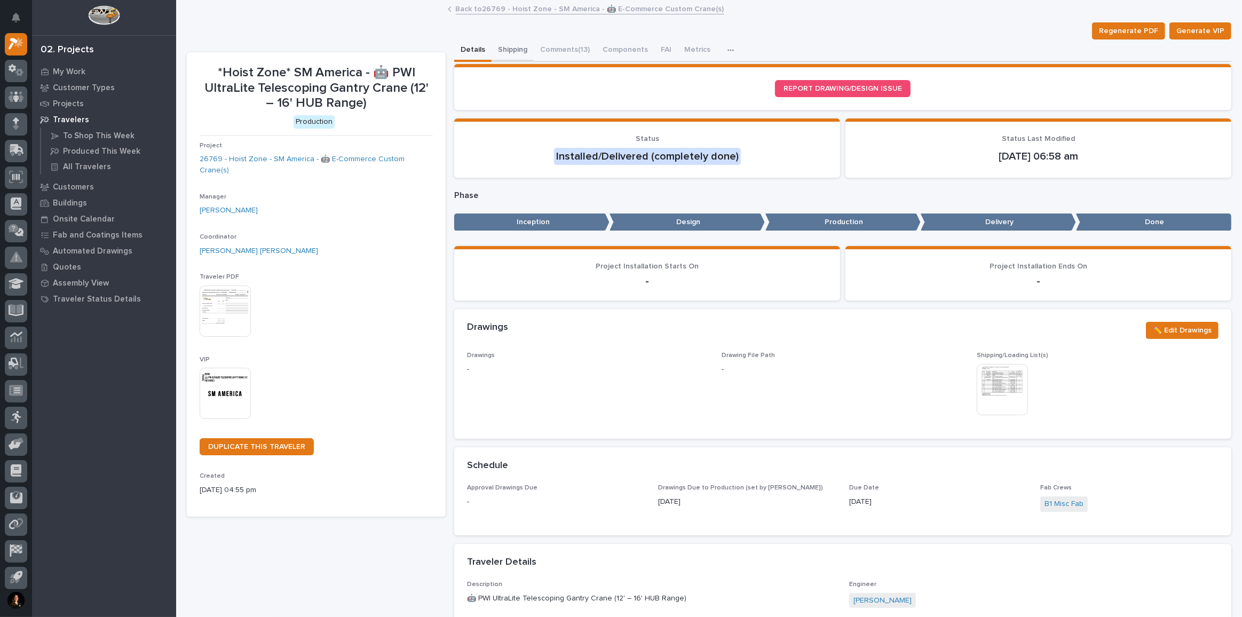
click at [515, 51] on button "Shipping" at bounding box center [512, 50] width 42 height 22
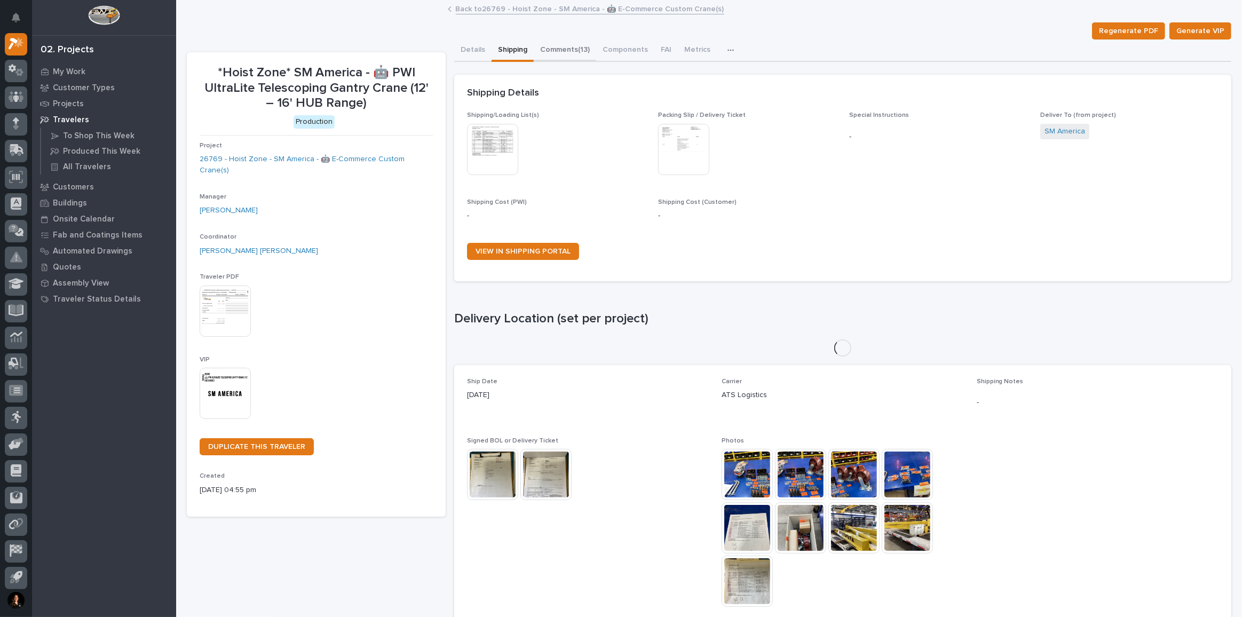
click at [566, 54] on button "Comments (13)" at bounding box center [565, 50] width 62 height 22
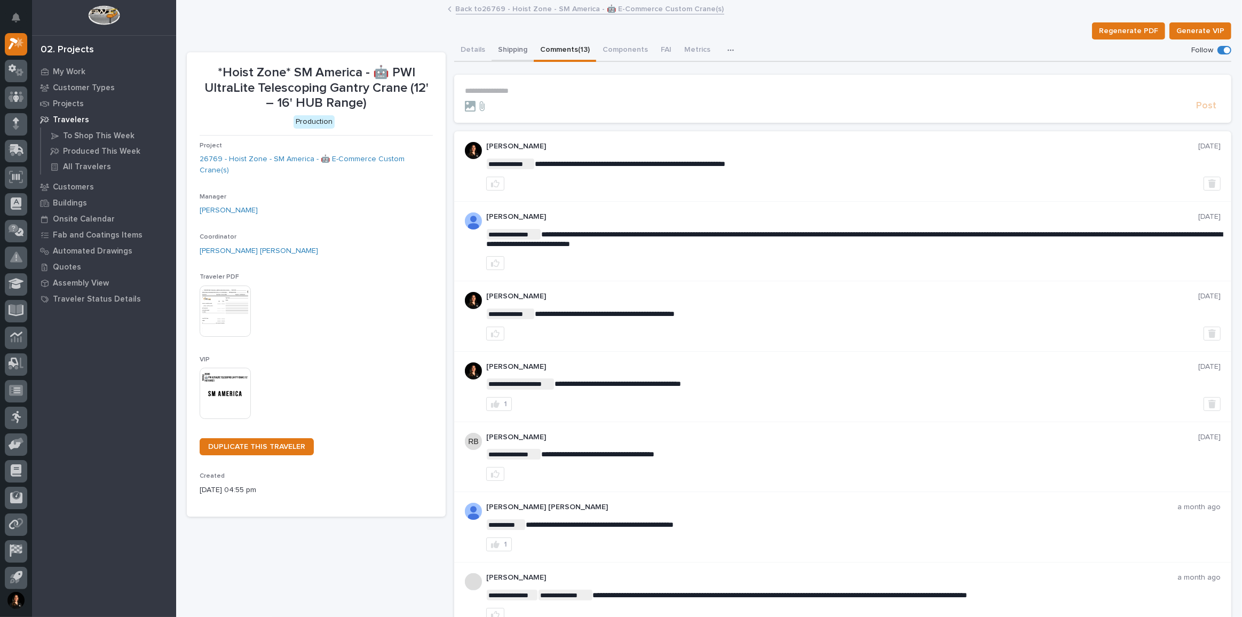
click at [522, 52] on button "Shipping" at bounding box center [512, 50] width 42 height 22
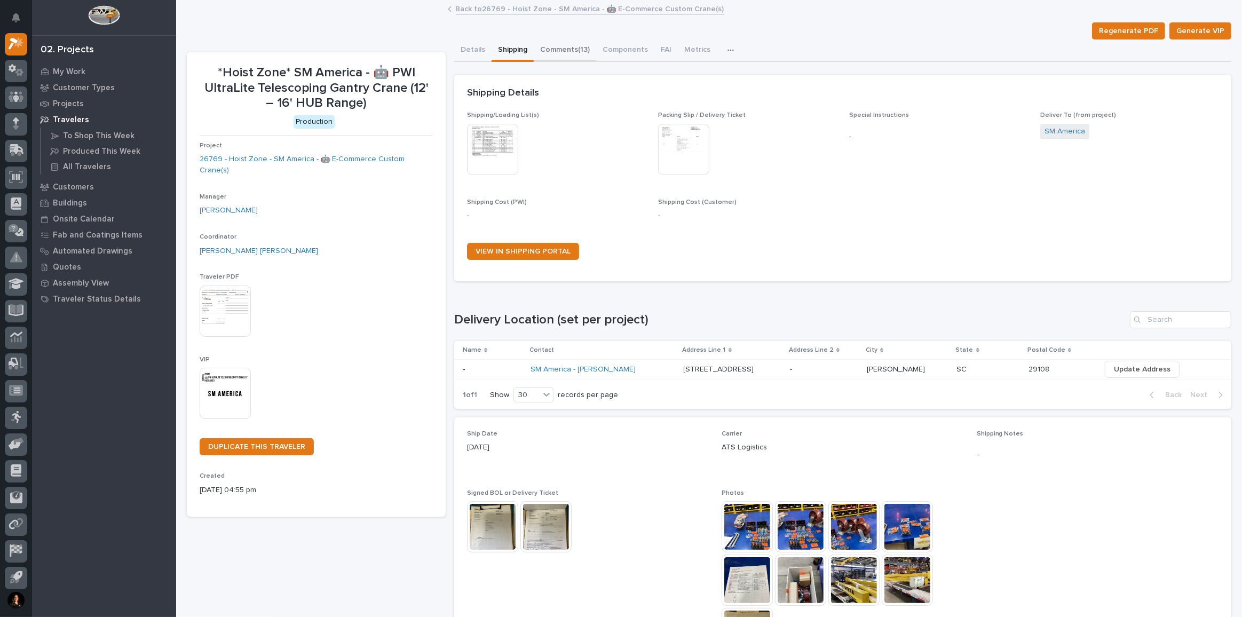
click at [557, 54] on button "Comments (13)" at bounding box center [565, 50] width 62 height 22
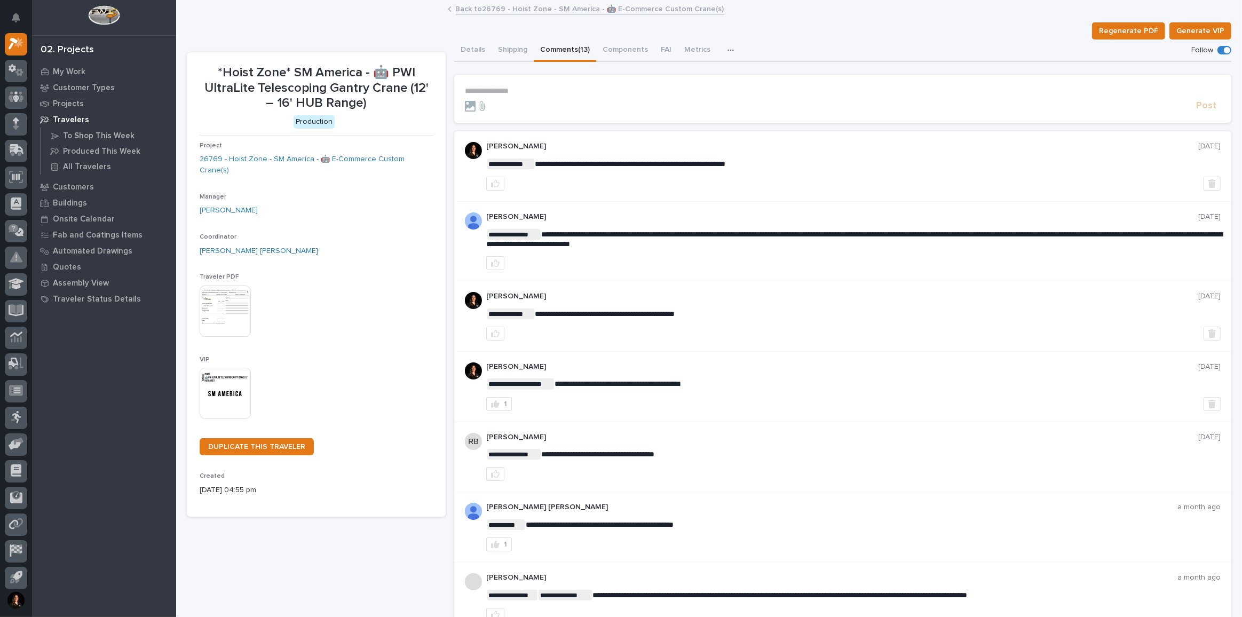
click at [498, 88] on p "**********" at bounding box center [843, 90] width 756 height 9
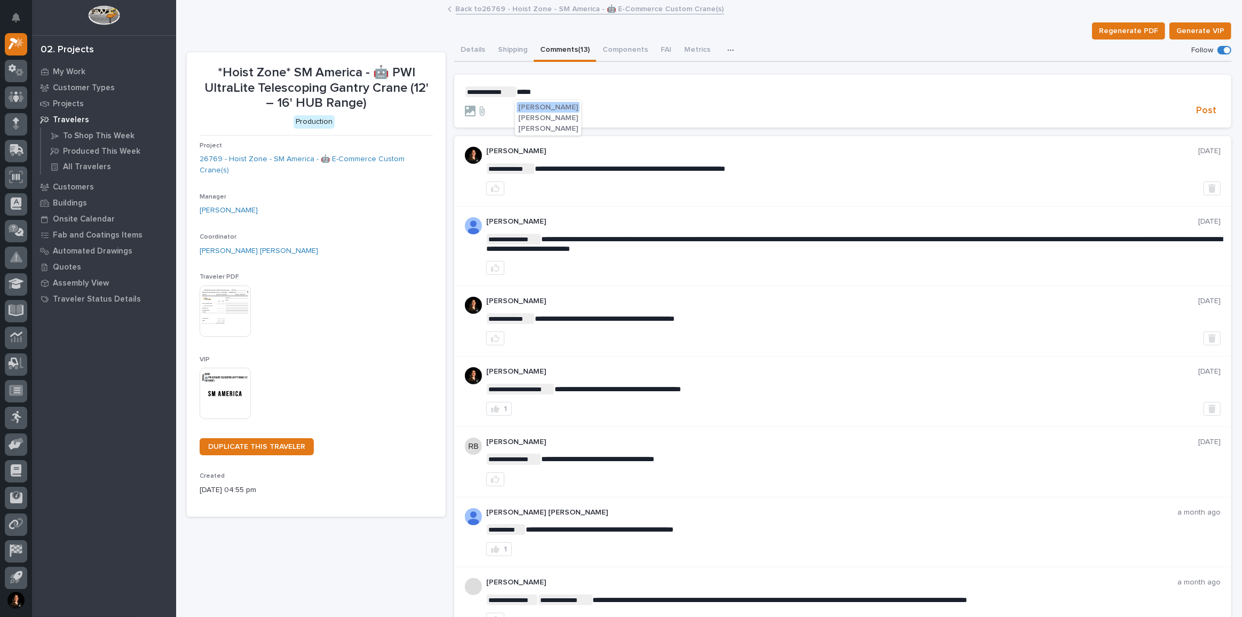
click at [544, 132] on span "[PERSON_NAME]" at bounding box center [548, 128] width 60 height 7
click at [668, 96] on p "**********" at bounding box center [843, 91] width 756 height 11
drag, startPoint x: 808, startPoint y: 87, endPoint x: 791, endPoint y: 90, distance: 17.4
click at [791, 90] on span "**********" at bounding box center [689, 91] width 249 height 7
click at [894, 89] on p "**********" at bounding box center [843, 91] width 756 height 11
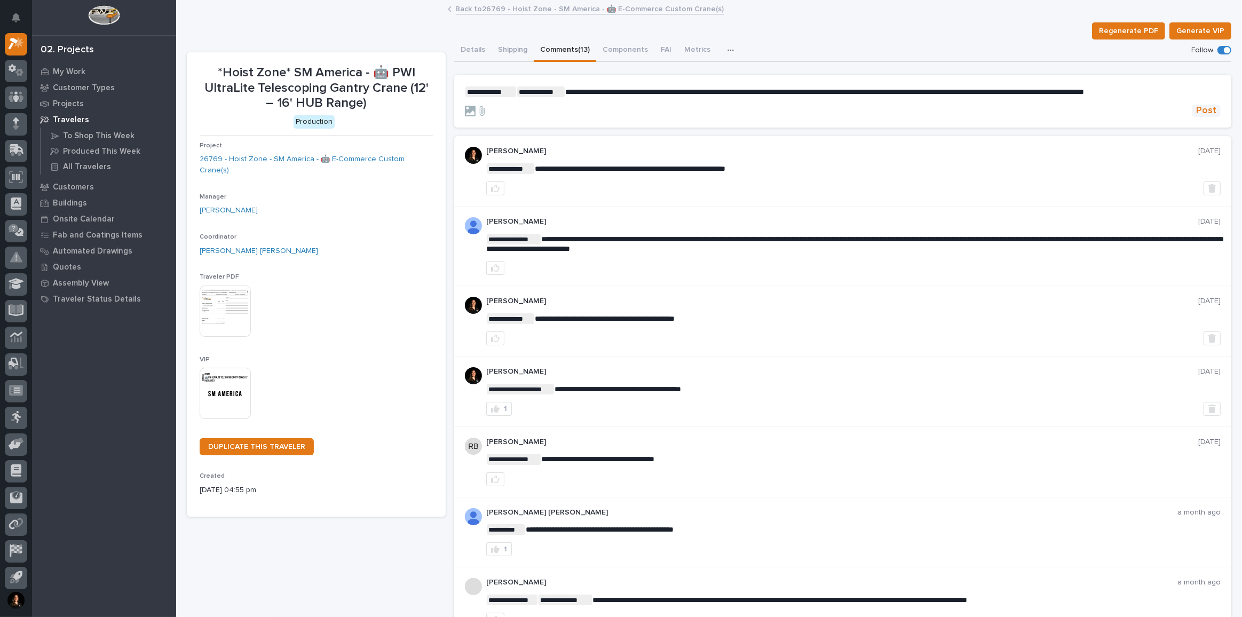
click at [1196, 117] on span "Post" at bounding box center [1206, 111] width 20 height 12
